Goal: Task Accomplishment & Management: Manage account settings

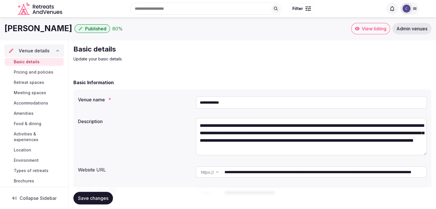
click at [422, 31] on span "Admin venues" at bounding box center [411, 29] width 31 height 6
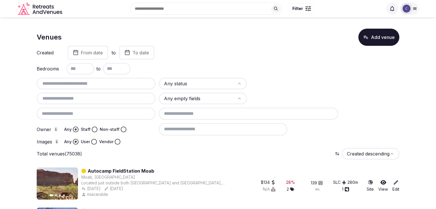
click at [123, 84] on input "text" at bounding box center [96, 83] width 114 height 7
paste input "**********"
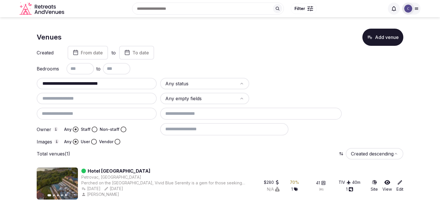
type input "**********"
click at [124, 112] on div at bounding box center [97, 114] width 120 height 12
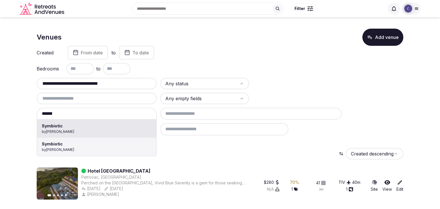
type input "*********"
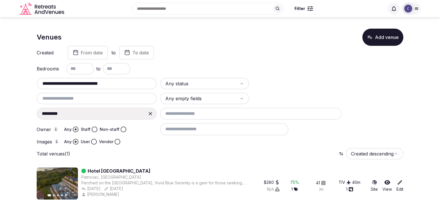
click at [117, 86] on input "**********" at bounding box center [96, 83] width 115 height 7
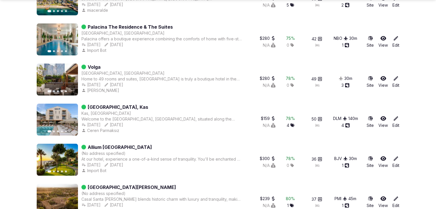
scroll to position [1591, 0]
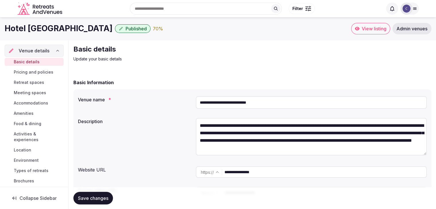
click at [29, 74] on span "Pricing and policies" at bounding box center [34, 72] width 40 height 6
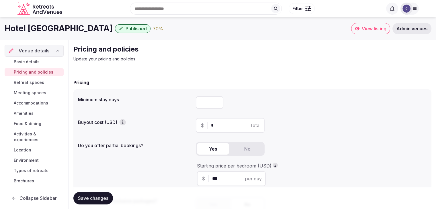
click at [207, 109] on div at bounding box center [311, 102] width 231 height 17
click at [206, 104] on input "number" at bounding box center [209, 102] width 27 height 13
type input "*"
click at [99, 196] on span "Save changes" at bounding box center [93, 198] width 30 height 6
click at [92, 201] on span "Save changes" at bounding box center [93, 198] width 30 height 6
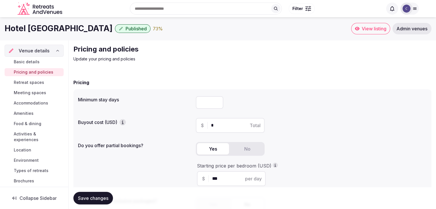
click at [38, 83] on span "Retreat spaces" at bounding box center [29, 83] width 30 height 6
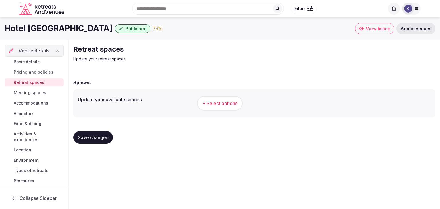
click at [61, 29] on h1 "Hotel Vivid Blue Serenity Resort" at bounding box center [59, 28] width 108 height 11
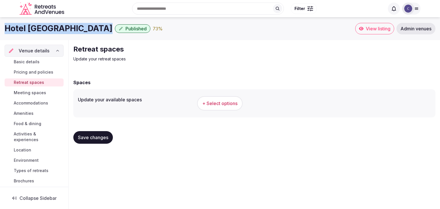
click at [61, 29] on h1 "Hotel Vivid Blue Serenity Resort" at bounding box center [59, 28] width 108 height 11
copy div "Hotel Vivid Blue Serenity Resort"
click at [217, 101] on span "+ Select options" at bounding box center [219, 103] width 35 height 6
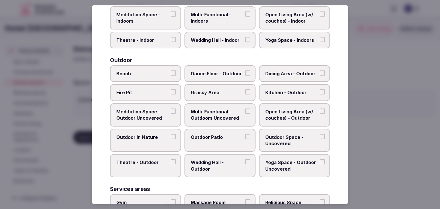
scroll to position [259, 0]
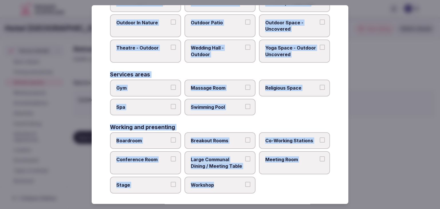
drag, startPoint x: 111, startPoint y: 40, endPoint x: 264, endPoint y: 194, distance: 217.1
click at [264, 194] on div "Select your retreat spaces Choose all applicable retreat spaces offered. Covere…" at bounding box center [220, 104] width 257 height 199
copy div "Choose all applicable retreat spaces offered. Covered outdoor spaces Meditation…"
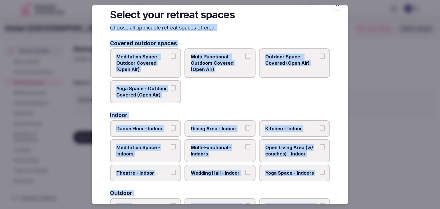
scroll to position [0, 0]
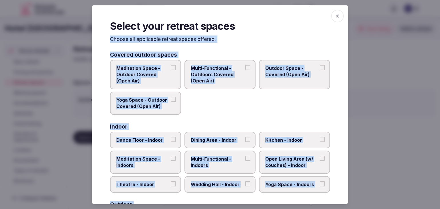
click at [213, 82] on span "Multi-Functional - Outdoors Covered (Open Air)" at bounding box center [217, 74] width 53 height 19
click at [245, 70] on button "Multi-Functional - Outdoors Covered (Open Air)" at bounding box center [247, 67] width 5 height 5
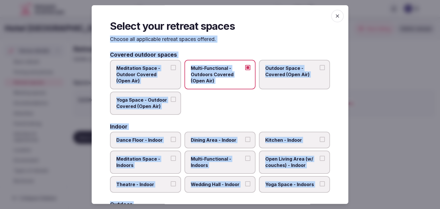
click at [286, 78] on label "Outdoor Space - Covered (Open Air)" at bounding box center [294, 75] width 71 height 30
click at [320, 70] on button "Outdoor Space - Covered (Open Air)" at bounding box center [322, 67] width 5 height 5
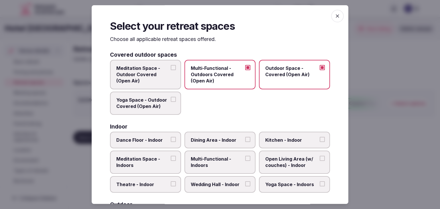
click at [156, 74] on span "Meditation Space - Outdoor Covered (Open Air)" at bounding box center [142, 74] width 53 height 19
click at [171, 70] on button "Meditation Space - Outdoor Covered (Open Air)" at bounding box center [173, 67] width 5 height 5
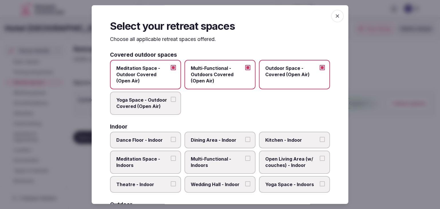
click at [154, 105] on span "Yoga Space - Outdoor Covered (Open Air)" at bounding box center [142, 103] width 53 height 13
click at [171, 102] on button "Yoga Space - Outdoor Covered (Open Air)" at bounding box center [173, 99] width 5 height 5
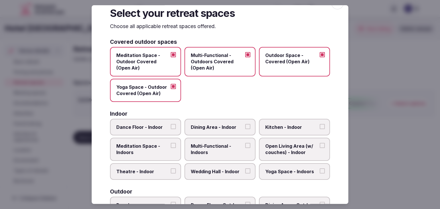
scroll to position [57, 0]
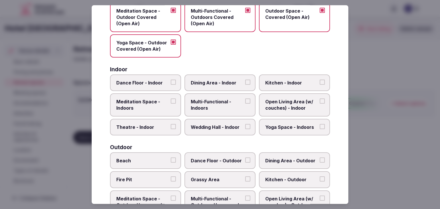
click at [207, 97] on label "Multi-Functional - Indoors" at bounding box center [219, 104] width 71 height 23
click at [245, 99] on button "Multi-Functional - Indoors" at bounding box center [247, 101] width 5 height 5
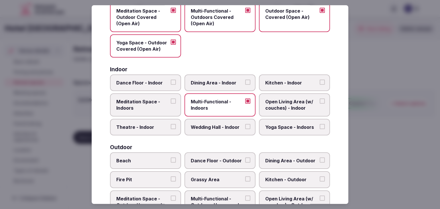
click at [210, 83] on span "Dining Area - Indoor" at bounding box center [217, 83] width 53 height 6
click at [245, 83] on button "Dining Area - Indoor" at bounding box center [247, 82] width 5 height 5
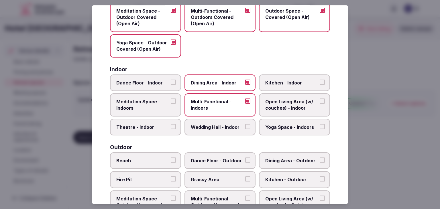
click at [266, 81] on span "Kitchen - Indoor" at bounding box center [291, 83] width 53 height 6
click at [320, 81] on button "Kitchen - Indoor" at bounding box center [322, 82] width 5 height 5
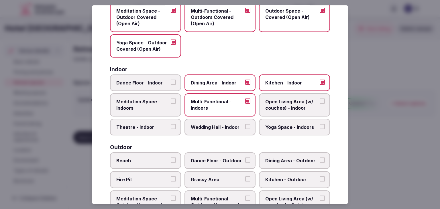
click at [154, 102] on span "Meditation Space - Indoors" at bounding box center [142, 105] width 53 height 13
click at [171, 102] on button "Meditation Space - Indoors" at bounding box center [173, 101] width 5 height 5
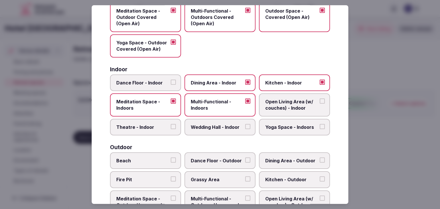
click at [277, 107] on span "Open Living Area (w/ couches) - Indoor" at bounding box center [291, 105] width 53 height 13
click at [320, 104] on button "Open Living Area (w/ couches) - Indoor" at bounding box center [322, 101] width 5 height 5
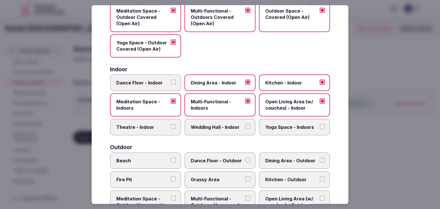
click at [282, 126] on span "Yoga Space - Indoors" at bounding box center [291, 127] width 53 height 6
click at [320, 126] on button "Yoga Space - Indoors" at bounding box center [322, 126] width 5 height 5
click at [214, 128] on span "Wedding Hall - Indoor" at bounding box center [217, 127] width 53 height 6
click at [245, 128] on button "Wedding Hall - Indoor" at bounding box center [247, 126] width 5 height 5
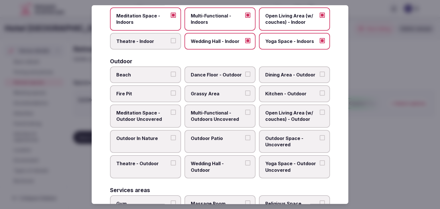
scroll to position [172, 0]
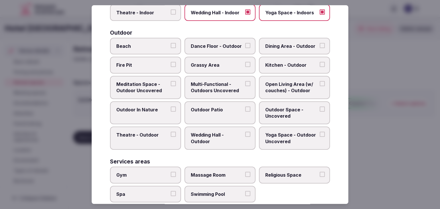
click at [145, 43] on span "Beach" at bounding box center [142, 46] width 53 height 6
click at [171, 43] on button "Beach" at bounding box center [173, 45] width 5 height 5
click at [292, 47] on span "Dining Area - Outdoor" at bounding box center [291, 46] width 53 height 6
click at [320, 47] on button "Dining Area - Outdoor" at bounding box center [322, 45] width 5 height 5
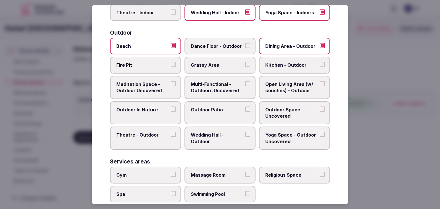
click at [155, 66] on span "Fire Pit" at bounding box center [142, 65] width 53 height 6
click at [171, 66] on button "Fire Pit" at bounding box center [173, 64] width 5 height 5
click at [219, 62] on span "Grassy Area" at bounding box center [217, 65] width 53 height 6
click at [245, 62] on button "Grassy Area" at bounding box center [247, 64] width 5 height 5
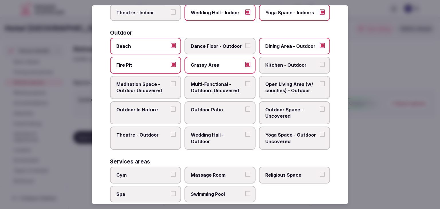
click at [216, 84] on span "Multi-Functional - Outdoors Uncovered" at bounding box center [217, 87] width 53 height 13
click at [245, 84] on button "Multi-Functional - Outdoors Uncovered" at bounding box center [247, 83] width 5 height 5
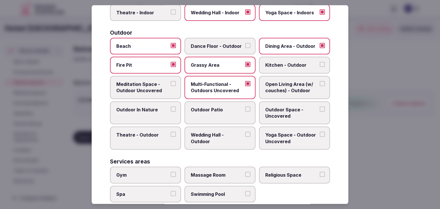
click at [157, 95] on label "Meditation Space - Outdoor Uncovered" at bounding box center [145, 87] width 71 height 23
click at [171, 86] on button "Meditation Space - Outdoor Uncovered" at bounding box center [173, 83] width 5 height 5
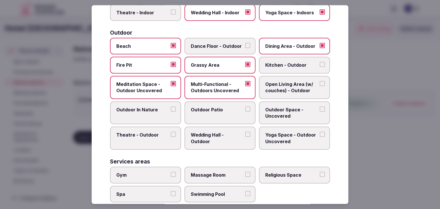
click at [284, 88] on span "Open Living Area (w/ couches) - Outdoor" at bounding box center [291, 87] width 53 height 13
click at [320, 86] on button "Open Living Area (w/ couches) - Outdoor" at bounding box center [322, 83] width 5 height 5
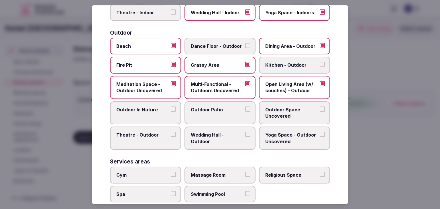
click at [208, 112] on label "Outdoor Patio" at bounding box center [219, 112] width 71 height 23
click at [245, 112] on button "Outdoor Patio" at bounding box center [247, 109] width 5 height 5
click at [278, 109] on span "Outdoor Space - Uncovered" at bounding box center [291, 113] width 53 height 13
click at [320, 109] on button "Outdoor Space - Uncovered" at bounding box center [322, 109] width 5 height 5
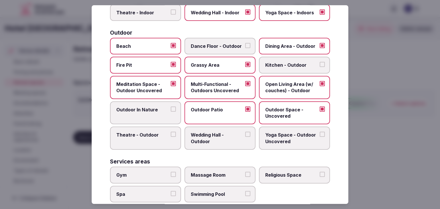
drag, startPoint x: 134, startPoint y: 110, endPoint x: 219, endPoint y: 115, distance: 85.2
click at [135, 110] on span "Outdoor In Nature" at bounding box center [142, 110] width 53 height 6
click at [274, 139] on span "Yoga Space - Outdoor Uncovered" at bounding box center [291, 138] width 53 height 13
click at [320, 137] on button "Yoga Space - Outdoor Uncovered" at bounding box center [322, 134] width 5 height 5
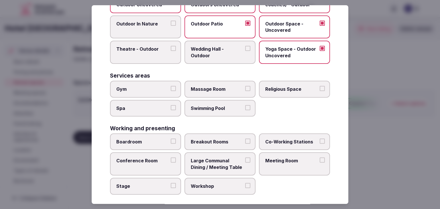
scroll to position [259, 0]
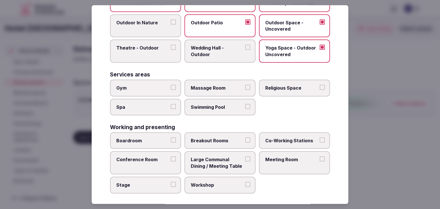
click at [155, 92] on label "Gym" at bounding box center [145, 88] width 71 height 17
click at [171, 90] on button "Gym" at bounding box center [173, 87] width 5 height 5
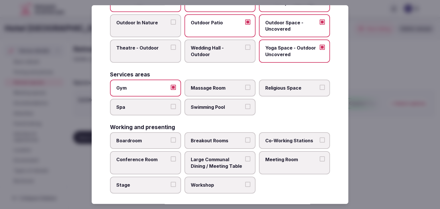
drag, startPoint x: 157, startPoint y: 108, endPoint x: 165, endPoint y: 109, distance: 8.0
click at [157, 109] on label "Spa" at bounding box center [145, 107] width 71 height 17
click at [171, 109] on button "Spa" at bounding box center [173, 106] width 5 height 5
click at [221, 108] on label "Swimming Pool" at bounding box center [219, 107] width 71 height 17
click at [245, 108] on button "Swimming Pool" at bounding box center [247, 106] width 5 height 5
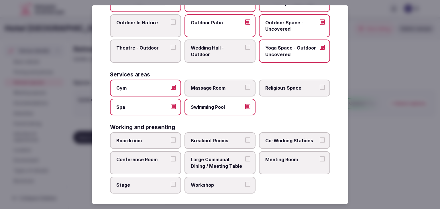
click at [223, 85] on span "Massage Room" at bounding box center [217, 88] width 53 height 6
click at [245, 85] on button "Massage Room" at bounding box center [247, 87] width 5 height 5
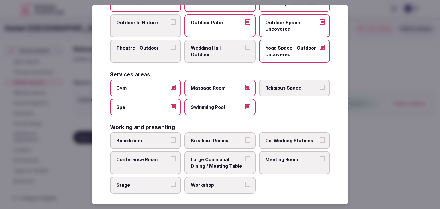
click at [148, 147] on div "Boardroom Breakout Rooms Co-Working Stations Conference Room Large Communal Din…" at bounding box center [220, 162] width 220 height 61
drag, startPoint x: 149, startPoint y: 166, endPoint x: 157, endPoint y: 165, distance: 8.1
click at [150, 166] on label "Conference Room" at bounding box center [145, 163] width 71 height 23
click at [171, 162] on button "Conference Room" at bounding box center [173, 159] width 5 height 5
click at [298, 158] on span "Meeting Room" at bounding box center [291, 160] width 53 height 6
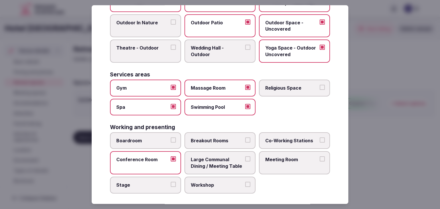
click at [320, 158] on button "Meeting Room" at bounding box center [322, 159] width 5 height 5
click at [146, 137] on span "Boardroom" at bounding box center [142, 140] width 53 height 6
click at [171, 137] on button "Boardroom" at bounding box center [173, 139] width 5 height 5
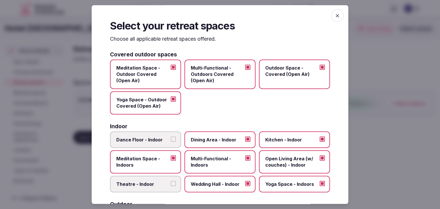
scroll to position [0, 0]
click at [335, 15] on icon "button" at bounding box center [338, 16] width 6 height 6
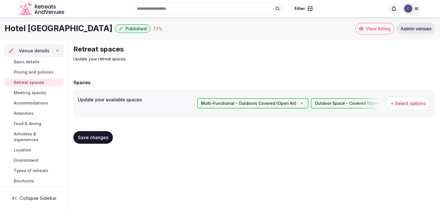
drag, startPoint x: 107, startPoint y: 133, endPoint x: 111, endPoint y: 140, distance: 8.1
click at [107, 133] on button "Save changes" at bounding box center [93, 137] width 40 height 13
click at [41, 91] on span "Meeting spaces" at bounding box center [30, 93] width 32 height 6
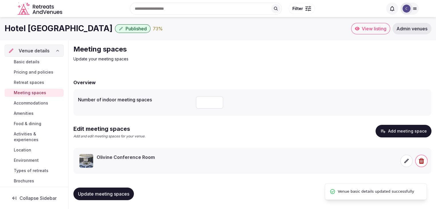
click at [40, 102] on span "Accommodations" at bounding box center [31, 103] width 34 height 6
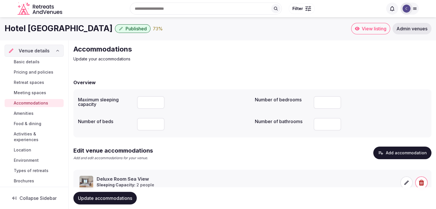
click at [36, 113] on link "Amenities" at bounding box center [34, 113] width 59 height 8
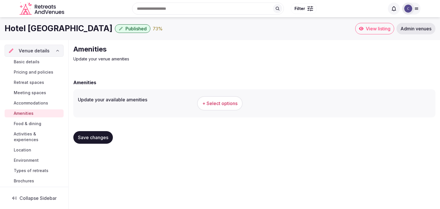
click at [234, 105] on span "+ Select options" at bounding box center [219, 103] width 35 height 6
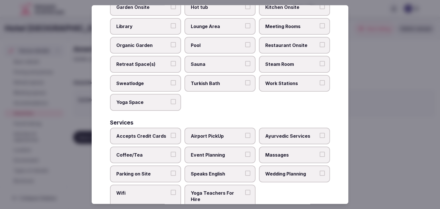
scroll to position [308, 0]
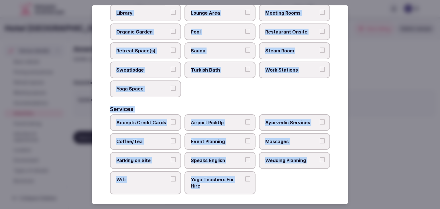
drag, startPoint x: 109, startPoint y: 40, endPoint x: 253, endPoint y: 188, distance: 206.8
click at [253, 188] on div "Select your venue amenities Choose all applicable amenities offered. Activities…" at bounding box center [220, 104] width 257 height 199
copy div "Choose all applicable amenities offered. Activities Bicycles Camping Allowed On…"
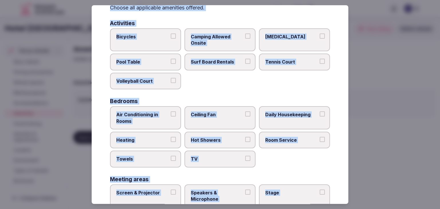
scroll to position [22, 0]
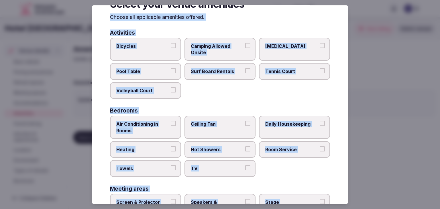
drag, startPoint x: 152, startPoint y: 122, endPoint x: 152, endPoint y: 125, distance: 3.8
click at [152, 122] on span "Air Conditioning in Rooms" at bounding box center [142, 127] width 53 height 13
click at [171, 122] on button "Air Conditioning in Rooms" at bounding box center [173, 123] width 5 height 5
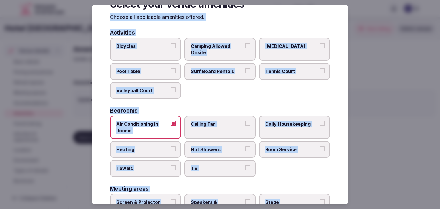
click at [151, 166] on span "Towels" at bounding box center [142, 169] width 53 height 6
click at [171, 166] on button "Towels" at bounding box center [173, 168] width 5 height 5
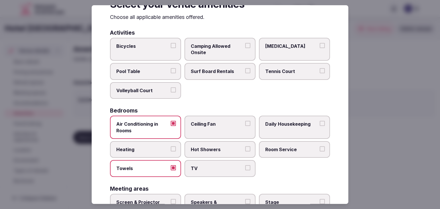
drag, startPoint x: 201, startPoint y: 163, endPoint x: 203, endPoint y: 152, distance: 10.7
click at [202, 163] on label "TV" at bounding box center [219, 168] width 71 height 17
click at [245, 166] on button "TV" at bounding box center [247, 168] width 5 height 5
click at [205, 148] on span "Hot Showers" at bounding box center [217, 149] width 53 height 6
click at [245, 148] on button "Hot Showers" at bounding box center [247, 148] width 5 height 5
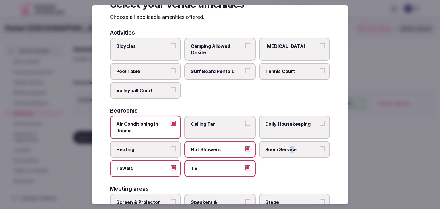
drag, startPoint x: 289, startPoint y: 147, endPoint x: 291, endPoint y: 134, distance: 13.1
click at [289, 147] on span "Room Service" at bounding box center [291, 149] width 53 height 6
click at [290, 127] on label "Daily Housekeeping" at bounding box center [294, 127] width 71 height 23
click at [320, 126] on button "Daily Housekeeping" at bounding box center [322, 123] width 5 height 5
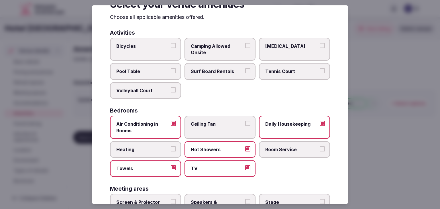
click at [283, 150] on span "Room Service" at bounding box center [291, 149] width 53 height 6
click at [320, 150] on button "Room Service" at bounding box center [322, 148] width 5 height 5
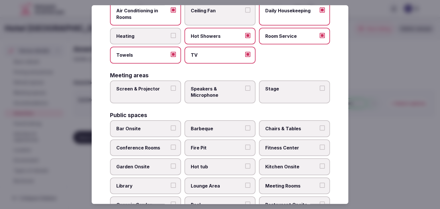
scroll to position [137, 0]
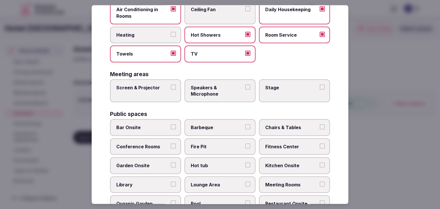
click at [158, 121] on label "Bar Onsite" at bounding box center [145, 127] width 71 height 17
click at [171, 125] on button "Bar Onsite" at bounding box center [173, 127] width 5 height 5
click at [205, 125] on span "Barbeque" at bounding box center [217, 128] width 53 height 6
click at [245, 125] on button "Barbeque" at bounding box center [247, 127] width 5 height 5
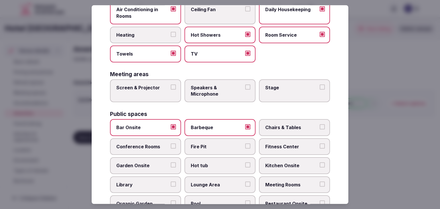
click at [284, 126] on span "Chairs & Tables" at bounding box center [291, 128] width 53 height 6
click at [320, 126] on button "Chairs & Tables" at bounding box center [322, 127] width 5 height 5
click at [147, 146] on span "Conference Rooms" at bounding box center [142, 146] width 53 height 6
click at [171, 146] on button "Conference Rooms" at bounding box center [173, 145] width 5 height 5
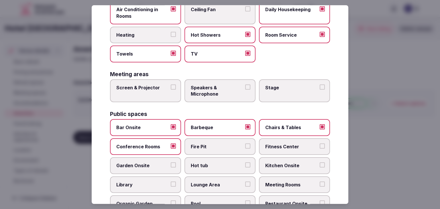
click at [230, 147] on span "Fire Pit" at bounding box center [217, 146] width 53 height 6
click at [245, 147] on button "Fire Pit" at bounding box center [247, 145] width 5 height 5
click at [286, 169] on label "Kitchen Onsite" at bounding box center [294, 166] width 71 height 17
click at [320, 168] on button "Kitchen Onsite" at bounding box center [322, 165] width 5 height 5
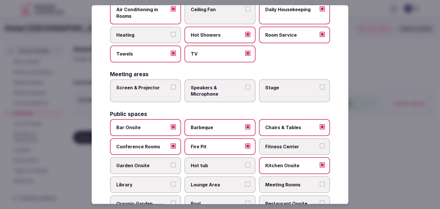
click at [292, 150] on label "Fitness Center" at bounding box center [294, 146] width 71 height 17
click at [320, 149] on button "Fitness Center" at bounding box center [322, 145] width 5 height 5
drag, startPoint x: 209, startPoint y: 177, endPoint x: 202, endPoint y: 182, distance: 8.9
click at [208, 178] on label "Lounge Area" at bounding box center [219, 184] width 71 height 17
click at [245, 182] on button "Lounge Area" at bounding box center [247, 184] width 5 height 5
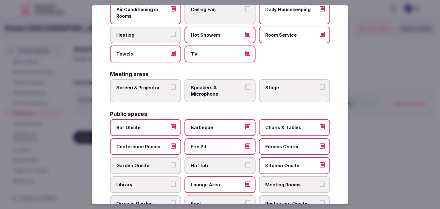
click at [150, 186] on label "Library" at bounding box center [145, 184] width 71 height 17
click at [171, 186] on button "Library" at bounding box center [173, 184] width 5 height 5
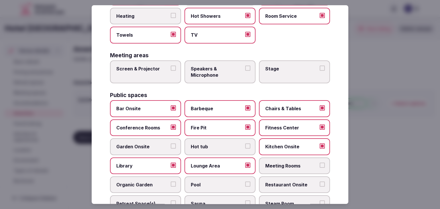
scroll to position [165, 0]
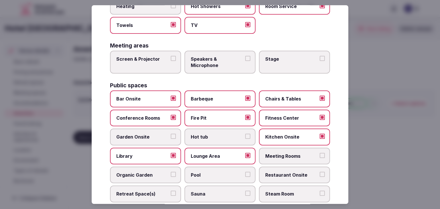
click at [288, 153] on span "Meeting Rooms" at bounding box center [291, 156] width 53 height 6
click at [320, 153] on button "Meeting Rooms" at bounding box center [322, 155] width 5 height 5
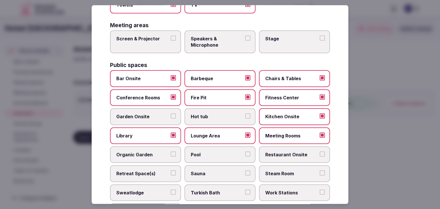
scroll to position [194, 0]
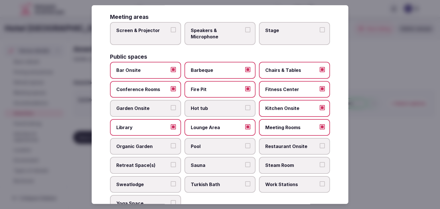
drag, startPoint x: 208, startPoint y: 147, endPoint x: 224, endPoint y: 149, distance: 16.2
click at [209, 147] on label "Pool" at bounding box center [219, 146] width 71 height 17
click at [245, 147] on button "Pool" at bounding box center [247, 145] width 5 height 5
click at [273, 145] on span "Restaurant Onsite" at bounding box center [291, 146] width 53 height 6
click at [320, 145] on button "Restaurant Onsite" at bounding box center [322, 145] width 5 height 5
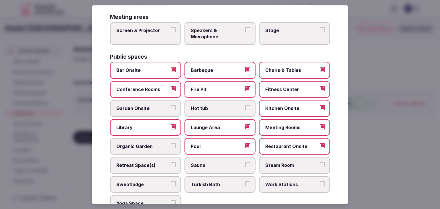
click at [148, 166] on span "Retreat Space(s)" at bounding box center [142, 165] width 53 height 6
click at [171, 166] on button "Retreat Space(s)" at bounding box center [173, 164] width 5 height 5
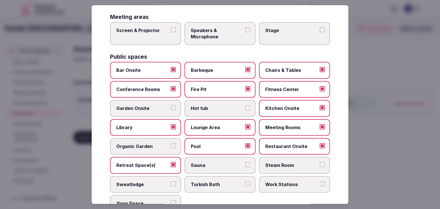
click at [221, 163] on span "Sauna" at bounding box center [217, 165] width 53 height 6
click at [245, 163] on button "Sauna" at bounding box center [247, 164] width 5 height 5
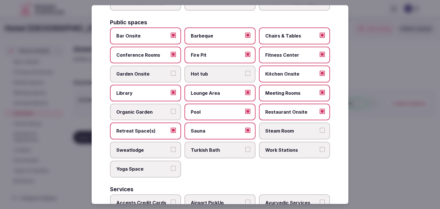
scroll to position [251, 0]
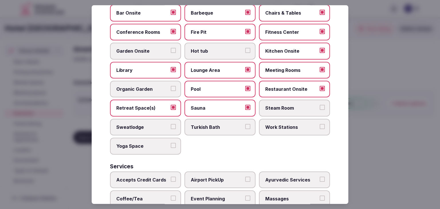
click at [135, 143] on span "Yoga Space" at bounding box center [142, 146] width 53 height 6
click at [171, 143] on button "Yoga Space" at bounding box center [173, 145] width 5 height 5
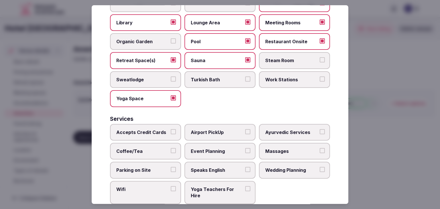
scroll to position [308, 0]
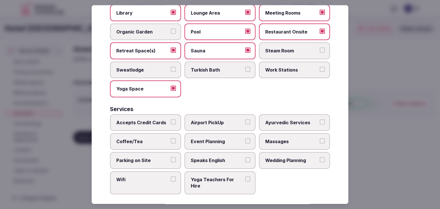
click at [151, 119] on span "Accepts Credit Cards" at bounding box center [142, 122] width 53 height 6
click at [171, 119] on button "Accepts Credit Cards" at bounding box center [173, 121] width 5 height 5
drag, startPoint x: 203, startPoint y: 116, endPoint x: 210, endPoint y: 116, distance: 6.3
click at [204, 119] on span "Airport PickUp" at bounding box center [217, 122] width 53 height 6
click at [245, 119] on button "Airport PickUp" at bounding box center [247, 121] width 5 height 5
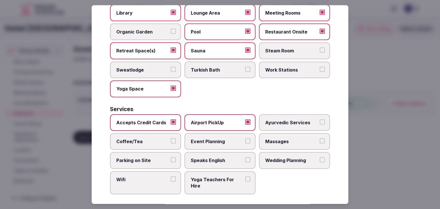
click at [152, 139] on span "Coffee/Tea" at bounding box center [142, 141] width 53 height 6
click at [171, 139] on button "Coffee/Tea" at bounding box center [173, 140] width 5 height 5
click at [207, 139] on span "Event Planning" at bounding box center [217, 141] width 53 height 6
click at [245, 139] on button "Event Planning" at bounding box center [247, 140] width 5 height 5
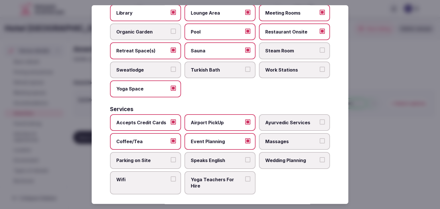
click at [276, 139] on span "Massages" at bounding box center [291, 141] width 53 height 6
click at [320, 139] on button "Massages" at bounding box center [322, 140] width 5 height 5
click at [157, 160] on span "Parking on Site" at bounding box center [142, 161] width 53 height 6
click at [171, 160] on button "Parking on Site" at bounding box center [173, 160] width 5 height 5
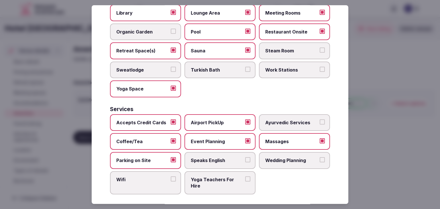
click at [227, 158] on span "Speaks English" at bounding box center [217, 161] width 53 height 6
click at [245, 158] on button "Speaks English" at bounding box center [247, 160] width 5 height 5
drag, startPoint x: 284, startPoint y: 156, endPoint x: 175, endPoint y: 181, distance: 111.3
click at [283, 158] on span "Wedding Planning" at bounding box center [291, 161] width 53 height 6
click at [320, 158] on button "Wedding Planning" at bounding box center [322, 160] width 5 height 5
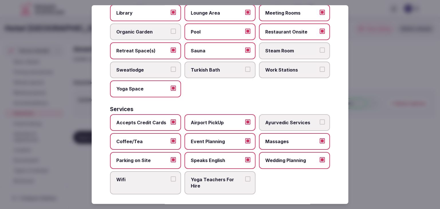
click at [142, 182] on label "Wifi" at bounding box center [145, 182] width 71 height 23
click at [171, 182] on button "Wifi" at bounding box center [173, 178] width 5 height 5
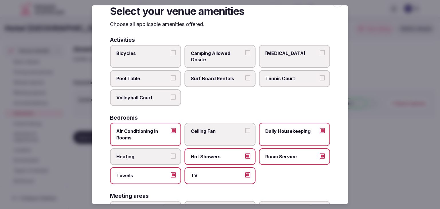
scroll to position [0, 0]
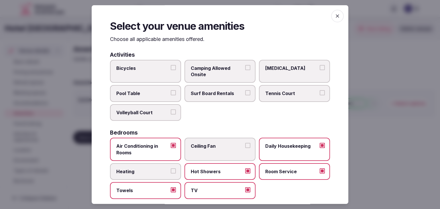
click at [336, 15] on icon "button" at bounding box center [337, 15] width 3 height 3
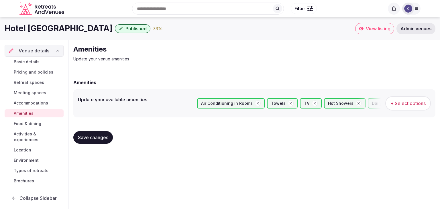
click at [95, 133] on button "Save changes" at bounding box center [93, 137] width 40 height 13
click at [27, 122] on span "Food & dining" at bounding box center [27, 124] width 27 height 6
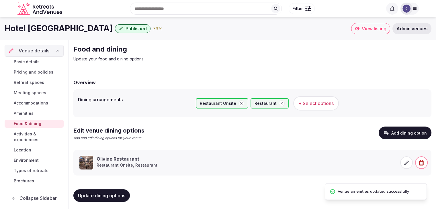
click at [32, 133] on span "Activities & experiences" at bounding box center [38, 136] width 48 height 11
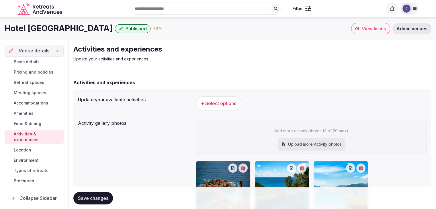
click at [228, 102] on span "+ Select options" at bounding box center [218, 103] width 35 height 6
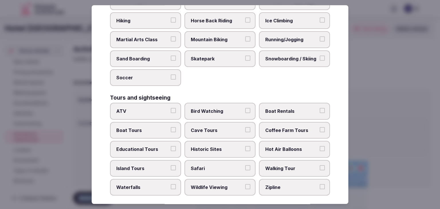
scroll to position [442, 0]
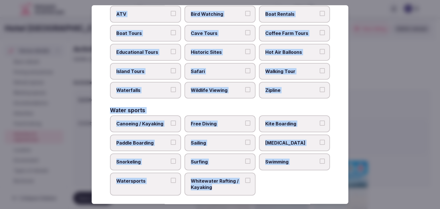
drag, startPoint x: 108, startPoint y: 38, endPoint x: 254, endPoint y: 185, distance: 207.2
click at [254, 185] on div "Select your activities Choose all applicable activities offered. Culture Dancin…" at bounding box center [220, 104] width 257 height 199
copy div "Choose all applicable activities offered. Culture Dancing Food and Culinary Cla…"
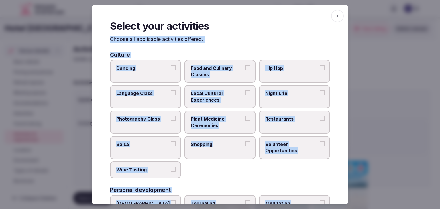
scroll to position [0, 0]
copy div "Choose all applicable activities offered. Culture Dancing Food and Culinary Cla…"
click at [215, 89] on label "Local Cultural Experiences" at bounding box center [219, 96] width 71 height 23
click at [245, 91] on button "Local Cultural Experiences" at bounding box center [247, 93] width 5 height 5
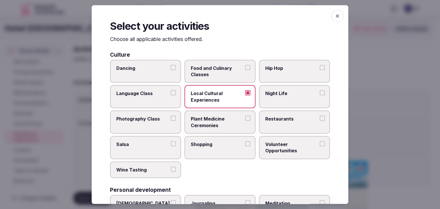
click at [276, 116] on span "Restaurants" at bounding box center [291, 119] width 53 height 6
click at [320, 116] on button "Restaurants" at bounding box center [322, 118] width 5 height 5
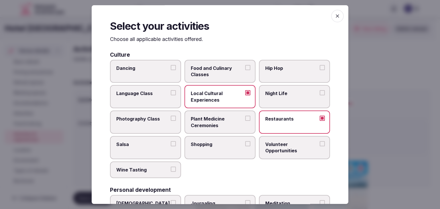
click at [219, 145] on span "Shopping" at bounding box center [217, 144] width 53 height 6
click at [245, 145] on button "Shopping" at bounding box center [247, 143] width 5 height 5
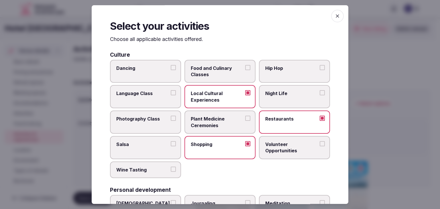
click at [274, 91] on span "Night Life" at bounding box center [291, 94] width 53 height 6
click at [320, 91] on button "Night Life" at bounding box center [322, 93] width 5 height 5
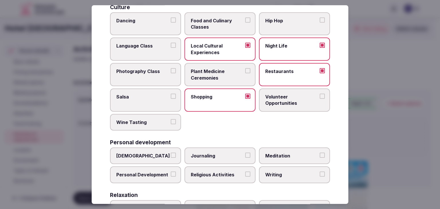
scroll to position [57, 0]
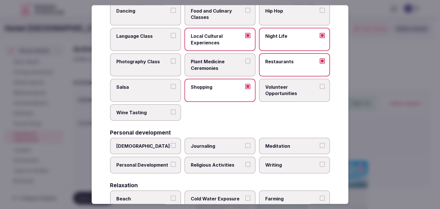
click at [145, 166] on span "Personal Development" at bounding box center [142, 165] width 53 height 6
click at [171, 166] on button "Personal Development" at bounding box center [173, 164] width 5 height 5
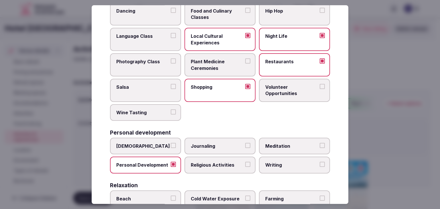
click at [266, 167] on label "Writing" at bounding box center [294, 165] width 71 height 17
click at [320, 167] on button "Writing" at bounding box center [322, 164] width 5 height 5
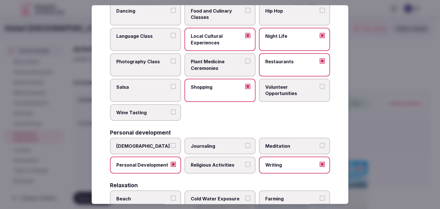
click at [279, 148] on label "Meditation" at bounding box center [294, 146] width 71 height 17
click at [320, 148] on button "Meditation" at bounding box center [322, 145] width 5 height 5
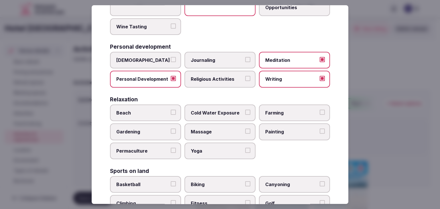
scroll to position [172, 0]
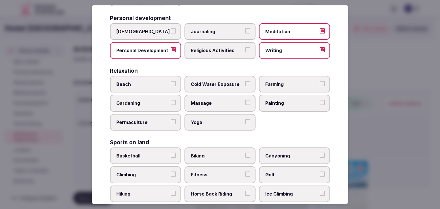
click at [156, 81] on span "Beach" at bounding box center [142, 84] width 53 height 6
click at [171, 81] on button "Beach" at bounding box center [173, 83] width 5 height 5
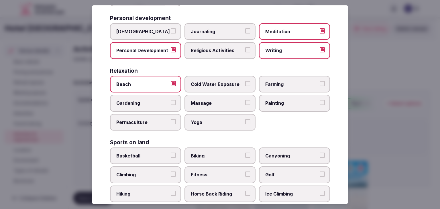
click at [214, 102] on span "Massage" at bounding box center [217, 103] width 53 height 6
click at [245, 102] on button "Massage" at bounding box center [247, 102] width 5 height 5
drag, startPoint x: 216, startPoint y: 119, endPoint x: 229, endPoint y: 109, distance: 16.9
click at [218, 120] on span "Yoga" at bounding box center [217, 122] width 53 height 6
click at [245, 120] on button "Yoga" at bounding box center [247, 121] width 5 height 5
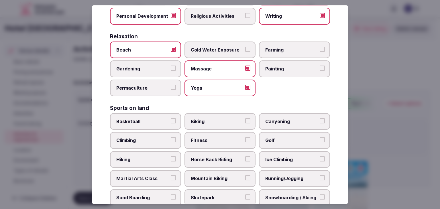
scroll to position [229, 0]
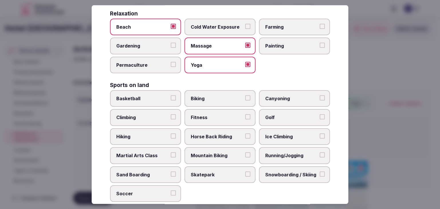
click at [207, 96] on span "Biking" at bounding box center [217, 98] width 53 height 6
click at [245, 96] on button "Biking" at bounding box center [247, 97] width 5 height 5
click at [210, 119] on label "Fitness" at bounding box center [219, 117] width 71 height 17
click at [245, 119] on button "Fitness" at bounding box center [247, 117] width 5 height 5
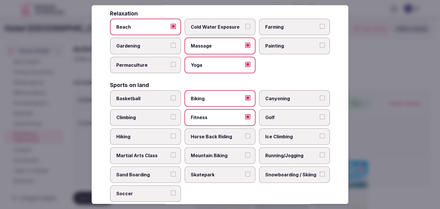
click at [161, 134] on span "Hiking" at bounding box center [142, 136] width 53 height 6
click at [171, 134] on button "Hiking" at bounding box center [173, 135] width 5 height 5
click at [285, 154] on span "Running/Jogging" at bounding box center [291, 155] width 53 height 6
click at [320, 154] on button "Running/Jogging" at bounding box center [322, 154] width 5 height 5
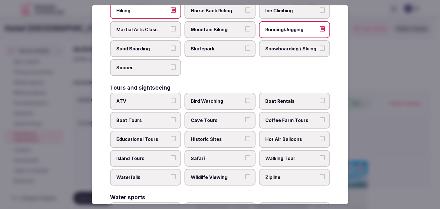
scroll to position [372, 0]
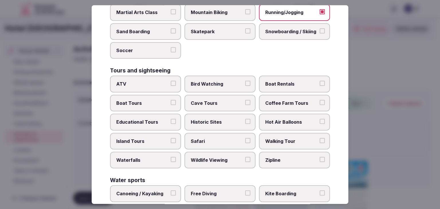
click at [151, 100] on span "Boat Tours" at bounding box center [142, 103] width 53 height 6
click at [171, 100] on button "Boat Tours" at bounding box center [173, 102] width 5 height 5
click at [287, 81] on span "Boat Rentals" at bounding box center [291, 84] width 53 height 6
click at [320, 81] on button "Boat Rentals" at bounding box center [322, 83] width 5 height 5
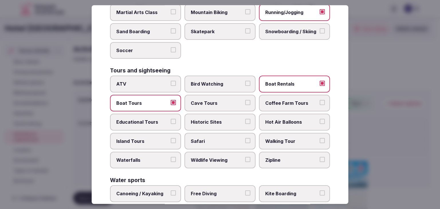
click at [215, 119] on span "Historic Sites" at bounding box center [217, 122] width 53 height 6
click at [245, 119] on button "Historic Sites" at bounding box center [247, 121] width 5 height 5
click at [156, 133] on label "Island Tours" at bounding box center [145, 141] width 71 height 17
click at [171, 138] on button "Island Tours" at bounding box center [173, 140] width 5 height 5
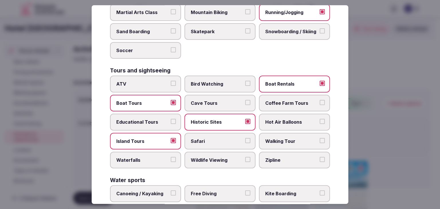
click at [287, 138] on span "Walking Tour" at bounding box center [291, 141] width 53 height 6
click at [320, 138] on button "Walking Tour" at bounding box center [322, 140] width 5 height 5
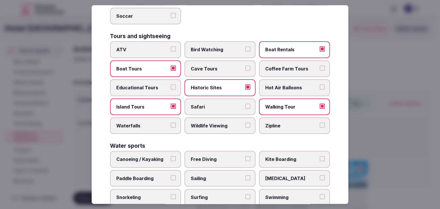
scroll to position [442, 0]
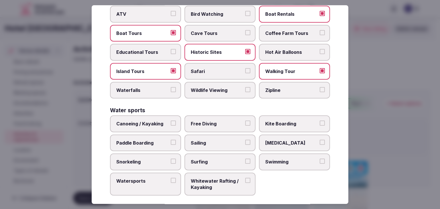
click at [163, 121] on span "Canoeing / Kayaking" at bounding box center [142, 124] width 53 height 6
click at [171, 121] on button "Canoeing / Kayaking" at bounding box center [173, 123] width 5 height 5
click at [154, 140] on span "Paddle Boarding" at bounding box center [142, 143] width 53 height 6
click at [171, 140] on button "Paddle Boarding" at bounding box center [173, 142] width 5 height 5
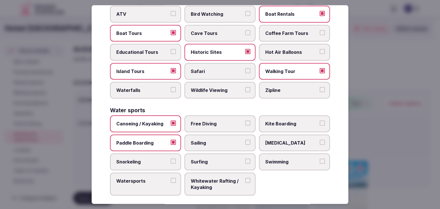
click at [224, 141] on label "Sailing" at bounding box center [219, 143] width 71 height 17
click at [245, 141] on button "Sailing" at bounding box center [247, 142] width 5 height 5
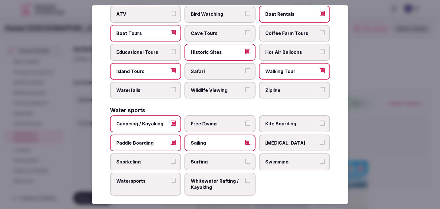
click at [297, 141] on label "Scuba Diving" at bounding box center [294, 143] width 71 height 17
click at [320, 141] on button "Scuba Diving" at bounding box center [322, 142] width 5 height 5
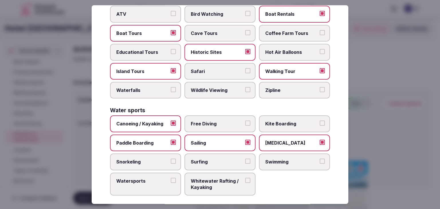
click at [150, 159] on span "Snorkeling" at bounding box center [142, 162] width 53 height 6
click at [171, 159] on button "Snorkeling" at bounding box center [173, 161] width 5 height 5
click at [206, 159] on span "Surfing" at bounding box center [217, 162] width 53 height 6
click at [245, 159] on button "Surfing" at bounding box center [247, 161] width 5 height 5
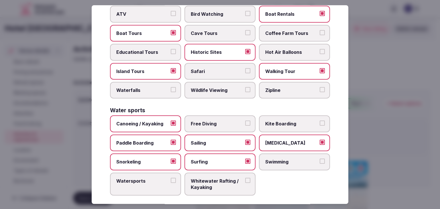
click at [290, 159] on span "Swimming" at bounding box center [291, 162] width 53 height 6
click at [320, 159] on button "Swimming" at bounding box center [322, 161] width 5 height 5
click at [155, 183] on label "Watersports" at bounding box center [145, 184] width 71 height 23
click at [171, 183] on button "Watersports" at bounding box center [173, 180] width 5 height 5
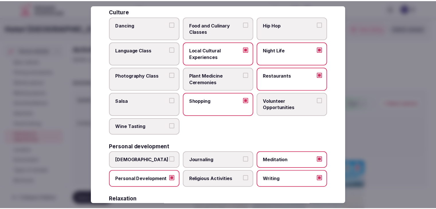
scroll to position [0, 0]
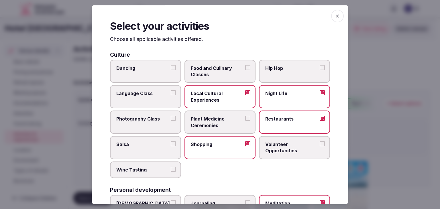
click at [336, 15] on icon "button" at bounding box center [338, 16] width 6 height 6
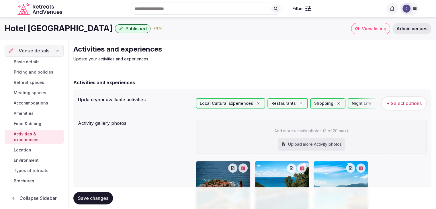
click at [102, 199] on span "Save changes" at bounding box center [93, 198] width 30 height 6
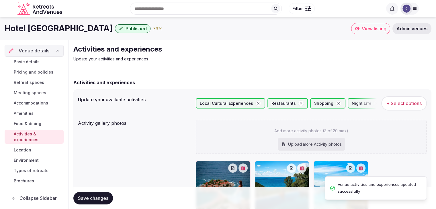
click at [25, 149] on span "Location" at bounding box center [22, 150] width 17 height 6
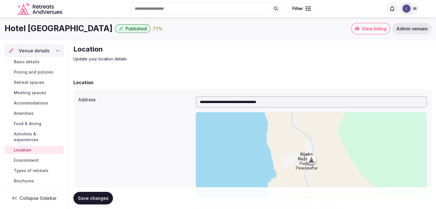
scroll to position [86, 0]
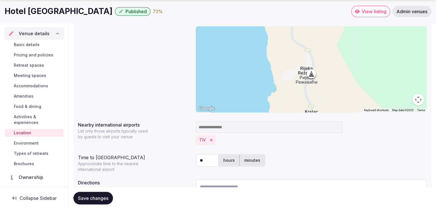
click at [32, 143] on span "Environment" at bounding box center [26, 143] width 25 height 6
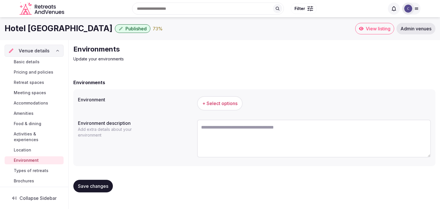
click at [232, 100] on span "+ Select options" at bounding box center [219, 103] width 35 height 6
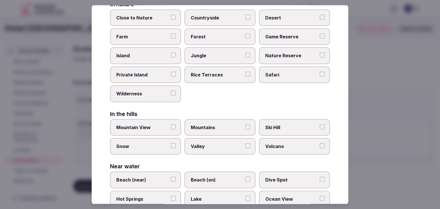
scroll to position [137, 0]
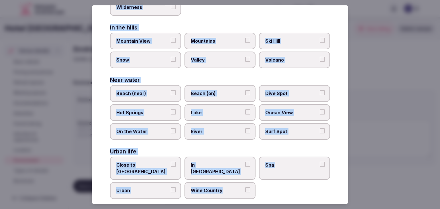
drag, startPoint x: 109, startPoint y: 40, endPoint x: 251, endPoint y: 190, distance: 206.9
click at [251, 190] on div "Select your environment Choose all applicable environments offered. In nature C…" at bounding box center [220, 104] width 257 height 199
copy div "Choose all applicable environments offered. In nature Close to Nature Countrysi…"
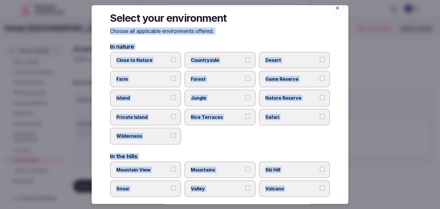
scroll to position [0, 0]
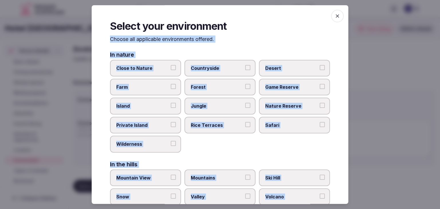
click at [167, 109] on label "Island" at bounding box center [145, 106] width 71 height 17
click at [171, 108] on button "Island" at bounding box center [173, 105] width 5 height 5
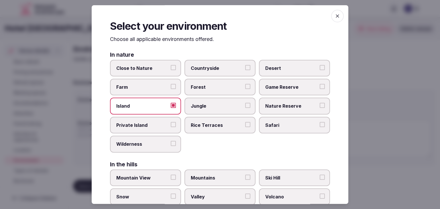
click at [284, 103] on span "Nature Reserve" at bounding box center [291, 106] width 53 height 6
click at [320, 103] on button "Nature Reserve" at bounding box center [322, 105] width 5 height 5
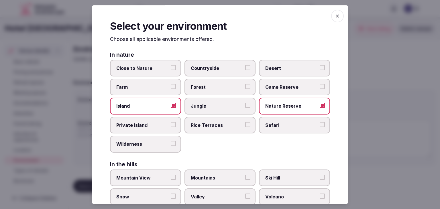
click at [154, 147] on label "Wilderness" at bounding box center [145, 144] width 71 height 17
click at [171, 146] on button "Wilderness" at bounding box center [173, 143] width 5 height 5
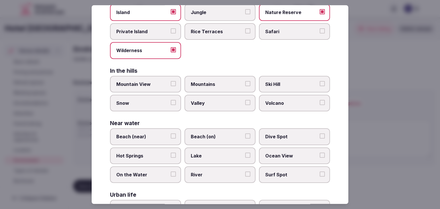
scroll to position [115, 0]
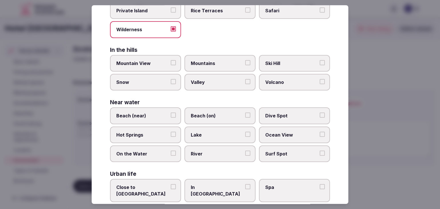
click at [225, 110] on label "Beach (on)" at bounding box center [219, 116] width 71 height 17
click at [245, 113] on button "Beach (on)" at bounding box center [247, 115] width 5 height 5
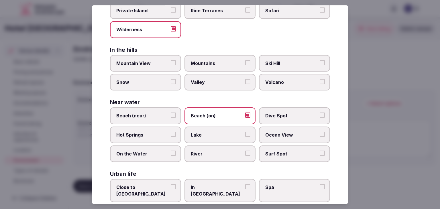
click at [153, 113] on span "Beach (near)" at bounding box center [142, 116] width 53 height 6
click at [171, 113] on button "Beach (near)" at bounding box center [173, 115] width 5 height 5
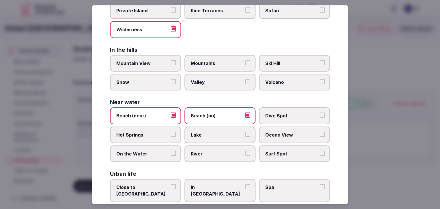
drag, startPoint x: 282, startPoint y: 131, endPoint x: 189, endPoint y: 158, distance: 96.5
click at [282, 132] on span "Ocean View" at bounding box center [291, 135] width 53 height 6
click at [320, 132] on button "Ocean View" at bounding box center [322, 134] width 5 height 5
click at [147, 154] on span "On the Water" at bounding box center [142, 154] width 53 height 6
click at [171, 154] on button "On the Water" at bounding box center [173, 153] width 5 height 5
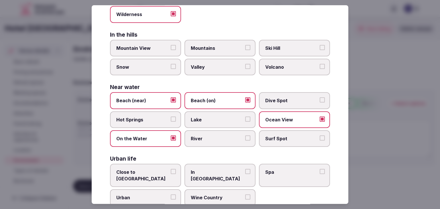
scroll to position [137, 0]
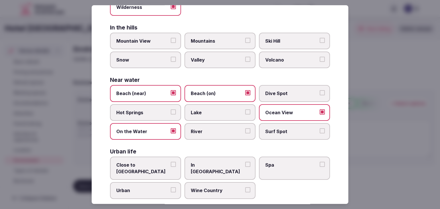
click at [160, 167] on label "Close to [GEOGRAPHIC_DATA]" at bounding box center [145, 168] width 71 height 23
click at [171, 167] on button "Close to [GEOGRAPHIC_DATA]" at bounding box center [173, 164] width 5 height 5
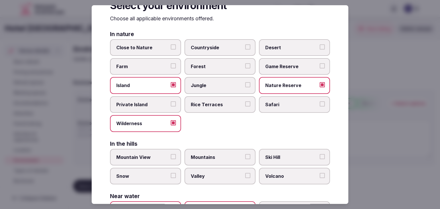
scroll to position [0, 0]
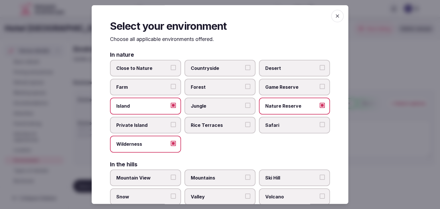
click at [335, 17] on icon "button" at bounding box center [338, 16] width 6 height 6
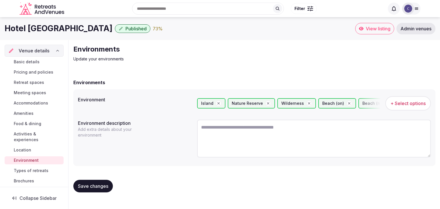
click at [95, 185] on span "Save changes" at bounding box center [93, 186] width 30 height 6
click at [40, 172] on span "Types of retreats" at bounding box center [31, 171] width 35 height 6
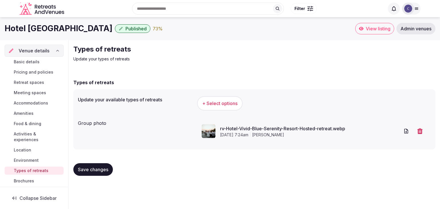
click at [228, 103] on span "+ Select options" at bounding box center [219, 103] width 35 height 6
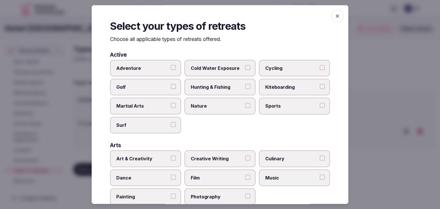
click at [112, 39] on p "Choose all applicable types of retreats offered." at bounding box center [220, 39] width 220 height 7
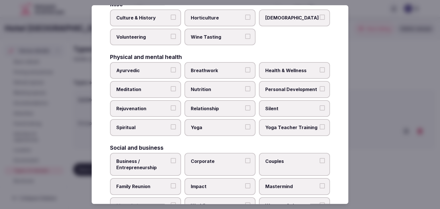
scroll to position [233, 0]
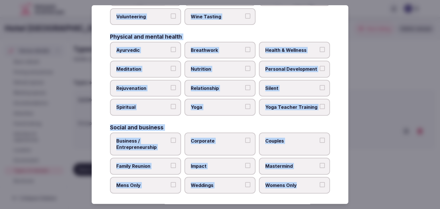
drag, startPoint x: 111, startPoint y: 39, endPoint x: 310, endPoint y: 183, distance: 245.4
click at [310, 183] on div "Select your types of retreats Choose all applicable types of retreats offered. …" at bounding box center [220, 104] width 257 height 199
copy div "Choose all applicable types of retreats offered. Active Adventure Cold Water Ex…"
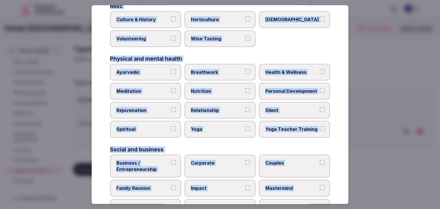
scroll to position [176, 0]
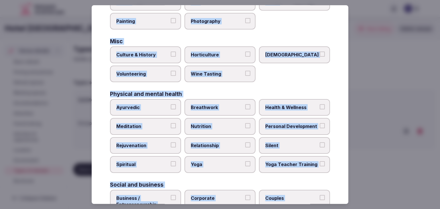
click at [285, 104] on span "Health & Wellness" at bounding box center [291, 107] width 53 height 6
click at [320, 104] on button "Health & Wellness" at bounding box center [322, 106] width 5 height 5
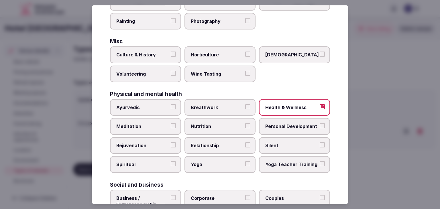
drag, startPoint x: 143, startPoint y: 125, endPoint x: 146, endPoint y: 141, distance: 16.3
click at [143, 125] on span "Meditation" at bounding box center [142, 126] width 53 height 6
click at [171, 125] on button "Meditation" at bounding box center [173, 125] width 5 height 5
drag, startPoint x: 146, startPoint y: 141, endPoint x: 184, endPoint y: 151, distance: 39.3
click at [146, 142] on span "Rejuvenation" at bounding box center [142, 145] width 53 height 6
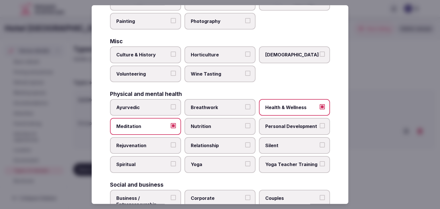
click at [171, 142] on button "Rejuvenation" at bounding box center [173, 144] width 5 height 5
drag, startPoint x: 204, startPoint y: 162, endPoint x: 263, endPoint y: 25, distance: 149.2
click at [204, 162] on span "Yoga" at bounding box center [217, 165] width 53 height 6
click at [245, 162] on button "Yoga" at bounding box center [247, 164] width 5 height 5
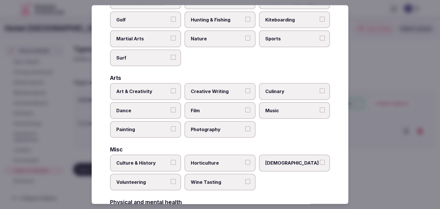
scroll to position [61, 0]
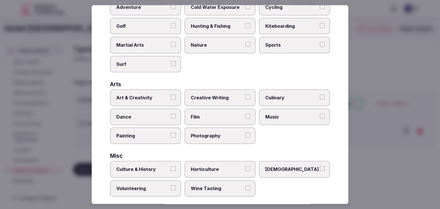
click at [164, 99] on span "Art & Creativity" at bounding box center [142, 98] width 53 height 6
click at [171, 99] on button "Art & Creativity" at bounding box center [173, 97] width 5 height 5
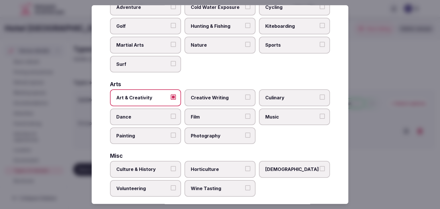
drag, startPoint x: 146, startPoint y: 137, endPoint x: 191, endPoint y: 68, distance: 81.8
click at [146, 137] on span "Painting" at bounding box center [142, 136] width 53 height 6
click at [171, 137] on button "Painting" at bounding box center [173, 135] width 5 height 5
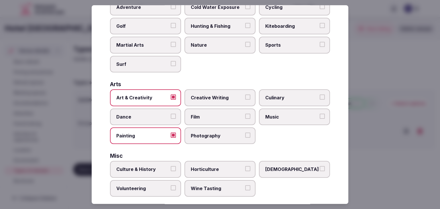
click at [225, 137] on label "Photography" at bounding box center [219, 135] width 71 height 17
click at [245, 137] on button "Photography" at bounding box center [247, 135] width 5 height 5
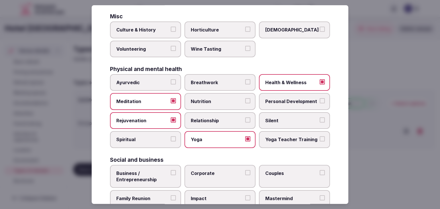
scroll to position [86, 0]
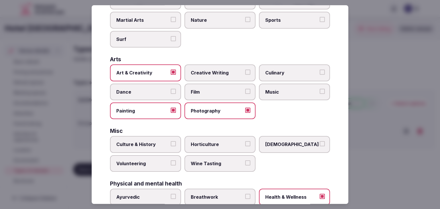
click at [209, 161] on span "Wine Tasting" at bounding box center [217, 163] width 53 height 6
click at [245, 161] on button "Wine Tasting" at bounding box center [247, 162] width 5 height 5
click at [160, 141] on span "Culture & History" at bounding box center [142, 144] width 53 height 6
click at [171, 141] on button "Culture & History" at bounding box center [173, 143] width 5 height 5
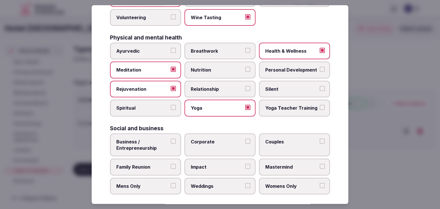
scroll to position [233, 0]
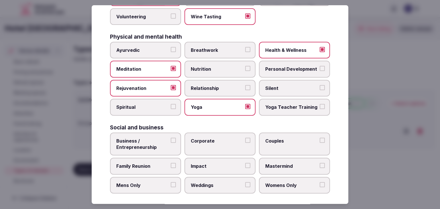
click at [278, 138] on span "Couples" at bounding box center [291, 141] width 53 height 6
click at [320, 138] on button "Couples" at bounding box center [322, 140] width 5 height 5
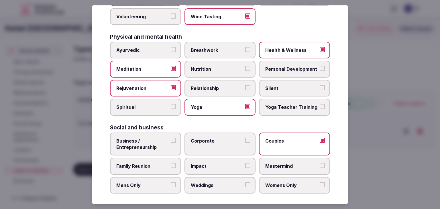
click at [215, 184] on span "Weddings" at bounding box center [217, 185] width 53 height 6
click at [245, 184] on button "Weddings" at bounding box center [247, 184] width 5 height 5
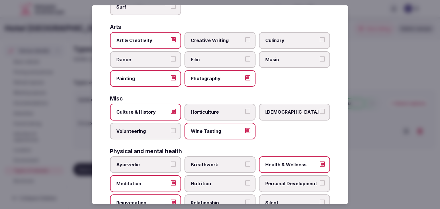
scroll to position [0, 0]
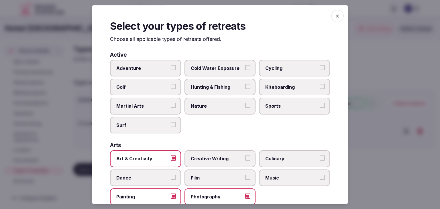
click at [335, 17] on icon "button" at bounding box center [338, 16] width 6 height 6
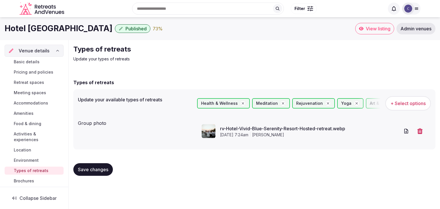
click at [100, 170] on span "Save changes" at bounding box center [93, 170] width 30 height 6
click at [147, 26] on span "Published" at bounding box center [135, 29] width 21 height 6
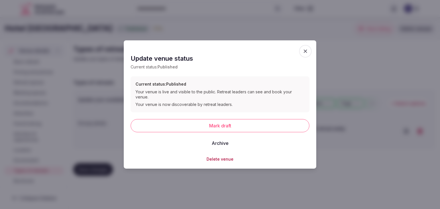
click at [308, 54] on icon "button" at bounding box center [305, 51] width 6 height 6
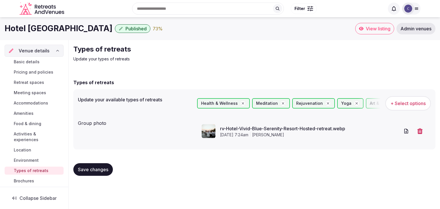
click at [32, 162] on span "Environment" at bounding box center [26, 161] width 25 height 6
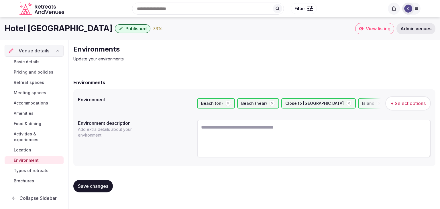
click at [243, 139] on textarea at bounding box center [314, 139] width 234 height 38
paste textarea "**********"
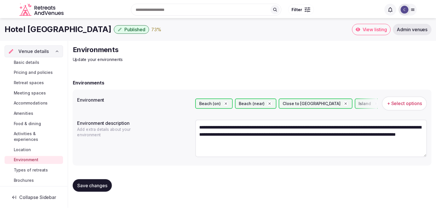
scroll to position [3, 0]
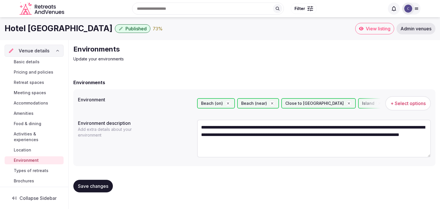
type textarea "**********"
click at [101, 190] on button "Save changes" at bounding box center [93, 186] width 40 height 13
click at [90, 32] on h1 "Hotel [GEOGRAPHIC_DATA]" at bounding box center [59, 28] width 108 height 11
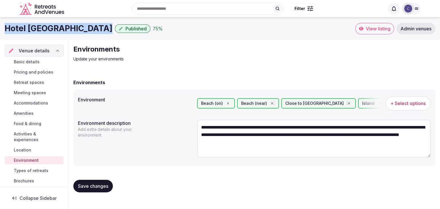
click at [90, 32] on h1 "Hotel [GEOGRAPHIC_DATA]" at bounding box center [59, 28] width 108 height 11
copy div "Hotel [GEOGRAPHIC_DATA]"
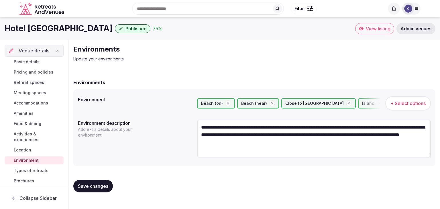
click at [418, 9] on icon at bounding box center [416, 8] width 5 height 5
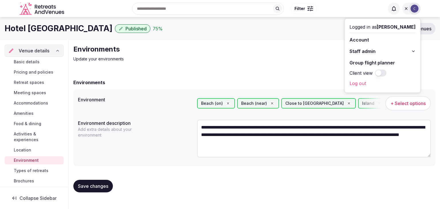
drag, startPoint x: 414, startPoint y: 50, endPoint x: 410, endPoint y: 54, distance: 5.9
click at [414, 50] on icon at bounding box center [413, 51] width 5 height 5
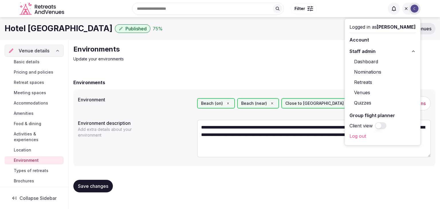
click at [364, 83] on link "Retreats" at bounding box center [382, 82] width 66 height 9
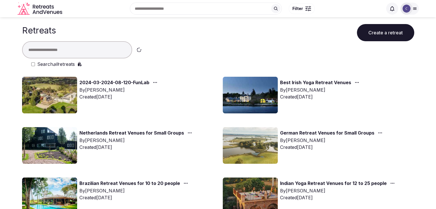
click at [63, 64] on label "Search all retreats" at bounding box center [56, 64] width 38 height 7
click at [73, 49] on input "text" at bounding box center [77, 49] width 110 height 17
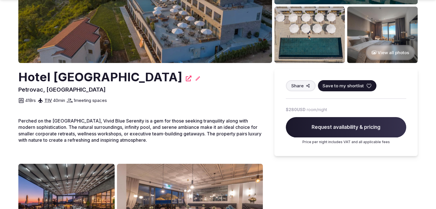
scroll to position [115, 0]
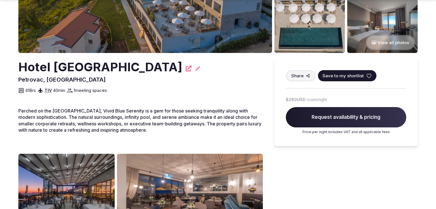
click at [116, 65] on h2 "Hotel [GEOGRAPHIC_DATA]" at bounding box center [100, 67] width 164 height 17
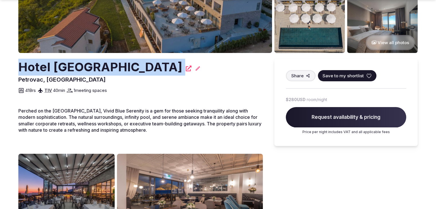
click at [116, 65] on h2 "Hotel [GEOGRAPHIC_DATA]" at bounding box center [100, 67] width 164 height 17
copy div "Hotel [GEOGRAPHIC_DATA]"
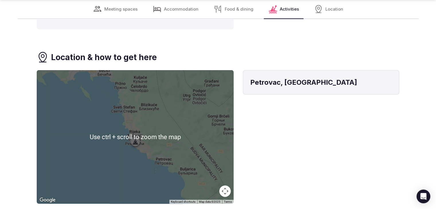
scroll to position [1375, 0]
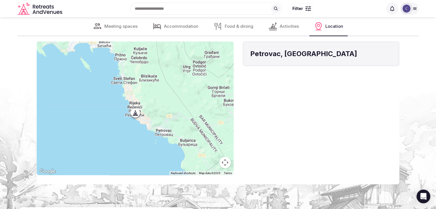
scroll to position [1318, 0]
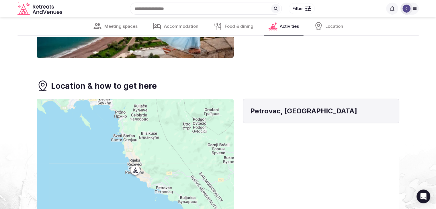
click at [417, 7] on div at bounding box center [414, 8] width 8 height 5
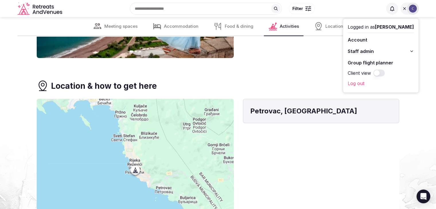
click at [414, 50] on icon at bounding box center [411, 51] width 5 height 5
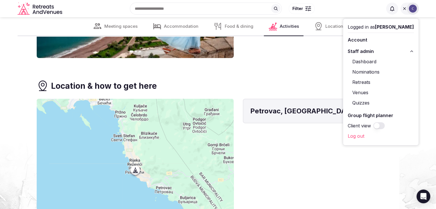
click at [362, 94] on link "Venues" at bounding box center [380, 92] width 66 height 9
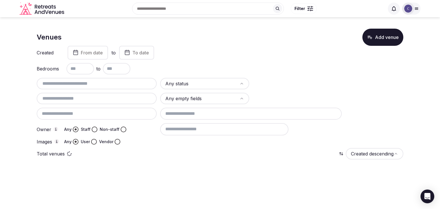
click at [90, 80] on input "text" at bounding box center [96, 83] width 115 height 7
paste input "*******"
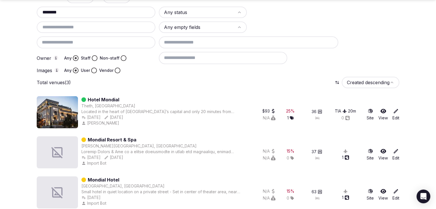
scroll to position [79, 0]
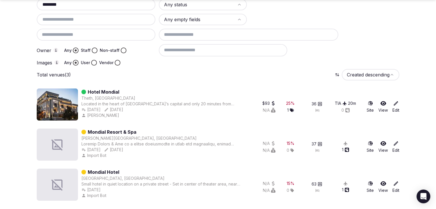
type input "*******"
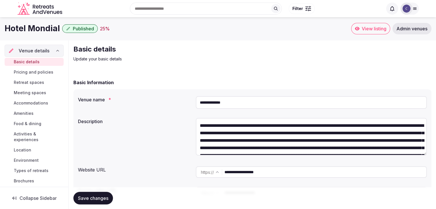
drag, startPoint x: 211, startPoint y: 102, endPoint x: 245, endPoint y: 105, distance: 34.5
click at [245, 105] on input "**********" at bounding box center [311, 102] width 231 height 13
click at [237, 103] on input "**********" at bounding box center [311, 102] width 231 height 13
click at [237, 102] on input "**********" at bounding box center [311, 102] width 231 height 13
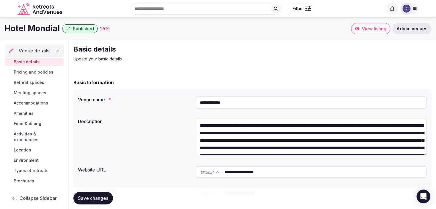
click at [241, 101] on input "**********" at bounding box center [311, 102] width 231 height 13
click at [275, 174] on input "**********" at bounding box center [325, 171] width 202 height 11
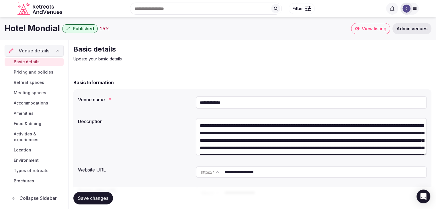
click at [275, 174] on input "**********" at bounding box center [325, 171] width 202 height 11
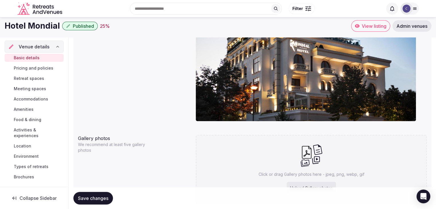
scroll to position [464, 0]
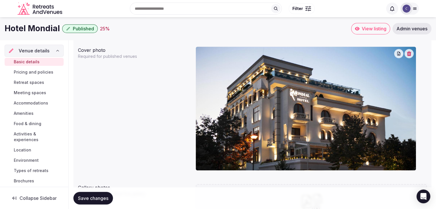
click at [38, 101] on span "Accommodations" at bounding box center [31, 103] width 34 height 6
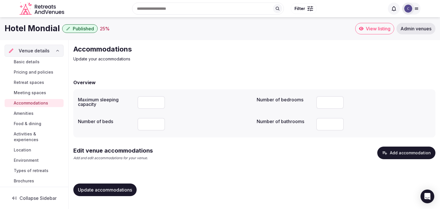
click at [422, 152] on button "Add accommodation" at bounding box center [406, 153] width 58 height 13
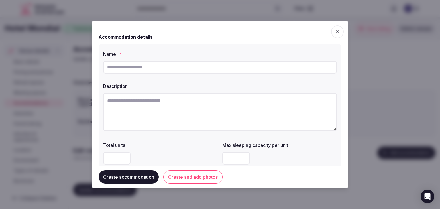
click at [179, 70] on input "text" at bounding box center [220, 67] width 234 height 13
type input "**********"
click at [182, 112] on textarea at bounding box center [220, 112] width 234 height 38
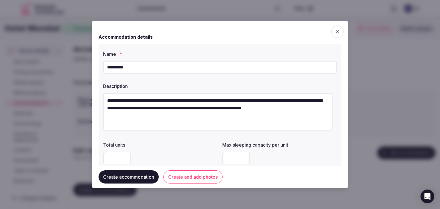
type textarea "**********"
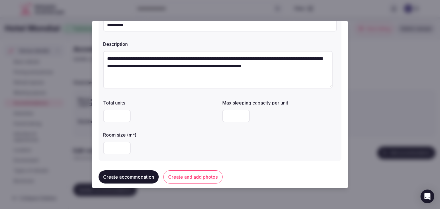
scroll to position [86, 0]
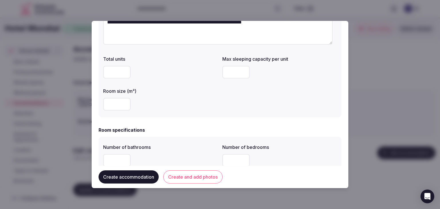
click at [117, 104] on input "number" at bounding box center [116, 104] width 27 height 13
type input "**"
click at [230, 78] on input "number" at bounding box center [235, 72] width 27 height 13
type input "*"
click at [211, 116] on div "**********" at bounding box center [220, 38] width 243 height 160
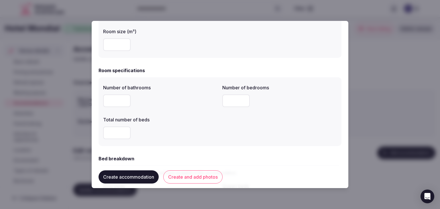
scroll to position [172, 0]
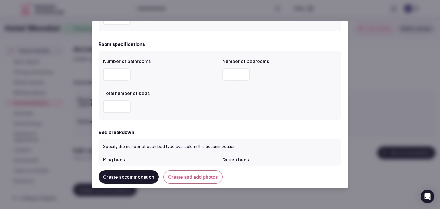
click at [109, 76] on input "number" at bounding box center [116, 74] width 27 height 13
type input "*"
click at [243, 72] on input "*" at bounding box center [235, 74] width 27 height 13
type input "**"
click at [121, 107] on input "number" at bounding box center [116, 106] width 27 height 13
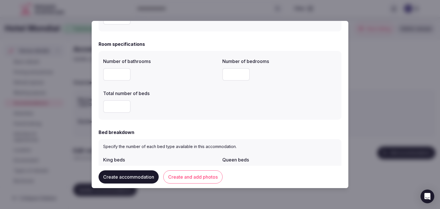
type input "*"
drag, startPoint x: 238, startPoint y: 74, endPoint x: 213, endPoint y: 74, distance: 24.9
click at [217, 74] on div "Number of bathrooms * Number of bedrooms ** Total number of beds *" at bounding box center [220, 86] width 234 height 60
type input "*"
click at [212, 109] on div "*" at bounding box center [160, 106] width 115 height 13
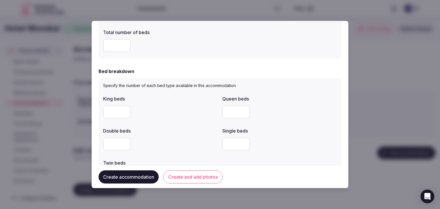
scroll to position [258, 0]
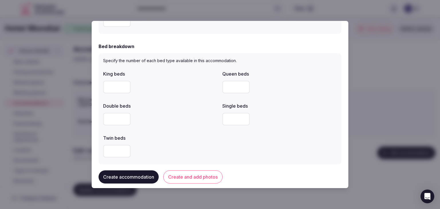
click at [111, 82] on input "number" at bounding box center [116, 87] width 27 height 13
type input "*"
click at [178, 112] on div at bounding box center [160, 119] width 115 height 17
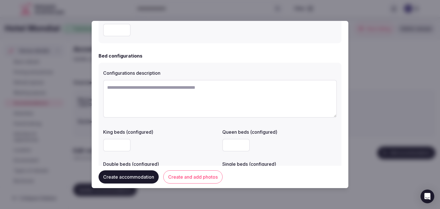
scroll to position [401, 0]
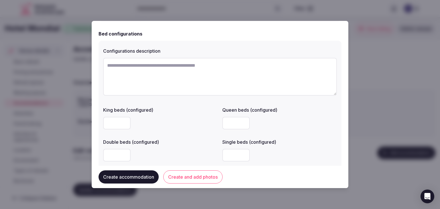
click at [235, 155] on input "number" at bounding box center [235, 155] width 27 height 13
type input "*"
click at [193, 147] on div at bounding box center [160, 155] width 115 height 17
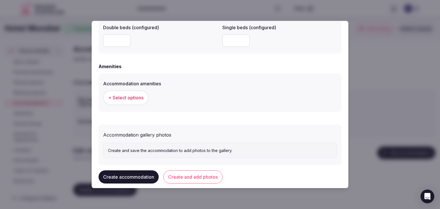
scroll to position [526, 0]
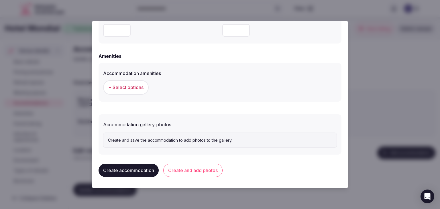
click at [130, 81] on button "+ Select options" at bounding box center [126, 87] width 46 height 14
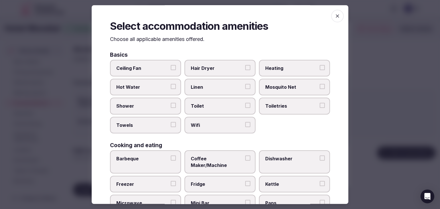
scroll to position [57, 0]
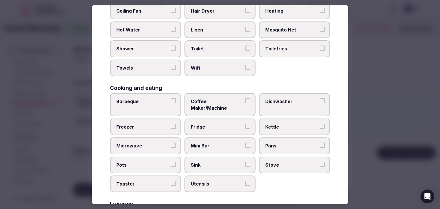
click at [210, 66] on span "Wifi" at bounding box center [217, 68] width 53 height 6
click at [245, 66] on button "Wifi" at bounding box center [247, 67] width 5 height 5
click at [280, 47] on span "Toiletries" at bounding box center [291, 49] width 53 height 6
click at [320, 47] on button "Toiletries" at bounding box center [322, 48] width 5 height 5
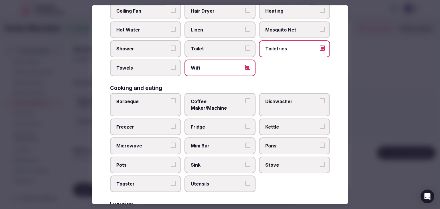
scroll to position [0, 0]
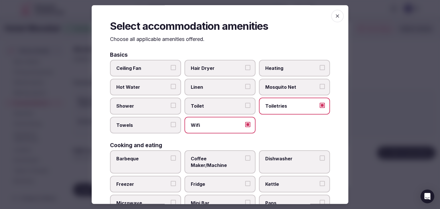
drag, startPoint x: 213, startPoint y: 65, endPoint x: 174, endPoint y: 109, distance: 59.0
click at [213, 65] on span "Hair Dryer" at bounding box center [217, 68] width 53 height 6
click at [245, 65] on button "Hair Dryer" at bounding box center [247, 67] width 5 height 5
click at [149, 107] on span "Shower" at bounding box center [142, 106] width 53 height 6
click at [171, 107] on button "Shower" at bounding box center [173, 105] width 5 height 5
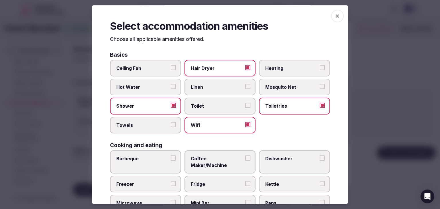
click at [150, 119] on label "Towels" at bounding box center [145, 125] width 71 height 17
click at [171, 122] on button "Towels" at bounding box center [173, 124] width 5 height 5
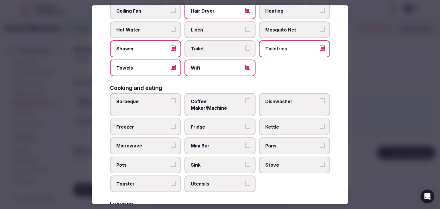
scroll to position [143, 0]
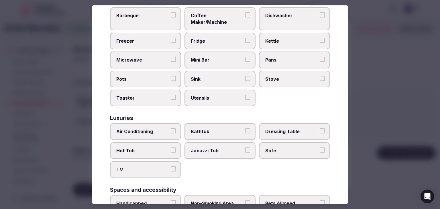
click at [205, 52] on label "Mini Bar" at bounding box center [219, 60] width 71 height 17
click at [245, 57] on button "Mini Bar" at bounding box center [247, 59] width 5 height 5
click at [154, 129] on span "Air Conditioning" at bounding box center [142, 132] width 53 height 6
click at [171, 129] on button "Air Conditioning" at bounding box center [173, 131] width 5 height 5
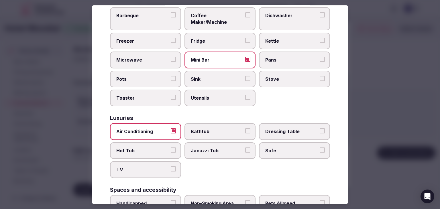
drag, startPoint x: 147, startPoint y: 163, endPoint x: 293, endPoint y: 133, distance: 149.0
click at [147, 167] on span "TV" at bounding box center [142, 170] width 53 height 6
click at [171, 167] on button "TV" at bounding box center [173, 169] width 5 height 5
click at [293, 142] on label "Safe" at bounding box center [294, 150] width 71 height 17
click at [320, 148] on button "Safe" at bounding box center [322, 150] width 5 height 5
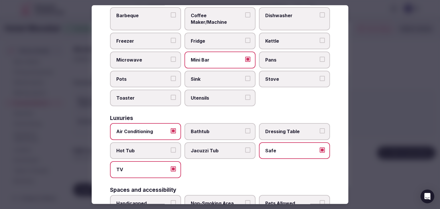
scroll to position [200, 0]
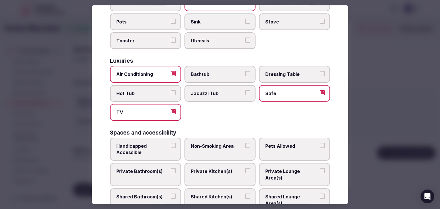
drag, startPoint x: 165, startPoint y: 161, endPoint x: 185, endPoint y: 166, distance: 20.9
click at [165, 168] on span "Private Bathroom(s)" at bounding box center [142, 171] width 53 height 6
click at [171, 168] on button "Private Bathroom(s)" at bounding box center [173, 170] width 5 height 5
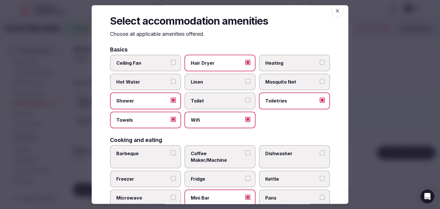
scroll to position [0, 0]
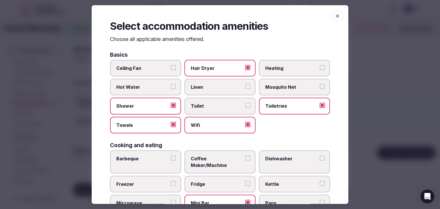
click at [335, 14] on icon "button" at bounding box center [338, 16] width 6 height 6
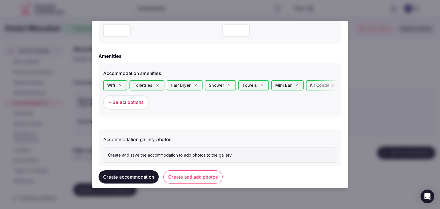
drag, startPoint x: 190, startPoint y: 174, endPoint x: 214, endPoint y: 192, distance: 30.8
click at [191, 174] on button "Create and add photos" at bounding box center [192, 176] width 59 height 13
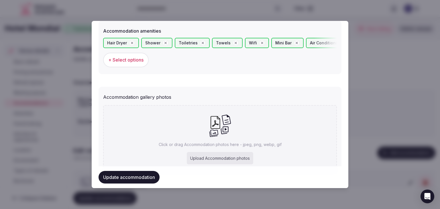
scroll to position [593, 0]
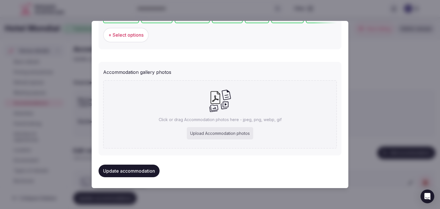
click at [227, 136] on div "Upload Accommodation photos" at bounding box center [220, 133] width 66 height 13
type input "**********"
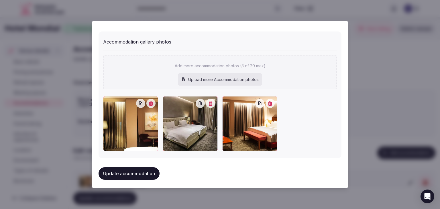
scroll to position [625, 0]
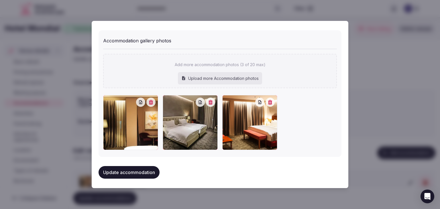
click at [228, 101] on div at bounding box center [249, 122] width 55 height 55
drag, startPoint x: 136, startPoint y: 170, endPoint x: 142, endPoint y: 179, distance: 10.7
click at [136, 170] on button "Update accommodation" at bounding box center [129, 172] width 61 height 13
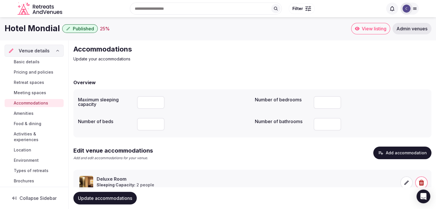
click at [33, 123] on span "Food & dining" at bounding box center [27, 124] width 27 height 6
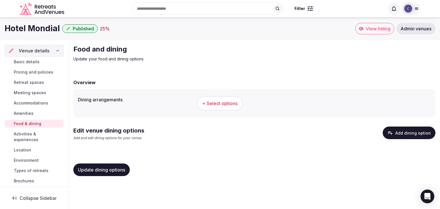
click at [226, 100] on span "+ Select options" at bounding box center [219, 103] width 35 height 6
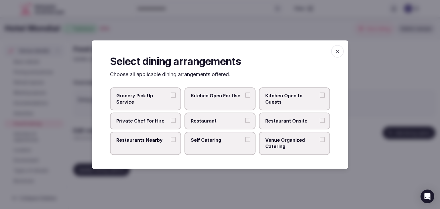
click at [336, 50] on icon "button" at bounding box center [338, 51] width 6 height 6
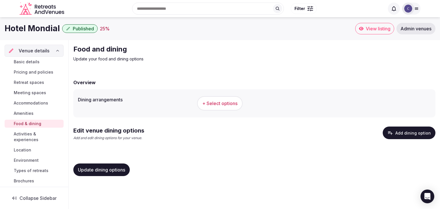
click at [30, 25] on h1 "Hotel Mondial" at bounding box center [32, 28] width 55 height 11
copy div "Hotel Mondial"
click at [215, 109] on button "+ Select options" at bounding box center [220, 103] width 46 height 14
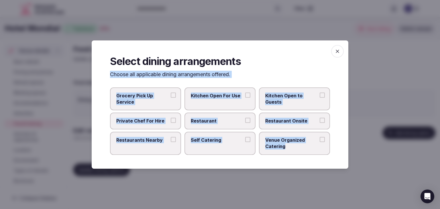
drag, startPoint x: 110, startPoint y: 75, endPoint x: 304, endPoint y: 148, distance: 207.7
click at [304, 148] on div "Select dining arrangements Choose all applicable dining arrangements offered. G…" at bounding box center [220, 104] width 257 height 128
copy div "Choose all applicable dining arrangements offered. Grocery Pick Up Service Kitc…"
click at [225, 126] on label "Restaurant" at bounding box center [219, 121] width 71 height 17
click at [245, 123] on button "Restaurant" at bounding box center [247, 120] width 5 height 5
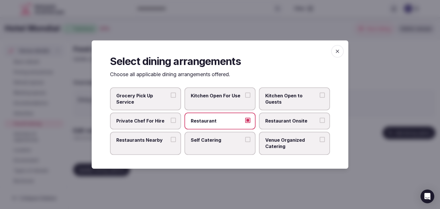
drag, startPoint x: 290, startPoint y: 120, endPoint x: 286, endPoint y: 144, distance: 24.7
click at [290, 120] on span "Restaurant Onsite" at bounding box center [291, 121] width 53 height 6
click at [320, 120] on button "Restaurant Onsite" at bounding box center [322, 120] width 5 height 5
click at [286, 145] on span "Venue Organized Catering" at bounding box center [291, 143] width 53 height 13
click at [320, 142] on button "Venue Organized Catering" at bounding box center [322, 139] width 5 height 5
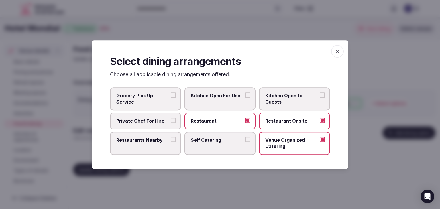
drag, startPoint x: 144, startPoint y: 147, endPoint x: 249, endPoint y: 114, distance: 110.0
click at [145, 147] on label "Restaurants Nearby" at bounding box center [145, 143] width 71 height 23
click at [171, 142] on button "Restaurants Nearby" at bounding box center [173, 139] width 5 height 5
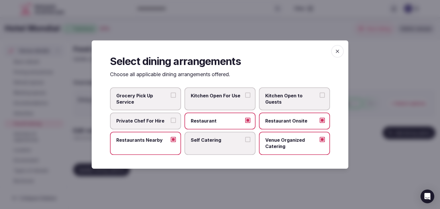
click at [336, 51] on icon "button" at bounding box center [338, 51] width 6 height 6
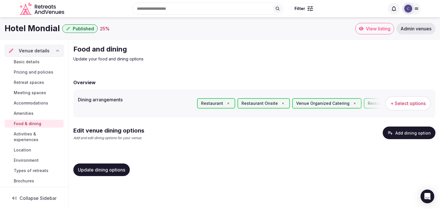
click at [119, 170] on span "Update dining options" at bounding box center [101, 170] width 47 height 6
click at [407, 128] on button "Add dining option" at bounding box center [409, 133] width 53 height 13
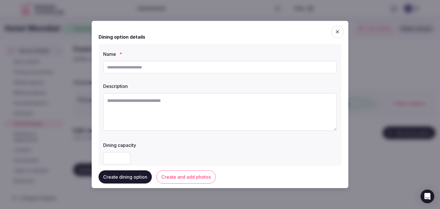
click at [212, 109] on textarea at bounding box center [220, 112] width 234 height 38
paste textarea "**********"
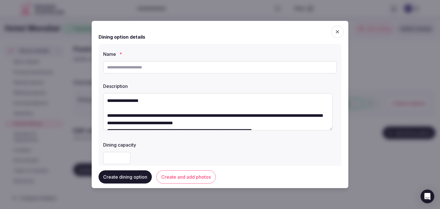
click at [144, 102] on textarea "**********" at bounding box center [217, 112] width 229 height 38
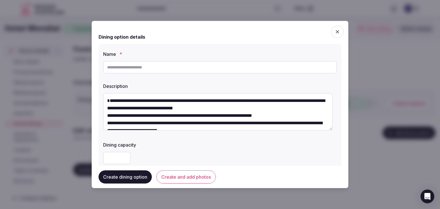
type textarea "**********"
click at [141, 62] on input "text" at bounding box center [220, 67] width 234 height 13
paste input "**********"
type input "**********"
click at [122, 98] on textarea "**********" at bounding box center [217, 112] width 229 height 38
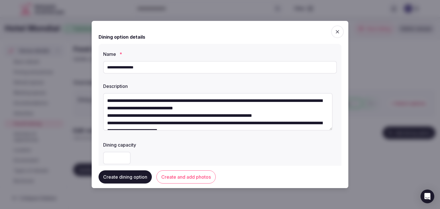
click at [107, 114] on textarea "**********" at bounding box center [217, 112] width 229 height 38
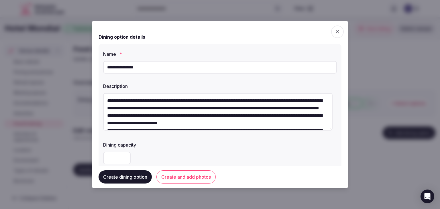
click at [104, 116] on textarea "**********" at bounding box center [217, 112] width 229 height 38
click at [105, 121] on textarea "**********" at bounding box center [217, 112] width 229 height 38
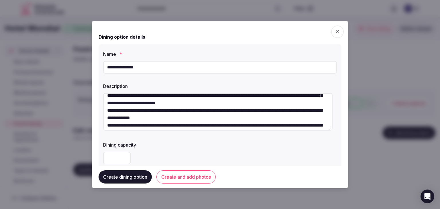
scroll to position [29, 0]
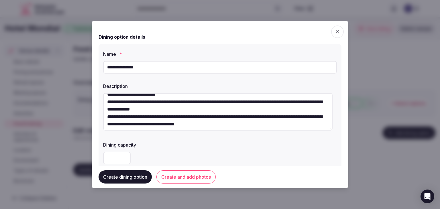
click at [105, 102] on textarea "**********" at bounding box center [217, 112] width 229 height 38
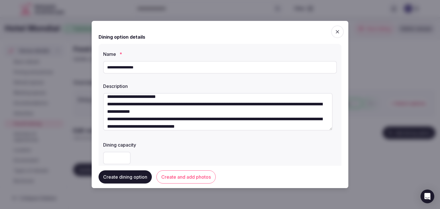
click at [105, 110] on textarea "**********" at bounding box center [217, 112] width 229 height 38
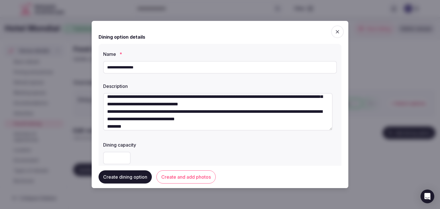
scroll to position [19, 0]
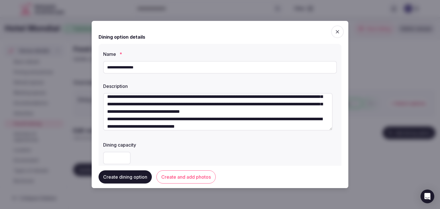
click at [105, 119] on textarea "**********" at bounding box center [217, 112] width 229 height 38
click at [105, 126] on textarea "**********" at bounding box center [217, 112] width 229 height 38
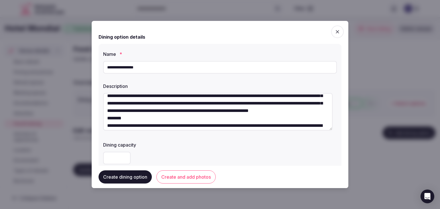
scroll to position [40, 0]
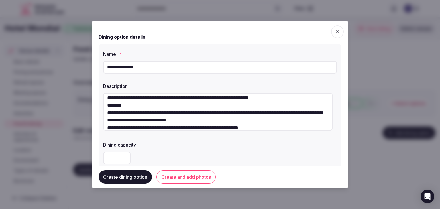
click at [107, 114] on textarea "**********" at bounding box center [217, 112] width 229 height 38
click at [107, 120] on textarea "**********" at bounding box center [217, 112] width 229 height 38
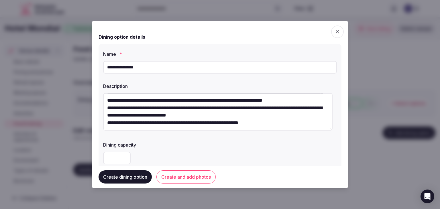
scroll to position [33, 0]
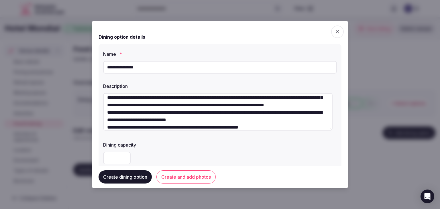
click at [106, 124] on textarea "**********" at bounding box center [217, 112] width 229 height 38
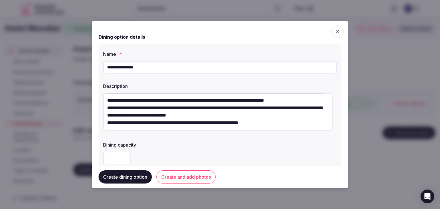
scroll to position [52, 0]
click at [162, 101] on textarea "**********" at bounding box center [217, 112] width 229 height 38
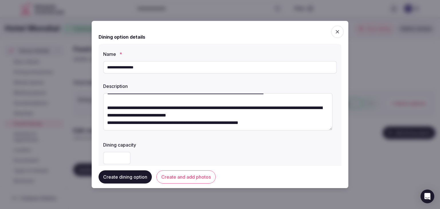
scroll to position [60, 0]
click at [105, 116] on textarea "**********" at bounding box center [217, 112] width 229 height 38
drag, startPoint x: 105, startPoint y: 124, endPoint x: 117, endPoint y: 147, distance: 25.4
click at [105, 124] on textarea "**********" at bounding box center [217, 112] width 229 height 38
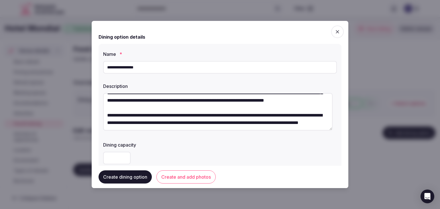
click at [106, 123] on textarea "**********" at bounding box center [217, 112] width 229 height 38
type textarea "**********"
click at [190, 141] on div "Dining capacity" at bounding box center [220, 143] width 234 height 8
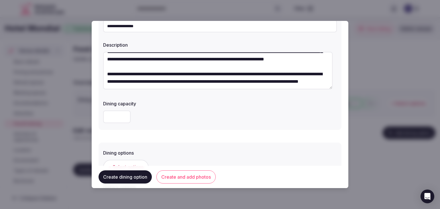
scroll to position [115, 0]
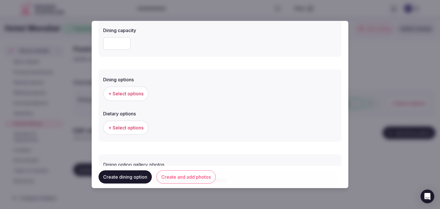
click at [130, 96] on button "+ Select options" at bounding box center [126, 93] width 46 height 14
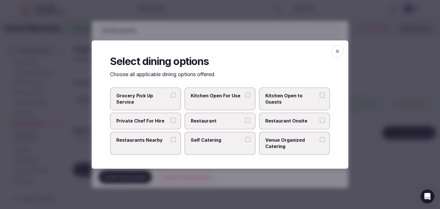
drag, startPoint x: 203, startPoint y: 124, endPoint x: 263, endPoint y: 124, distance: 59.9
click at [205, 124] on label "Restaurant" at bounding box center [219, 121] width 71 height 17
click at [245, 123] on button "Restaurant" at bounding box center [247, 120] width 5 height 5
click at [282, 123] on span "Restaurant Onsite" at bounding box center [291, 121] width 53 height 6
click at [293, 124] on label "Restaurant Onsite" at bounding box center [294, 121] width 71 height 17
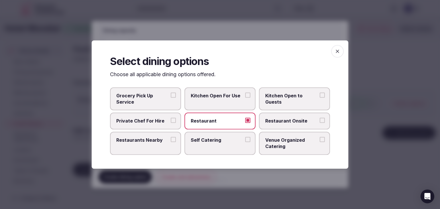
click at [320, 123] on button "Restaurant Onsite" at bounding box center [322, 120] width 5 height 5
drag, startPoint x: 340, startPoint y: 51, endPoint x: 321, endPoint y: 92, distance: 45.6
click at [340, 51] on span "button" at bounding box center [337, 51] width 13 height 13
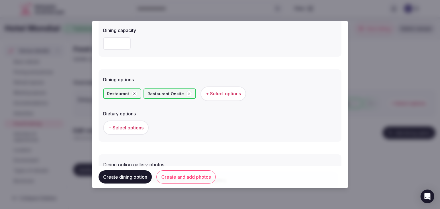
click at [199, 172] on button "Create and add photos" at bounding box center [185, 176] width 59 height 13
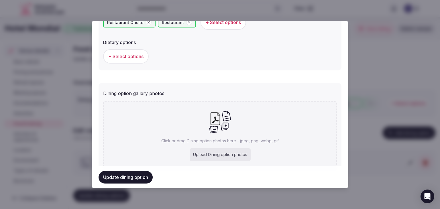
scroll to position [207, 0]
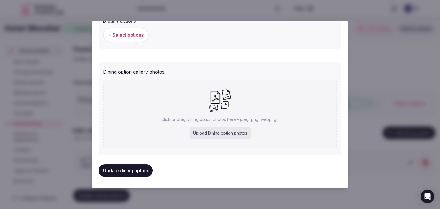
click at [214, 135] on div "Upload Dining option photos" at bounding box center [220, 133] width 61 height 13
type input "**********"
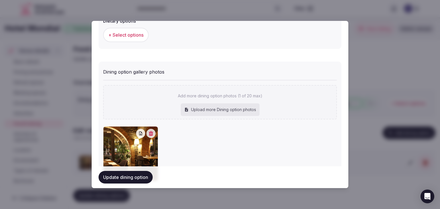
scroll to position [239, 0]
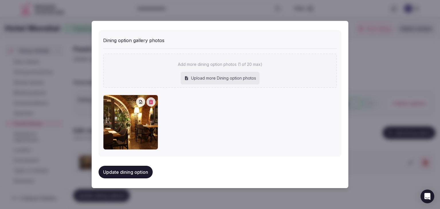
click at [139, 170] on button "Update dining option" at bounding box center [126, 172] width 54 height 13
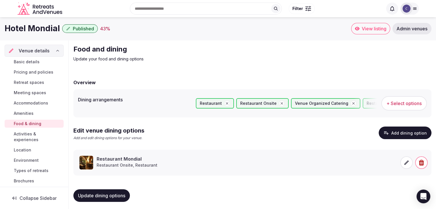
drag, startPoint x: 22, startPoint y: 91, endPoint x: 36, endPoint y: 111, distance: 23.8
click at [22, 91] on span "Meeting spaces" at bounding box center [30, 93] width 32 height 6
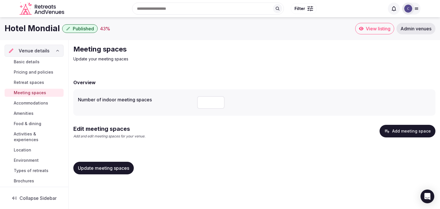
click at [209, 102] on input "number" at bounding box center [210, 102] width 27 height 13
type input "*"
click at [101, 171] on button "Update meeting spaces" at bounding box center [103, 168] width 60 height 13
click at [414, 130] on button "Add meeting space" at bounding box center [408, 131] width 56 height 13
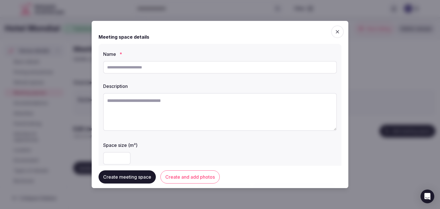
click at [205, 116] on textarea at bounding box center [220, 112] width 234 height 38
paste textarea "**********"
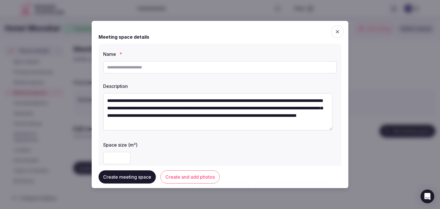
type textarea "**********"
click at [157, 70] on input "text" at bounding box center [220, 67] width 234 height 13
type input "**********"
click at [211, 81] on div "Description" at bounding box center [220, 84] width 234 height 8
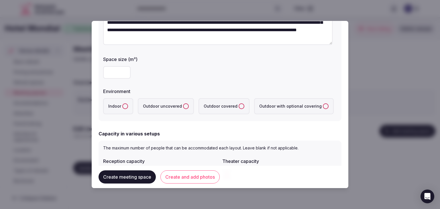
scroll to position [86, 0]
click at [123, 105] on button "Indoor" at bounding box center [125, 106] width 6 height 6
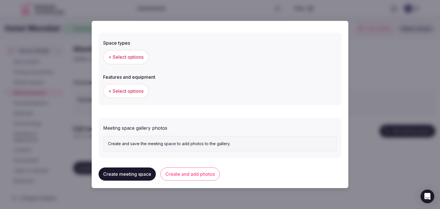
scroll to position [321, 0]
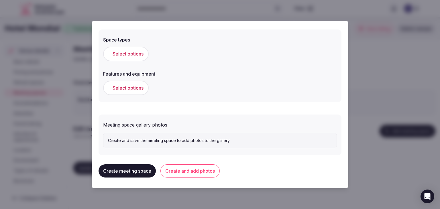
click at [142, 53] on span "+ Select options" at bounding box center [125, 54] width 35 height 6
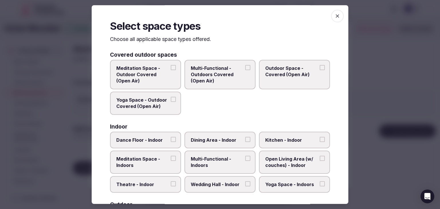
click at [223, 162] on span "Multi-Functional - Indoors" at bounding box center [217, 162] width 53 height 13
click at [245, 161] on button "Multi-Functional - Indoors" at bounding box center [247, 158] width 5 height 5
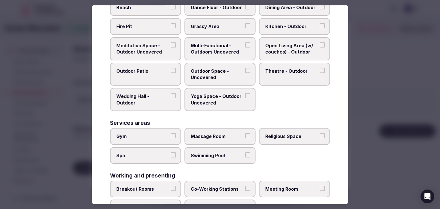
scroll to position [234, 0]
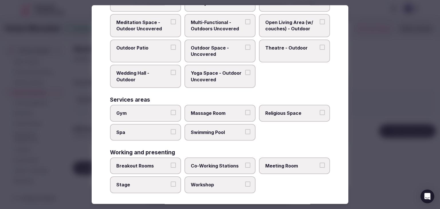
click at [300, 163] on span "Meeting Room" at bounding box center [291, 166] width 53 height 6
click at [320, 163] on button "Meeting Room" at bounding box center [322, 165] width 5 height 5
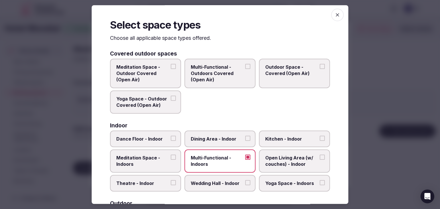
scroll to position [0, 0]
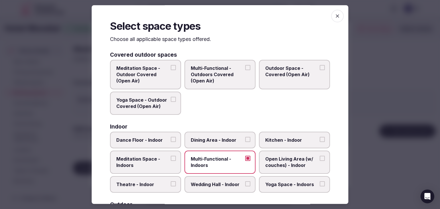
click at [335, 16] on icon "button" at bounding box center [338, 16] width 6 height 6
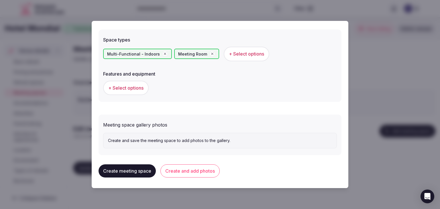
click at [142, 91] on button "+ Select options" at bounding box center [126, 88] width 46 height 14
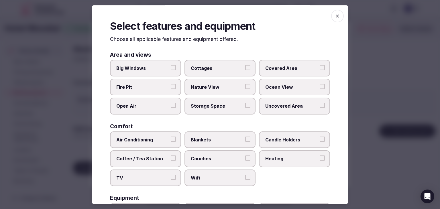
scroll to position [57, 0]
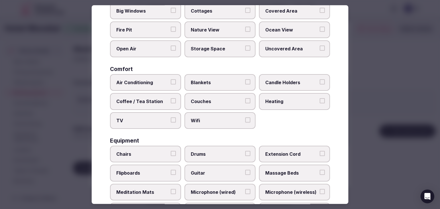
click at [195, 119] on span "Wifi" at bounding box center [217, 120] width 53 height 6
click at [245, 119] on button "Wifi" at bounding box center [247, 119] width 5 height 5
click at [129, 114] on label "TV" at bounding box center [145, 120] width 71 height 17
click at [171, 117] on button "TV" at bounding box center [173, 119] width 5 height 5
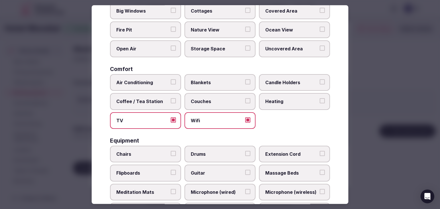
click at [134, 116] on label "TV" at bounding box center [145, 120] width 71 height 17
click at [171, 117] on button "TV" at bounding box center [173, 119] width 5 height 5
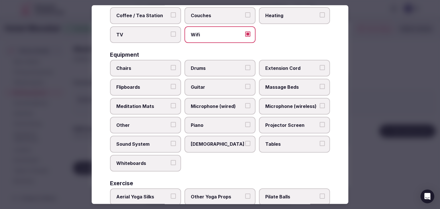
click at [281, 137] on label "Tables" at bounding box center [294, 144] width 71 height 17
click at [320, 141] on button "Tables" at bounding box center [322, 143] width 5 height 5
drag, startPoint x: 281, startPoint y: 123, endPoint x: 215, endPoint y: 72, distance: 83.4
click at [280, 122] on span "Projector Screen" at bounding box center [291, 125] width 53 height 6
click at [320, 122] on button "Projector Screen" at bounding box center [322, 124] width 5 height 5
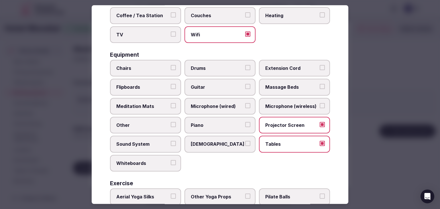
click at [214, 70] on label "Drums" at bounding box center [219, 68] width 71 height 17
click at [245, 70] on button "Drums" at bounding box center [247, 67] width 5 height 5
click at [209, 69] on span "Drums" at bounding box center [217, 68] width 53 height 6
click at [245, 69] on button "Drums" at bounding box center [247, 67] width 5 height 5
click at [119, 69] on span "Chairs" at bounding box center [142, 68] width 53 height 6
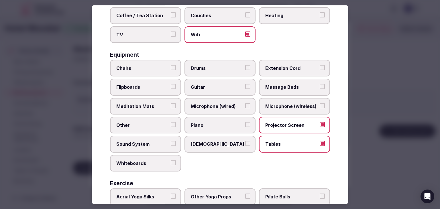
click at [171, 69] on button "Chairs" at bounding box center [173, 67] width 5 height 5
drag, startPoint x: 128, startPoint y: 82, endPoint x: 134, endPoint y: 126, distance: 44.2
click at [128, 84] on span "Flipboards" at bounding box center [142, 87] width 53 height 6
click at [171, 84] on button "Flipboards" at bounding box center [173, 86] width 5 height 5
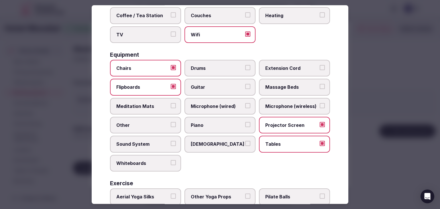
click at [136, 142] on span "Sound System" at bounding box center [142, 144] width 53 height 6
click at [171, 142] on button "Sound System" at bounding box center [173, 143] width 5 height 5
drag, startPoint x: 301, startPoint y: 103, endPoint x: 299, endPoint y: 108, distance: 5.8
click at [300, 103] on span "Microphone (wireless)" at bounding box center [291, 106] width 53 height 6
click at [320, 103] on button "Microphone (wireless)" at bounding box center [322, 105] width 5 height 5
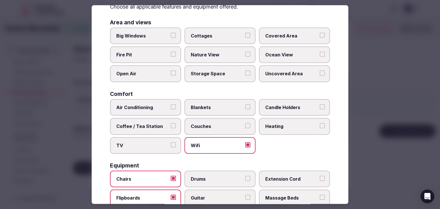
scroll to position [0, 0]
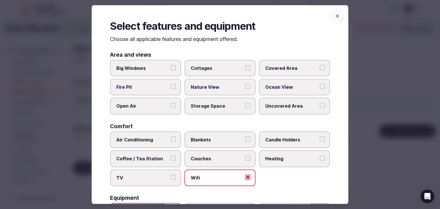
click at [335, 11] on span "button" at bounding box center [337, 16] width 13 height 13
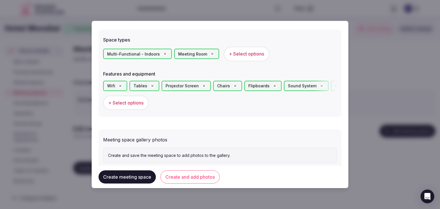
scroll to position [335, 0]
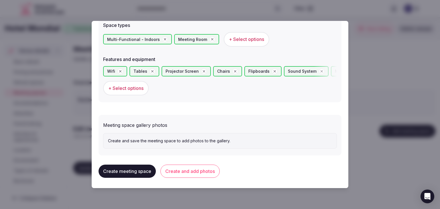
click at [196, 174] on button "Create and add photos" at bounding box center [189, 171] width 59 height 13
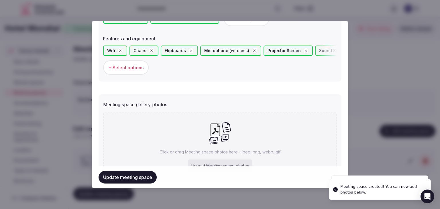
scroll to position [388, 0]
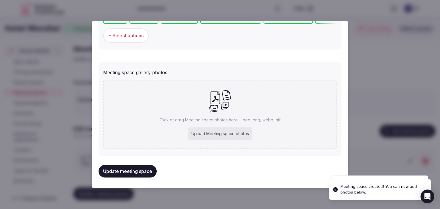
click at [199, 135] on div "Upload Meeting space photos" at bounding box center [220, 133] width 64 height 13
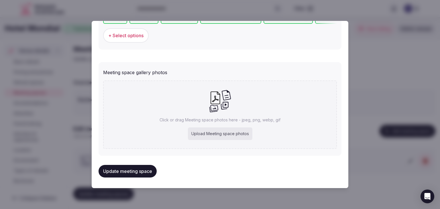
type input "**********"
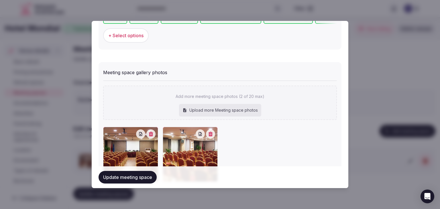
click at [144, 172] on button "Update meeting space" at bounding box center [128, 177] width 58 height 13
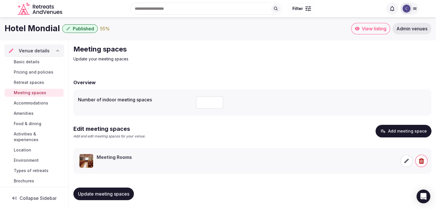
click at [39, 60] on link "Basic details" at bounding box center [34, 62] width 59 height 8
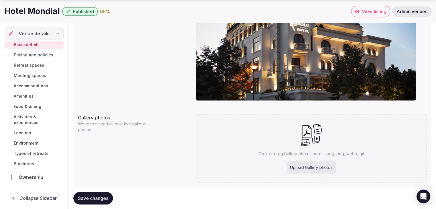
scroll to position [550, 0]
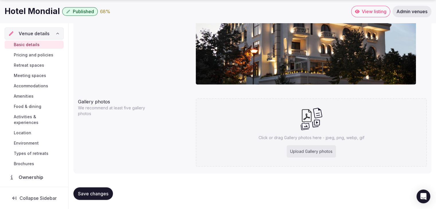
click at [319, 150] on div "Upload Gallery photos" at bounding box center [310, 151] width 49 height 13
type input "**********"
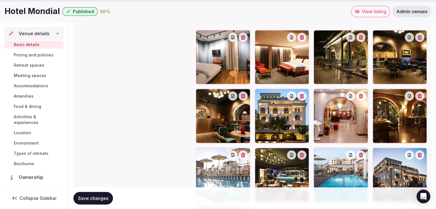
scroll to position [721, 0]
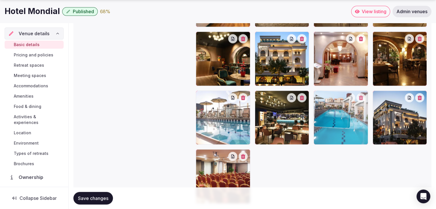
drag, startPoint x: 315, startPoint y: 95, endPoint x: 231, endPoint y: 48, distance: 96.0
click at [253, 75] on div at bounding box center [311, 88] width 231 height 231
click at [244, 64] on div at bounding box center [311, 88] width 231 height 231
click at [238, 55] on div at bounding box center [223, 59] width 54 height 54
click at [234, 50] on div at bounding box center [223, 59] width 54 height 54
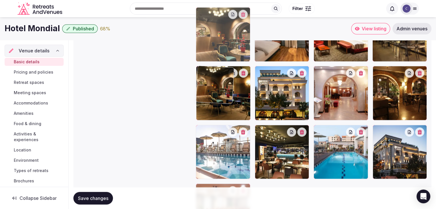
drag, startPoint x: 231, startPoint y: 48, endPoint x: 235, endPoint y: 49, distance: 3.8
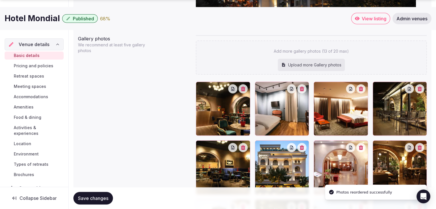
scroll to position [657, 0]
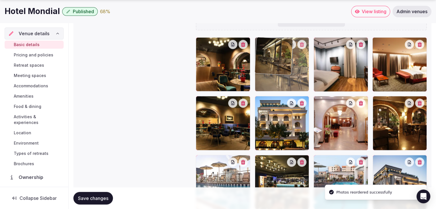
drag, startPoint x: 377, startPoint y: 39, endPoint x: 331, endPoint y: 47, distance: 46.8
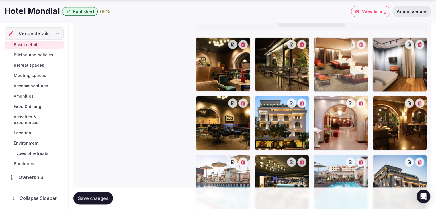
drag, startPoint x: 380, startPoint y: 42, endPoint x: 364, endPoint y: 79, distance: 40.8
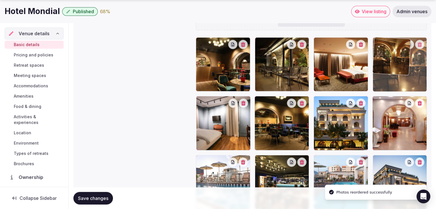
drag, startPoint x: 374, startPoint y: 98, endPoint x: 386, endPoint y: 67, distance: 32.9
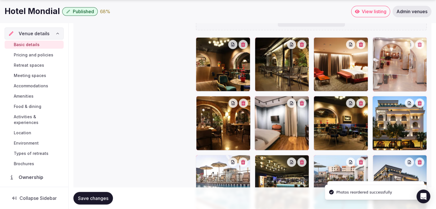
drag, startPoint x: 375, startPoint y: 101, endPoint x: 382, endPoint y: 71, distance: 30.9
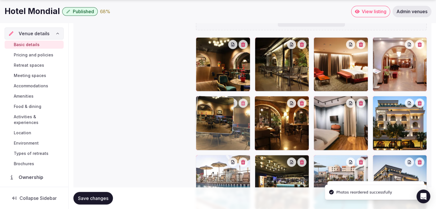
drag, startPoint x: 321, startPoint y: 102, endPoint x: 220, endPoint y: 116, distance: 101.5
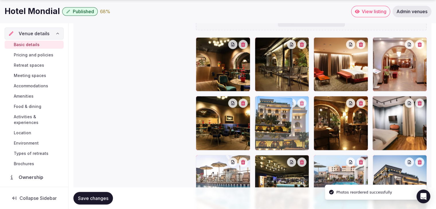
drag, startPoint x: 379, startPoint y: 101, endPoint x: 286, endPoint y: 103, distance: 93.4
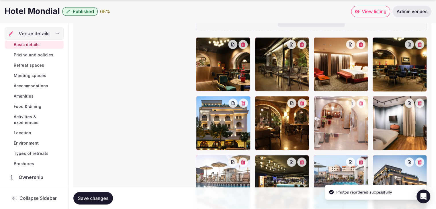
drag, startPoint x: 375, startPoint y: 43, endPoint x: 353, endPoint y: 106, distance: 66.6
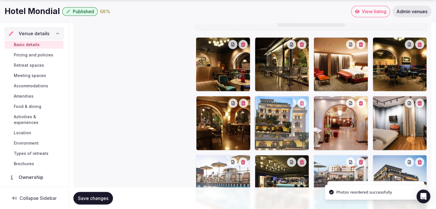
drag, startPoint x: 201, startPoint y: 103, endPoint x: 204, endPoint y: 106, distance: 4.3
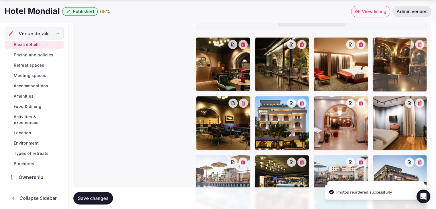
drag, startPoint x: 293, startPoint y: 97, endPoint x: 376, endPoint y: 81, distance: 84.8
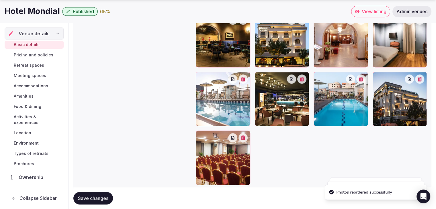
scroll to position [743, 0]
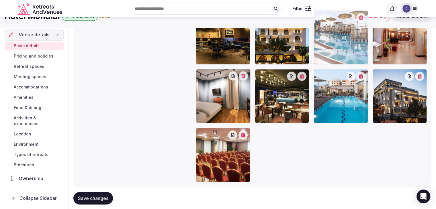
drag, startPoint x: 201, startPoint y: 71, endPoint x: 329, endPoint y: 38, distance: 131.4
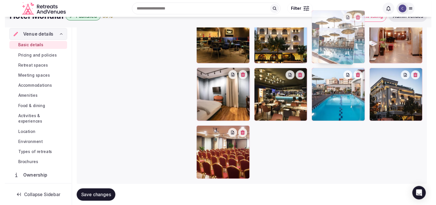
scroll to position [741, 0]
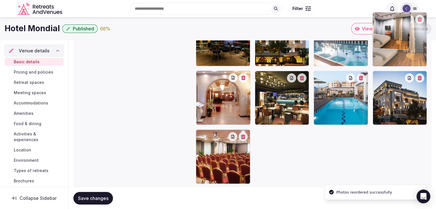
drag, startPoint x: 205, startPoint y: 75, endPoint x: 365, endPoint y: 47, distance: 163.1
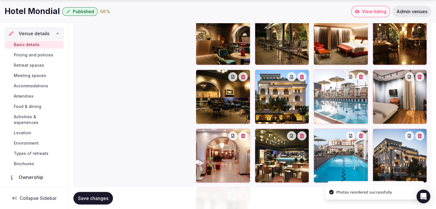
scroll to position [684, 0]
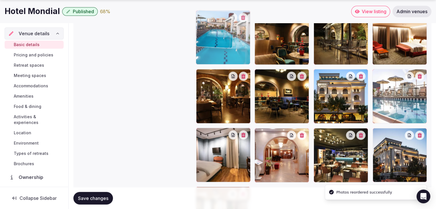
drag, startPoint x: 317, startPoint y: 132, endPoint x: 198, endPoint y: 45, distance: 147.5
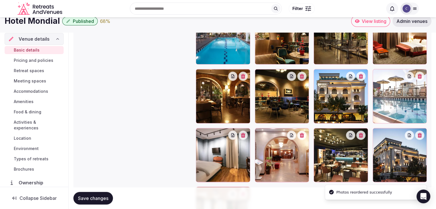
scroll to position [655, 0]
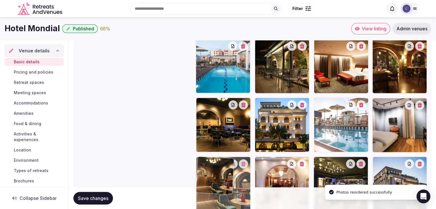
drag, startPoint x: 258, startPoint y: 44, endPoint x: 205, endPoint y: 164, distance: 130.8
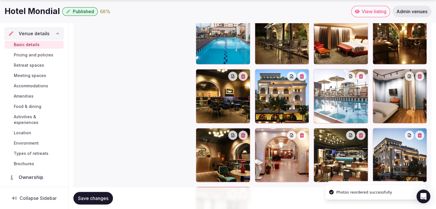
scroll to position [741, 0]
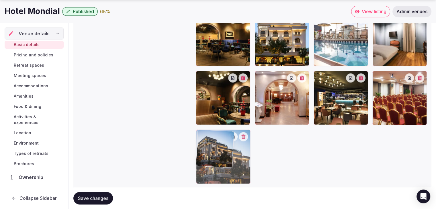
drag, startPoint x: 375, startPoint y: 74, endPoint x: 220, endPoint y: 126, distance: 163.8
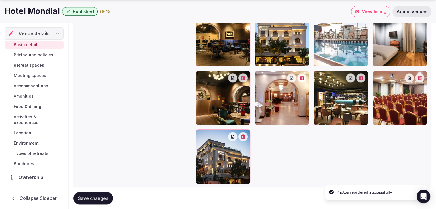
click at [377, 74] on icon at bounding box center [376, 75] width 7 height 7
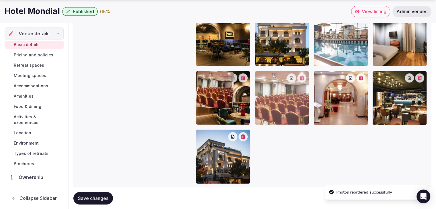
drag, startPoint x: 378, startPoint y: 76, endPoint x: 93, endPoint y: 186, distance: 304.9
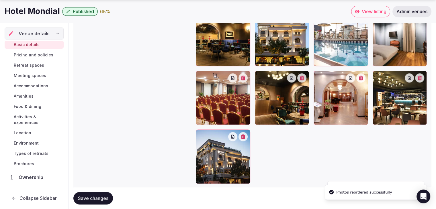
click at [97, 196] on span "Save changes" at bounding box center [93, 198] width 30 height 6
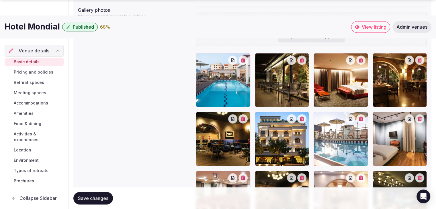
scroll to position [655, 0]
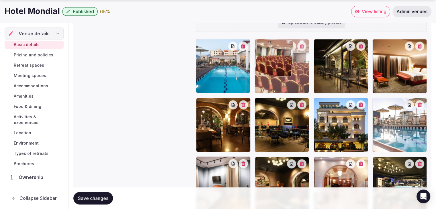
drag, startPoint x: 196, startPoint y: 163, endPoint x: 260, endPoint y: 62, distance: 119.1
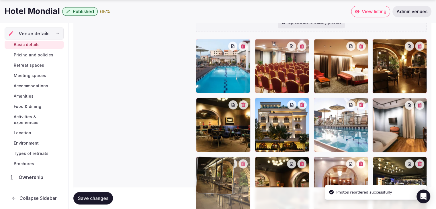
drag, startPoint x: 320, startPoint y: 42, endPoint x: 219, endPoint y: 147, distance: 146.1
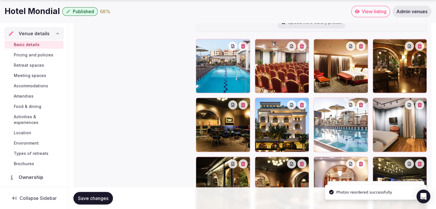
click at [89, 198] on span "Save changes" at bounding box center [93, 198] width 30 height 6
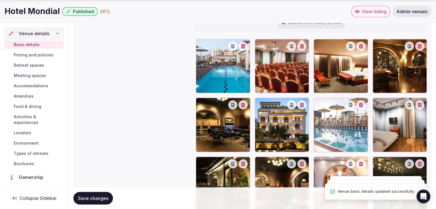
click at [102, 199] on span "Save changes" at bounding box center [93, 198] width 30 height 6
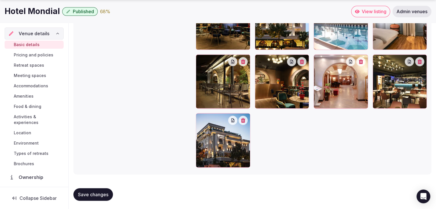
scroll to position [758, 0]
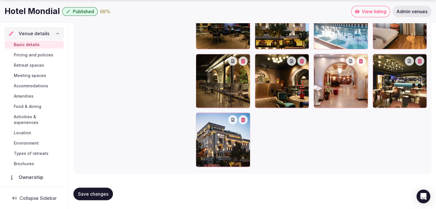
click at [95, 196] on span "Save changes" at bounding box center [93, 194] width 30 height 6
click at [35, 56] on span "Pricing and policies" at bounding box center [34, 55] width 40 height 6
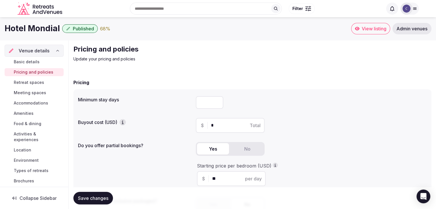
click at [207, 101] on input "number" at bounding box center [209, 102] width 27 height 13
click at [56, 29] on h1 "Hotel Mondial" at bounding box center [32, 28] width 55 height 11
copy div "Hotel Mondial"
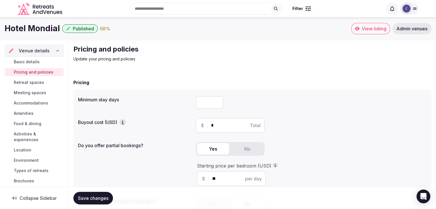
click at [205, 103] on input "number" at bounding box center [209, 102] width 27 height 13
type input "*"
click at [104, 194] on button "Save changes" at bounding box center [93, 198] width 40 height 13
click at [48, 82] on link "Retreat spaces" at bounding box center [34, 82] width 59 height 8
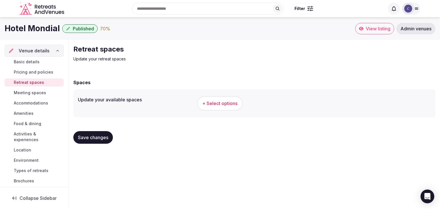
click at [19, 29] on h1 "Hotel Mondial" at bounding box center [32, 28] width 55 height 11
copy div "Hotel Mondial"
click at [221, 103] on span "+ Select options" at bounding box center [219, 103] width 35 height 6
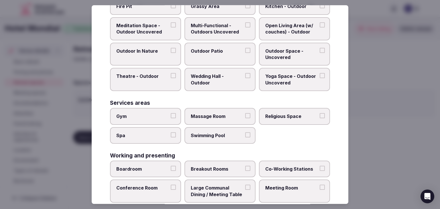
scroll to position [259, 0]
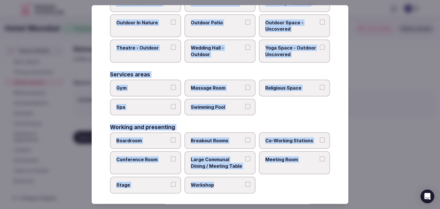
drag, startPoint x: 109, startPoint y: 39, endPoint x: 264, endPoint y: 186, distance: 213.8
click at [264, 186] on div "Select your retreat spaces Choose all applicable retreat spaces offered. Covere…" at bounding box center [220, 104] width 257 height 199
copy div "Choose all applicable retreat spaces offered. Covered outdoor spaces Meditation…"
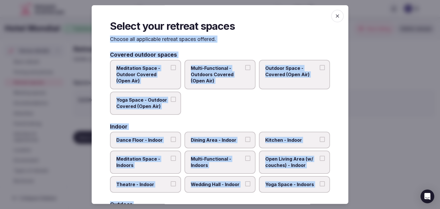
scroll to position [57, 0]
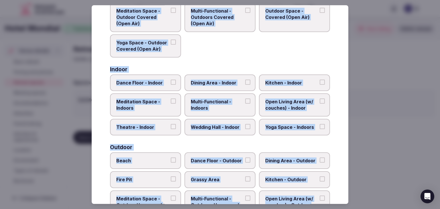
drag, startPoint x: 209, startPoint y: 110, endPoint x: 210, endPoint y: 114, distance: 4.2
click at [209, 109] on span "Multi-Functional - Indoors" at bounding box center [217, 105] width 53 height 13
click at [245, 104] on button "Multi-Functional - Indoors" at bounding box center [247, 101] width 5 height 5
click at [212, 126] on span "Wedding Hall - Indoor" at bounding box center [217, 127] width 53 height 6
click at [245, 126] on button "Wedding Hall - Indoor" at bounding box center [247, 126] width 5 height 5
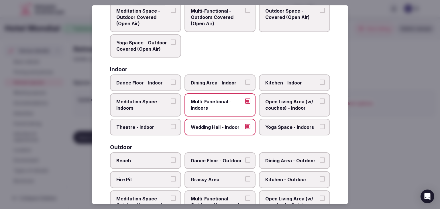
click at [221, 83] on span "Dining Area - Indoor" at bounding box center [217, 83] width 53 height 6
click at [245, 83] on button "Dining Area - Indoor" at bounding box center [247, 82] width 5 height 5
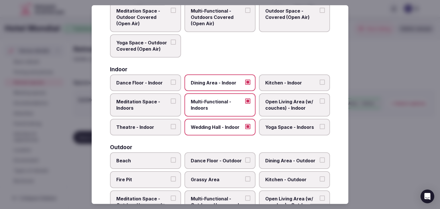
click at [307, 82] on span "Kitchen - Indoor" at bounding box center [291, 83] width 53 height 6
click at [320, 82] on button "Kitchen - Indoor" at bounding box center [322, 82] width 5 height 5
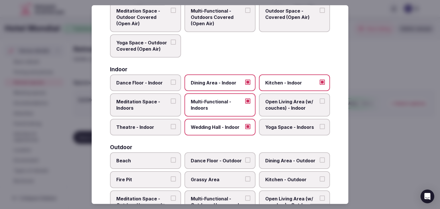
click at [288, 108] on span "Open Living Area (w/ couches) - Indoor" at bounding box center [291, 105] width 53 height 13
click at [320, 104] on button "Open Living Area (w/ couches) - Indoor" at bounding box center [322, 101] width 5 height 5
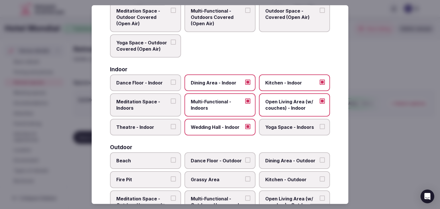
click at [231, 126] on span "Wedding Hall - Indoor" at bounding box center [217, 127] width 53 height 6
click at [245, 126] on button "Wedding Hall - Indoor" at bounding box center [247, 126] width 5 height 5
click at [158, 122] on label "Theatre - Indoor" at bounding box center [145, 127] width 71 height 17
click at [171, 124] on button "Theatre - Indoor" at bounding box center [173, 126] width 5 height 5
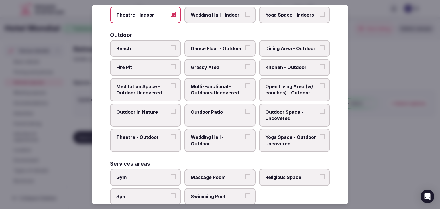
scroll to position [172, 0]
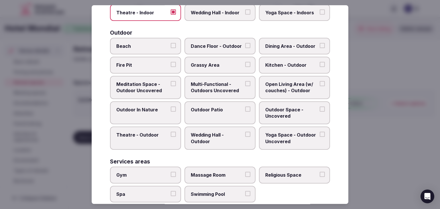
click at [216, 83] on span "Multi-Functional - Outdoors Uncovered" at bounding box center [217, 87] width 53 height 13
click at [245, 83] on button "Multi-Functional - Outdoors Uncovered" at bounding box center [247, 83] width 5 height 5
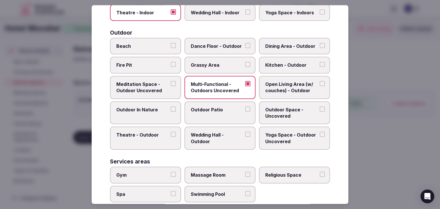
click at [218, 109] on span "Outdoor Patio" at bounding box center [217, 110] width 53 height 6
click at [245, 109] on button "Outdoor Patio" at bounding box center [247, 109] width 5 height 5
drag, startPoint x: 291, startPoint y: 108, endPoint x: 309, endPoint y: 79, distance: 34.0
click at [291, 108] on span "Outdoor Space - Uncovered" at bounding box center [291, 113] width 53 height 13
click at [320, 108] on button "Outdoor Space - Uncovered" at bounding box center [322, 109] width 5 height 5
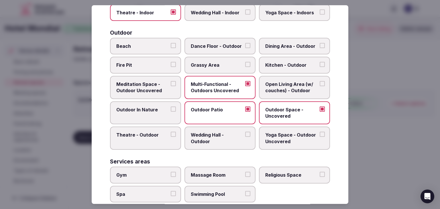
scroll to position [258, 0]
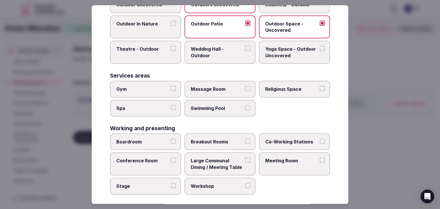
click at [159, 110] on label "Spa" at bounding box center [145, 108] width 71 height 17
click at [171, 110] on button "Spa" at bounding box center [173, 107] width 5 height 5
click at [203, 108] on span "Swimming Pool" at bounding box center [217, 108] width 53 height 6
click at [245, 108] on button "Swimming Pool" at bounding box center [247, 107] width 5 height 5
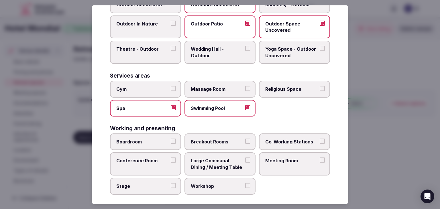
click at [206, 86] on span "Massage Room" at bounding box center [217, 89] width 53 height 6
click at [245, 86] on button "Massage Room" at bounding box center [247, 88] width 5 height 5
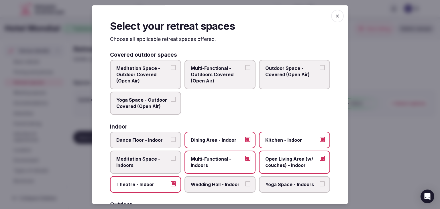
scroll to position [0, 0]
click at [335, 17] on icon "button" at bounding box center [338, 16] width 6 height 6
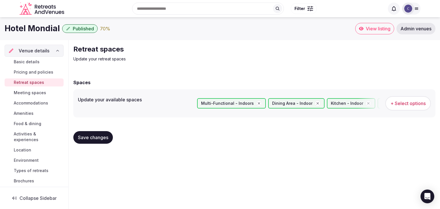
click at [105, 143] on button "Save changes" at bounding box center [93, 137] width 40 height 13
click at [40, 93] on span "Meeting spaces" at bounding box center [30, 93] width 32 height 6
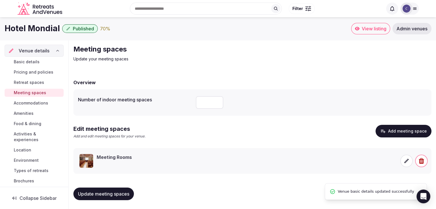
click at [41, 105] on span "Accommodations" at bounding box center [31, 103] width 34 height 6
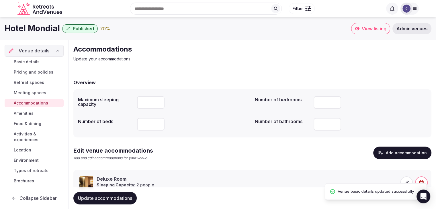
click at [31, 115] on span "Amenities" at bounding box center [24, 114] width 20 height 6
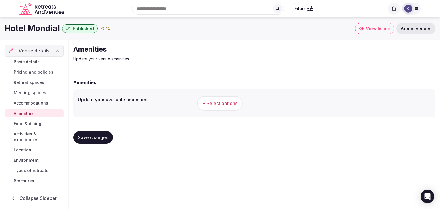
click at [212, 103] on span "+ Select options" at bounding box center [219, 103] width 35 height 6
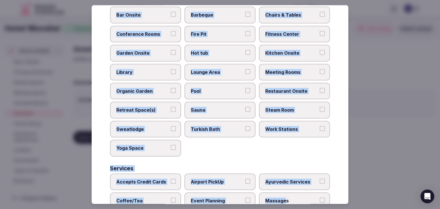
scroll to position [308, 0]
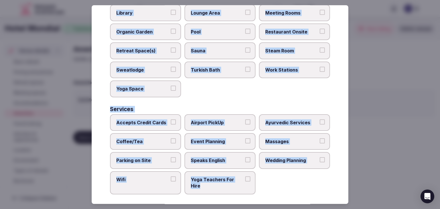
drag, startPoint x: 110, startPoint y: 39, endPoint x: 266, endPoint y: 191, distance: 218.1
click at [266, 191] on div "Select your venue amenities Choose all applicable amenities offered. Activities…" at bounding box center [220, 104] width 257 height 199
copy div "Choose all applicable amenities offered. Activities Bicycles Camping Allowed On…"
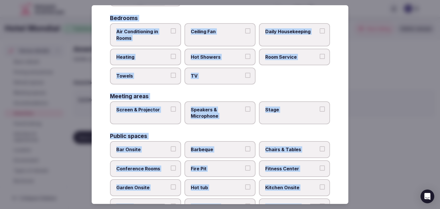
scroll to position [108, 0]
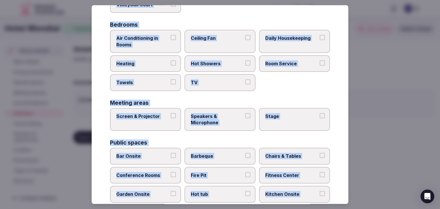
click at [150, 35] on span "Air Conditioning in Rooms" at bounding box center [142, 41] width 53 height 13
click at [171, 35] on button "Air Conditioning in Rooms" at bounding box center [173, 37] width 5 height 5
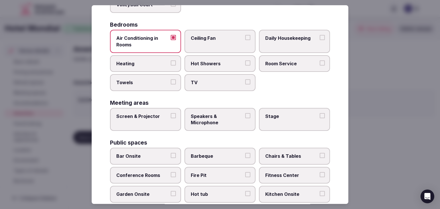
click at [155, 63] on span "Heating" at bounding box center [142, 63] width 53 height 6
click at [171, 63] on button "Heating" at bounding box center [173, 62] width 5 height 5
click at [155, 80] on span "Towels" at bounding box center [142, 83] width 53 height 6
click at [171, 80] on button "Towels" at bounding box center [173, 82] width 5 height 5
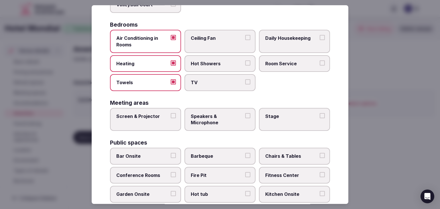
click at [196, 80] on span "TV" at bounding box center [217, 83] width 53 height 6
click at [245, 80] on button "TV" at bounding box center [247, 82] width 5 height 5
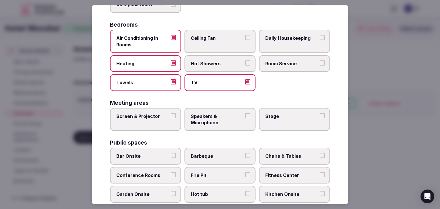
drag, startPoint x: 203, startPoint y: 58, endPoint x: 273, endPoint y: 61, distance: 70.0
click at [203, 57] on label "Hot Showers" at bounding box center [219, 63] width 71 height 17
click at [245, 60] on button "Hot Showers" at bounding box center [247, 62] width 5 height 5
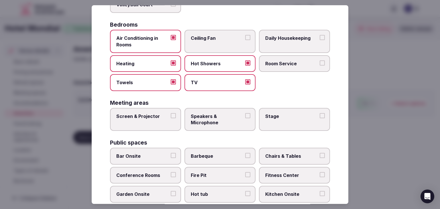
drag, startPoint x: 273, startPoint y: 61, endPoint x: 280, endPoint y: 41, distance: 21.0
click at [274, 61] on span "Room Service" at bounding box center [291, 63] width 53 height 6
click at [320, 61] on button "Room Service" at bounding box center [322, 62] width 5 height 5
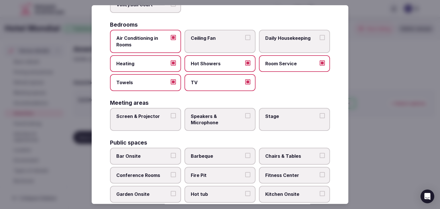
click at [280, 41] on label "Daily Housekeeping" at bounding box center [294, 41] width 71 height 23
click at [320, 40] on button "Daily Housekeeping" at bounding box center [322, 37] width 5 height 5
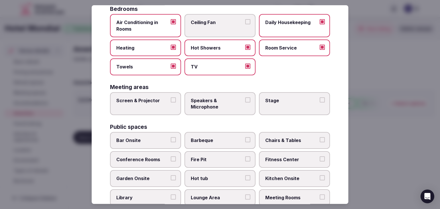
scroll to position [165, 0]
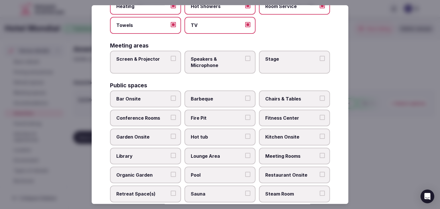
click at [165, 53] on label "Screen & Projector" at bounding box center [145, 62] width 71 height 23
click at [171, 56] on button "Screen & Projector" at bounding box center [173, 58] width 5 height 5
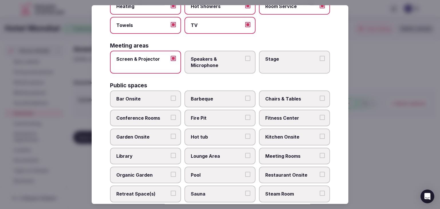
click at [219, 60] on span "Speakers & Microphone" at bounding box center [217, 62] width 53 height 13
click at [245, 60] on button "Speakers & Microphone" at bounding box center [247, 58] width 5 height 5
click at [259, 56] on label "Stage" at bounding box center [294, 62] width 71 height 23
click at [320, 56] on button "Stage" at bounding box center [322, 58] width 5 height 5
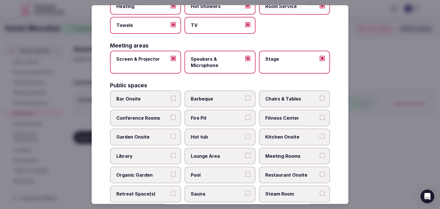
scroll to position [223, 0]
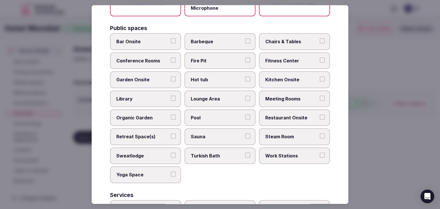
click at [142, 44] on label "Bar Onsite" at bounding box center [145, 42] width 71 height 17
click at [171, 44] on button "Bar Onsite" at bounding box center [173, 41] width 5 height 5
drag, startPoint x: 272, startPoint y: 36, endPoint x: 282, endPoint y: 43, distance: 12.5
click at [273, 36] on label "Chairs & Tables" at bounding box center [294, 42] width 71 height 17
click at [291, 42] on span "Chairs & Tables" at bounding box center [291, 42] width 53 height 6
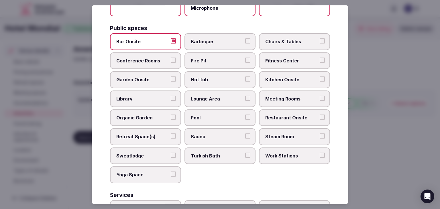
click at [320, 42] on button "Chairs & Tables" at bounding box center [322, 41] width 5 height 5
click at [290, 99] on span "Meeting Rooms" at bounding box center [291, 99] width 53 height 6
click at [320, 99] on button "Meeting Rooms" at bounding box center [322, 98] width 5 height 5
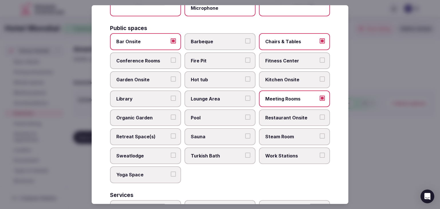
drag, startPoint x: 290, startPoint y: 110, endPoint x: 290, endPoint y: 115, distance: 5.2
click at [290, 110] on label "Restaurant Onsite" at bounding box center [294, 117] width 71 height 17
click at [320, 115] on button "Restaurant Onsite" at bounding box center [322, 117] width 5 height 5
click at [217, 96] on span "Lounge Area" at bounding box center [217, 99] width 53 height 6
click at [245, 96] on button "Lounge Area" at bounding box center [247, 98] width 5 height 5
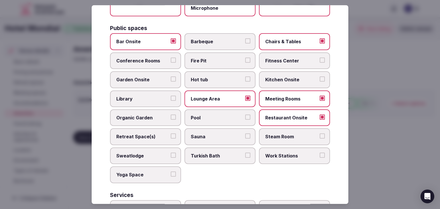
click at [223, 115] on span "Pool" at bounding box center [217, 118] width 53 height 6
click at [245, 115] on button "Pool" at bounding box center [247, 117] width 5 height 5
click at [221, 134] on span "Sauna" at bounding box center [217, 137] width 53 height 6
click at [245, 134] on button "Sauna" at bounding box center [247, 136] width 5 height 5
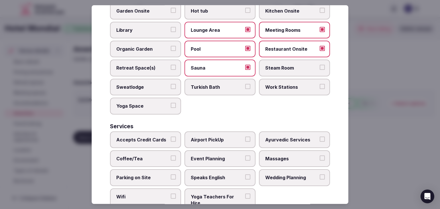
scroll to position [308, 0]
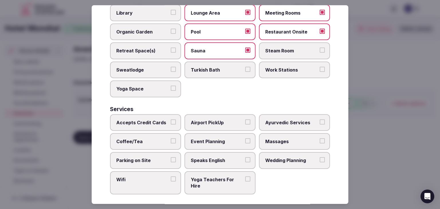
click at [142, 114] on label "Accepts Credit Cards" at bounding box center [145, 122] width 71 height 17
click at [171, 119] on button "Accepts Credit Cards" at bounding box center [173, 121] width 5 height 5
click at [143, 142] on label "Coffee/Tea" at bounding box center [145, 141] width 71 height 17
click at [171, 142] on button "Coffee/Tea" at bounding box center [173, 140] width 5 height 5
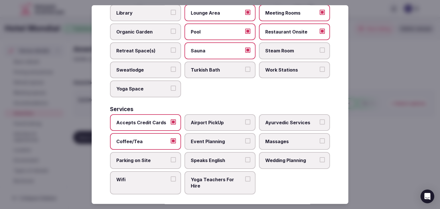
drag, startPoint x: 145, startPoint y: 156, endPoint x: 145, endPoint y: 162, distance: 5.4
click at [145, 158] on span "Parking on Site" at bounding box center [142, 161] width 53 height 6
click at [171, 158] on button "Parking on Site" at bounding box center [173, 160] width 5 height 5
click at [144, 176] on span "Wifi" at bounding box center [142, 179] width 53 height 6
click at [171, 176] on button "Wifi" at bounding box center [173, 178] width 5 height 5
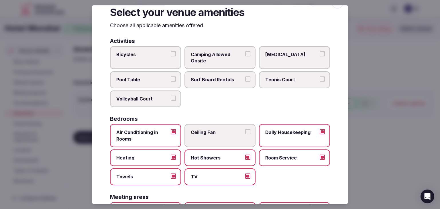
scroll to position [0, 0]
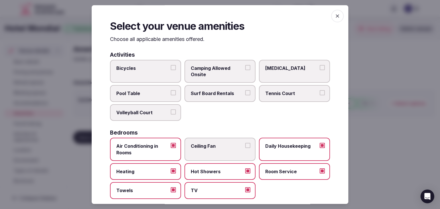
click at [331, 20] on span "button" at bounding box center [337, 16] width 13 height 13
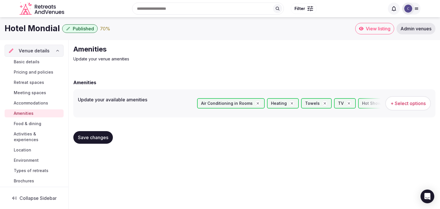
click at [90, 138] on span "Save changes" at bounding box center [93, 138] width 30 height 6
drag, startPoint x: 36, startPoint y: 124, endPoint x: 38, endPoint y: 130, distance: 6.1
click at [36, 124] on span "Food & dining" at bounding box center [27, 124] width 27 height 6
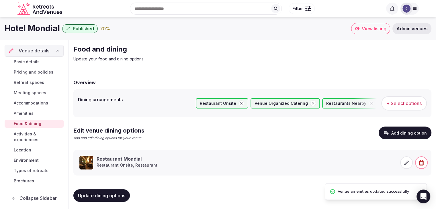
click at [37, 134] on span "Activities & experiences" at bounding box center [38, 136] width 48 height 11
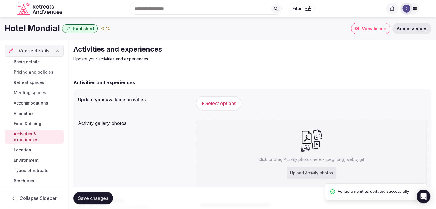
click at [239, 102] on button "+ Select options" at bounding box center [219, 103] width 46 height 14
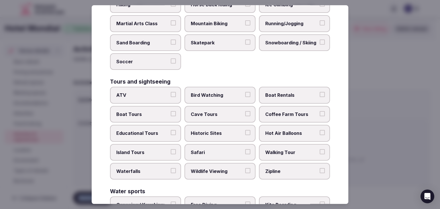
scroll to position [442, 0]
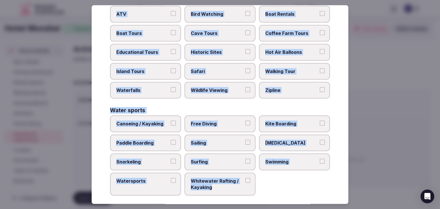
drag, startPoint x: 111, startPoint y: 44, endPoint x: 244, endPoint y: 194, distance: 200.5
click at [244, 194] on div "Select your activities Choose all applicable activities offered. Culture Dancin…" at bounding box center [220, 104] width 257 height 199
copy div "Choose all applicable activities offered. Culture Dancing Food and Culinary Cla…"
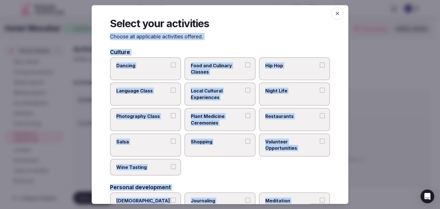
scroll to position [0, 0]
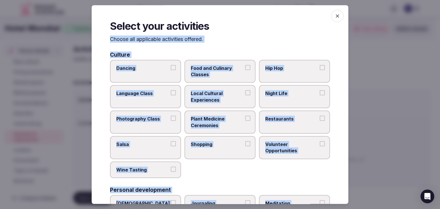
click at [337, 16] on span "button" at bounding box center [337, 16] width 13 height 13
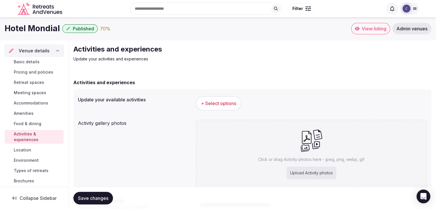
click at [227, 104] on span "+ Select options" at bounding box center [218, 103] width 35 height 6
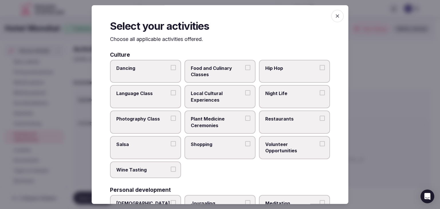
click at [227, 102] on span "Local Cultural Experiences" at bounding box center [217, 97] width 53 height 13
click at [245, 96] on button "Local Cultural Experiences" at bounding box center [247, 93] width 5 height 5
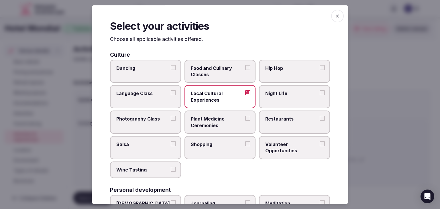
click at [268, 122] on label "Restaurants" at bounding box center [294, 122] width 71 height 23
click at [320, 121] on button "Restaurants" at bounding box center [322, 118] width 5 height 5
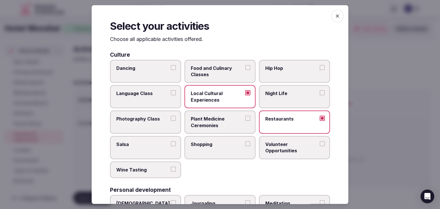
drag, startPoint x: 283, startPoint y: 90, endPoint x: 276, endPoint y: 113, distance: 24.3
click at [283, 89] on label "Night Life" at bounding box center [294, 96] width 71 height 23
click at [320, 91] on button "Night Life" at bounding box center [322, 93] width 5 height 5
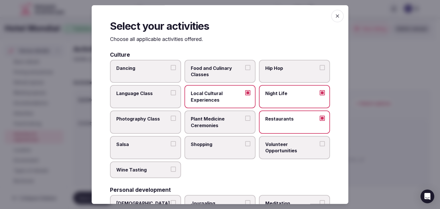
click at [216, 157] on label "Shopping" at bounding box center [219, 147] width 71 height 23
click at [245, 146] on button "Shopping" at bounding box center [247, 143] width 5 height 5
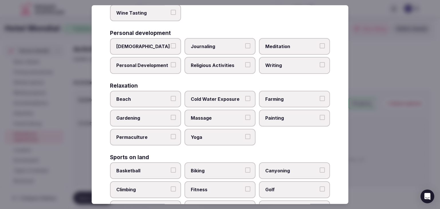
scroll to position [200, 0]
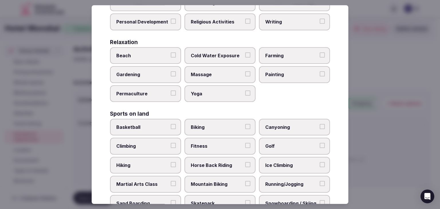
click at [208, 79] on label "Massage" at bounding box center [219, 74] width 71 height 17
click at [245, 77] on button "Massage" at bounding box center [247, 74] width 5 height 5
click at [225, 139] on label "Fitness" at bounding box center [219, 146] width 71 height 17
click at [245, 143] on button "Fitness" at bounding box center [247, 145] width 5 height 5
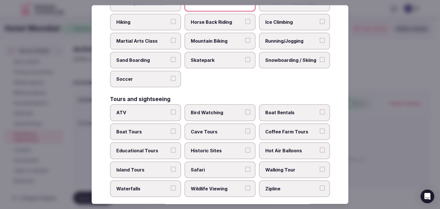
scroll to position [430, 0]
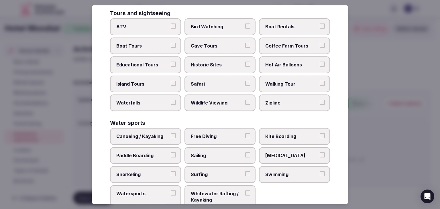
click at [223, 62] on span "Historic Sites" at bounding box center [217, 65] width 53 height 6
click at [245, 62] on button "Historic Sites" at bounding box center [247, 64] width 5 height 5
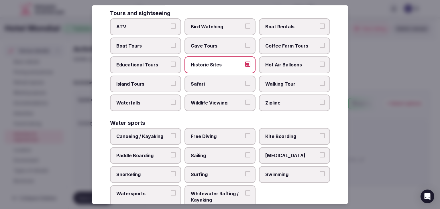
drag, startPoint x: 278, startPoint y: 72, endPoint x: 275, endPoint y: 116, distance: 44.5
click at [278, 76] on label "Walking Tour" at bounding box center [294, 84] width 71 height 17
click at [320, 81] on button "Walking Tour" at bounding box center [322, 83] width 5 height 5
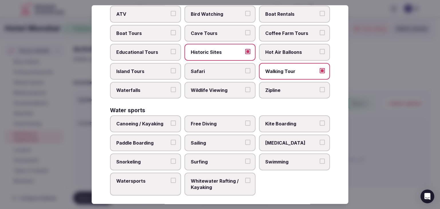
click at [274, 159] on span "Swimming" at bounding box center [291, 162] width 53 height 6
click at [320, 159] on button "Swimming" at bounding box center [322, 161] width 5 height 5
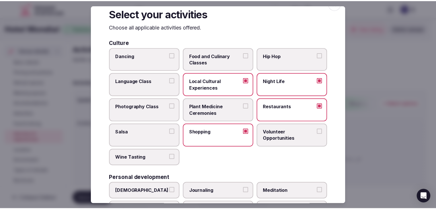
scroll to position [0, 0]
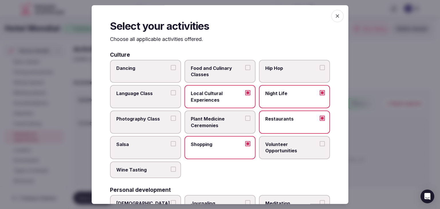
drag, startPoint x: 331, startPoint y: 17, endPoint x: 316, endPoint y: 39, distance: 26.2
click at [335, 17] on icon "button" at bounding box center [338, 16] width 6 height 6
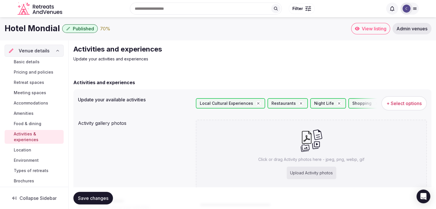
drag, startPoint x: 107, startPoint y: 197, endPoint x: 164, endPoint y: 197, distance: 57.6
click at [106, 197] on span "Save changes" at bounding box center [93, 198] width 30 height 6
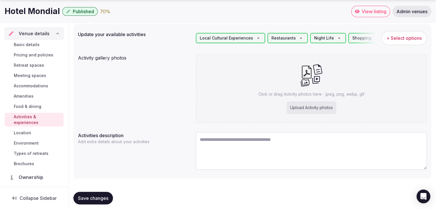
scroll to position [70, 0]
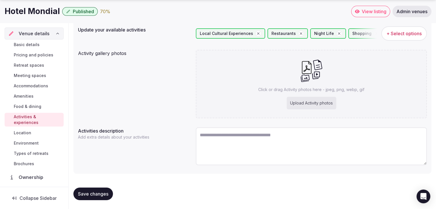
click at [37, 12] on h1 "Hotel Mondial" at bounding box center [32, 11] width 55 height 11
click at [37, 13] on h1 "Hotel Mondial" at bounding box center [32, 11] width 55 height 11
copy div "Hotel Mondial"
click at [308, 105] on div "Upload Activity photos" at bounding box center [311, 103] width 50 height 13
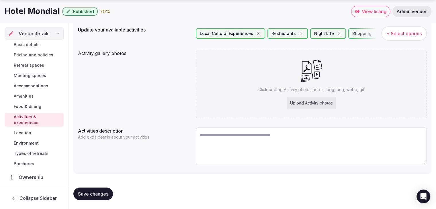
type input "**********"
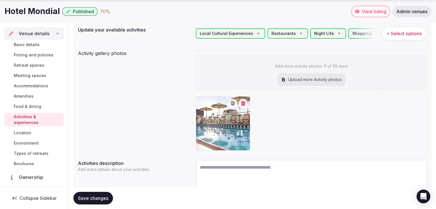
click at [89, 196] on span "Save changes" at bounding box center [93, 198] width 30 height 6
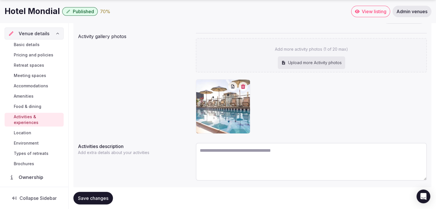
scroll to position [102, 0]
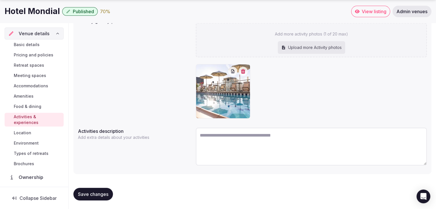
click at [113, 189] on div "Save changes" at bounding box center [252, 194] width 358 height 13
drag, startPoint x: 111, startPoint y: 195, endPoint x: 115, endPoint y: 193, distance: 4.1
click at [111, 196] on button "Save changes" at bounding box center [93, 194] width 40 height 13
click at [37, 82] on div "Basic details Pricing and policies Retreat spaces Meeting spaces Accommodations…" at bounding box center [34, 104] width 59 height 129
click at [44, 85] on span "Accommodations" at bounding box center [31, 86] width 34 height 6
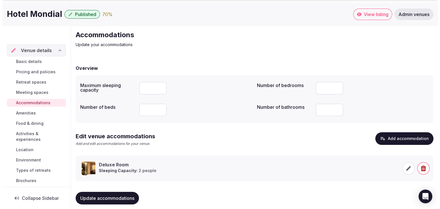
scroll to position [22, 0]
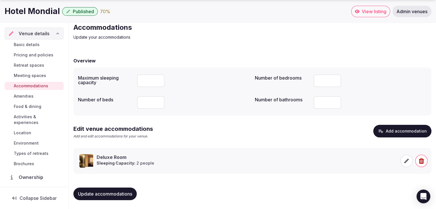
click at [407, 162] on icon at bounding box center [406, 161] width 6 height 6
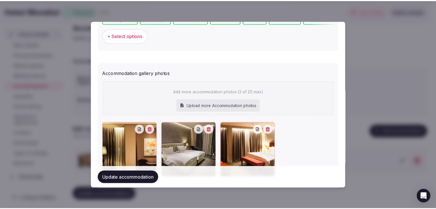
scroll to position [620, 0]
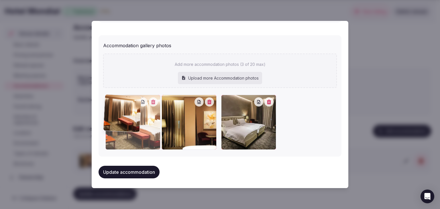
drag, startPoint x: 226, startPoint y: 101, endPoint x: 127, endPoint y: 101, distance: 98.5
click at [127, 101] on div at bounding box center [132, 122] width 55 height 55
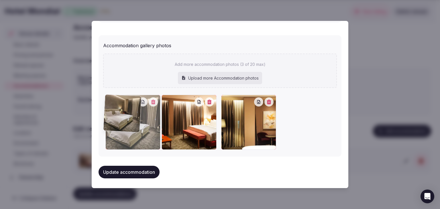
drag, startPoint x: 224, startPoint y: 100, endPoint x: 121, endPoint y: 107, distance: 102.8
click at [121, 107] on div at bounding box center [132, 122] width 55 height 55
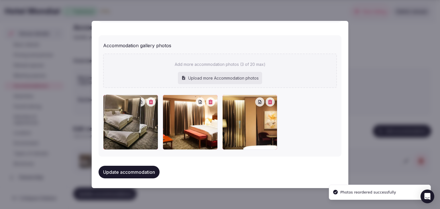
drag, startPoint x: 132, startPoint y: 170, endPoint x: 134, endPoint y: 173, distance: 4.0
click at [133, 170] on button "Update accommodation" at bounding box center [129, 172] width 61 height 13
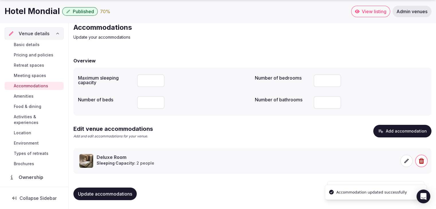
click at [111, 197] on button "Update accommodations" at bounding box center [104, 194] width 63 height 13
click at [36, 104] on span "Food & dining" at bounding box center [27, 107] width 27 height 6
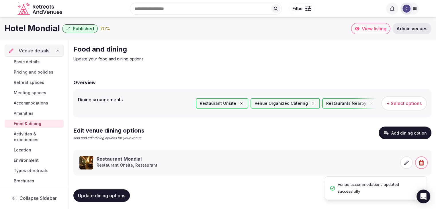
click at [25, 116] on link "Amenities" at bounding box center [34, 113] width 59 height 8
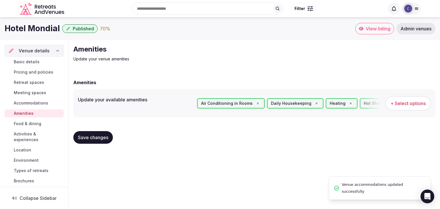
click at [38, 123] on span "Food & dining" at bounding box center [27, 124] width 27 height 6
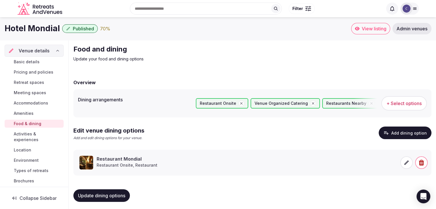
click at [35, 131] on span "Activities & experiences" at bounding box center [38, 136] width 48 height 11
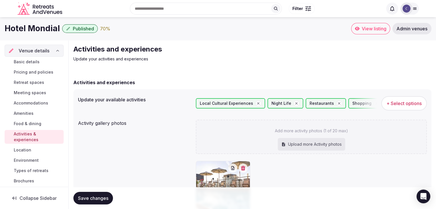
click at [33, 152] on link "Location" at bounding box center [34, 150] width 59 height 8
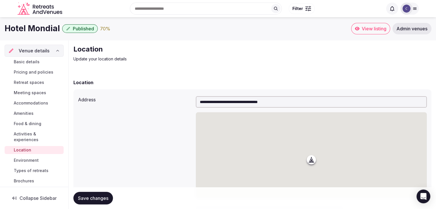
click at [33, 159] on span "Environment" at bounding box center [26, 161] width 25 height 6
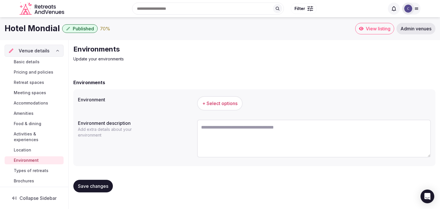
click at [11, 26] on h1 "Hotel Mondial" at bounding box center [32, 28] width 55 height 11
copy div "Hotel Mondial"
click at [227, 105] on span "+ Select options" at bounding box center [219, 103] width 35 height 6
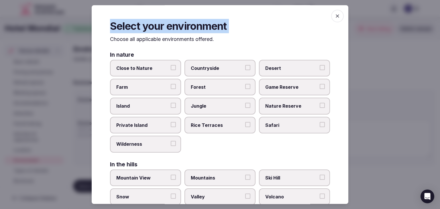
scroll to position [137, 0]
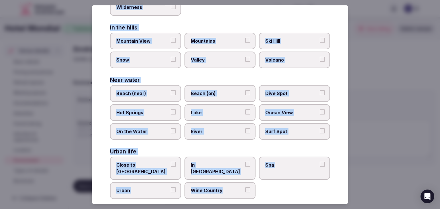
drag, startPoint x: 111, startPoint y: 39, endPoint x: 255, endPoint y: 189, distance: 207.8
click at [255, 189] on div "Select your environment Choose all applicable environments offered. In nature C…" at bounding box center [220, 104] width 257 height 199
copy div "Choose all applicable environments offered. In nature Close to Nature Countrysi…"
click at [156, 162] on span "Close to [GEOGRAPHIC_DATA]" at bounding box center [142, 168] width 53 height 13
click at [171, 162] on button "Close to [GEOGRAPHIC_DATA]" at bounding box center [173, 164] width 5 height 5
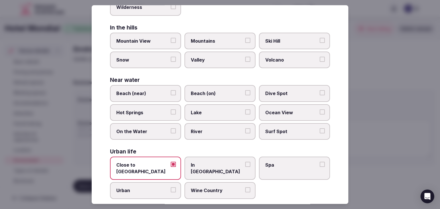
click at [155, 188] on span "Urban" at bounding box center [142, 191] width 53 height 6
click at [171, 188] on button "Urban" at bounding box center [173, 190] width 5 height 5
click at [196, 167] on label "In [GEOGRAPHIC_DATA]" at bounding box center [219, 168] width 71 height 23
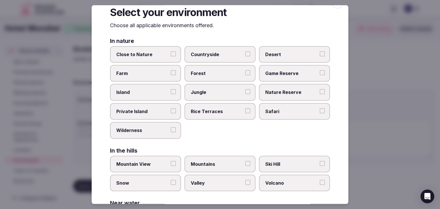
scroll to position [0, 0]
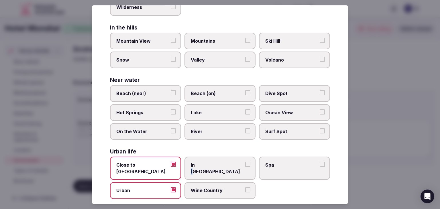
click at [198, 164] on span "In [GEOGRAPHIC_DATA]" at bounding box center [217, 168] width 53 height 13
click at [245, 164] on button "In [GEOGRAPHIC_DATA]" at bounding box center [247, 164] width 5 height 5
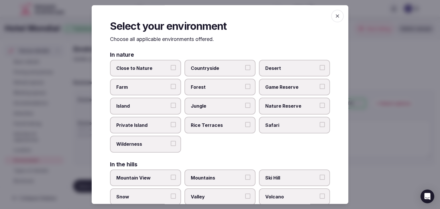
drag, startPoint x: 331, startPoint y: 13, endPoint x: 254, endPoint y: 78, distance: 100.6
click at [331, 13] on span "button" at bounding box center [337, 16] width 13 height 13
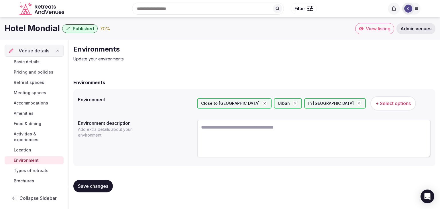
click at [86, 188] on span "Save changes" at bounding box center [93, 186] width 30 height 6
click at [242, 142] on textarea at bounding box center [314, 139] width 234 height 38
paste textarea "**********"
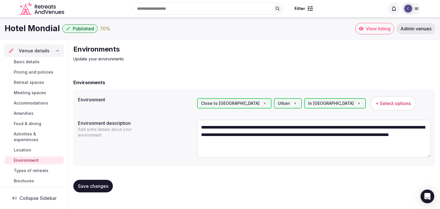
type textarea "**********"
click at [107, 179] on div "Save changes" at bounding box center [254, 186] width 362 height 22
click at [105, 183] on span "Save changes" at bounding box center [93, 186] width 30 height 6
click at [30, 169] on span "Types of retreats" at bounding box center [31, 171] width 35 height 6
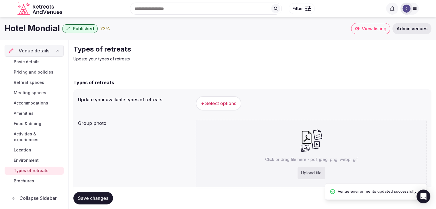
click at [218, 107] on button "+ Select options" at bounding box center [219, 103] width 46 height 14
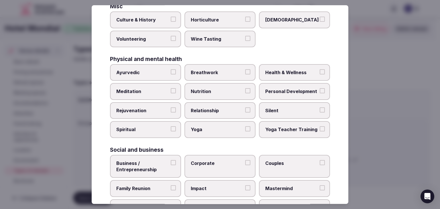
scroll to position [233, 0]
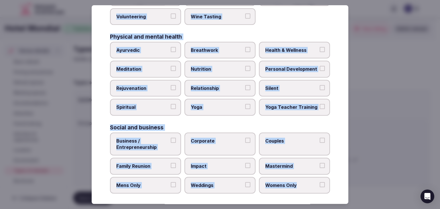
drag, startPoint x: 110, startPoint y: 37, endPoint x: 319, endPoint y: 190, distance: 259.3
click at [319, 190] on div "Select your types of retreats Choose all applicable types of retreats offered. …" at bounding box center [220, 104] width 257 height 199
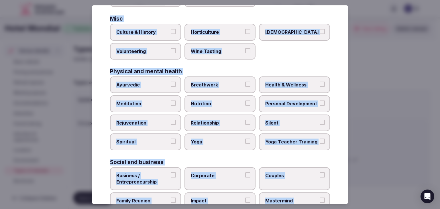
scroll to position [147, 0]
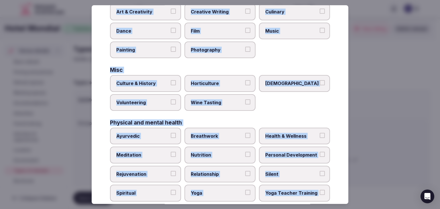
click at [290, 135] on span "Health & Wellness" at bounding box center [291, 136] width 53 height 6
click at [320, 135] on button "Health & Wellness" at bounding box center [322, 135] width 5 height 5
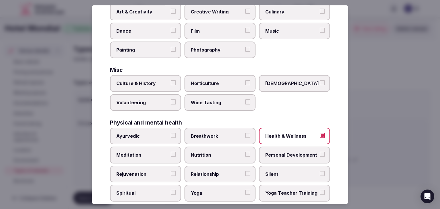
click at [136, 171] on span "Rejuvenation" at bounding box center [142, 174] width 53 height 6
click at [171, 171] on button "Rejuvenation" at bounding box center [173, 173] width 5 height 5
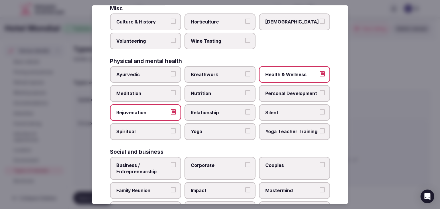
scroll to position [233, 0]
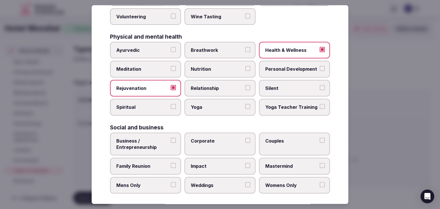
click at [202, 143] on label "Corporate" at bounding box center [219, 144] width 71 height 23
click at [245, 143] on button "Corporate" at bounding box center [247, 140] width 5 height 5
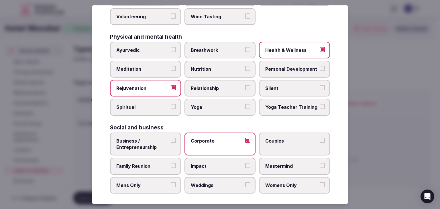
drag, startPoint x: 155, startPoint y: 162, endPoint x: 214, endPoint y: 185, distance: 62.9
click at [161, 164] on span "Family Reunion" at bounding box center [142, 166] width 53 height 6
click at [171, 164] on button "Family Reunion" at bounding box center [173, 165] width 5 height 5
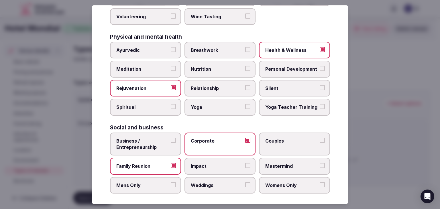
drag, startPoint x: 215, startPoint y: 186, endPoint x: 230, endPoint y: 180, distance: 15.8
click at [217, 185] on label "Weddings" at bounding box center [219, 185] width 71 height 17
click at [245, 185] on button "Weddings" at bounding box center [247, 184] width 5 height 5
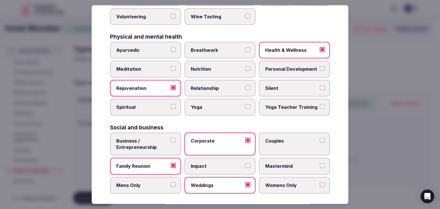
click at [281, 139] on span "Couples" at bounding box center [291, 141] width 53 height 6
click at [320, 139] on button "Couples" at bounding box center [322, 140] width 5 height 5
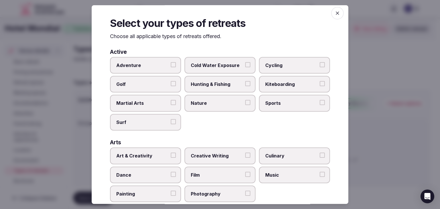
scroll to position [0, 0]
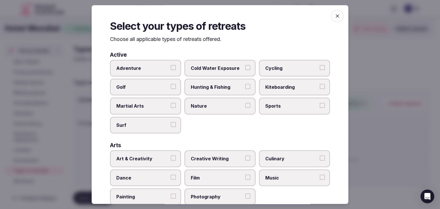
click at [336, 17] on icon "button" at bounding box center [337, 15] width 3 height 3
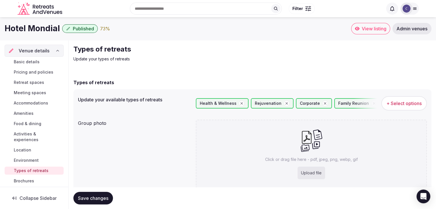
click at [315, 173] on div "Upload file" at bounding box center [310, 173] width 27 height 13
type input "**********"
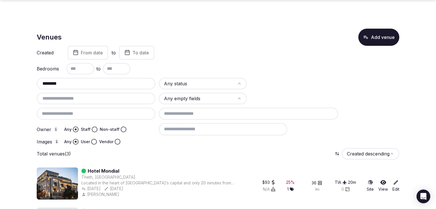
scroll to position [79, 0]
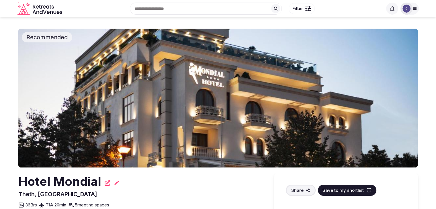
click at [81, 183] on h2 "Hotel Mondial" at bounding box center [59, 181] width 83 height 17
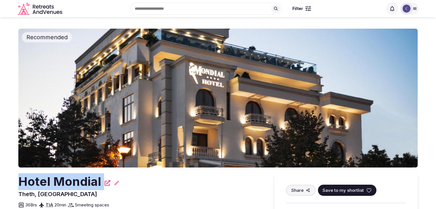
click at [80, 182] on h2 "Hotel Mondial" at bounding box center [59, 181] width 83 height 17
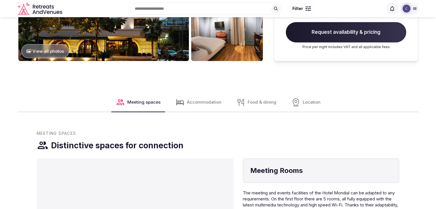
scroll to position [315, 0]
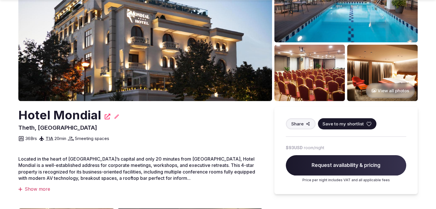
scroll to position [86, 0]
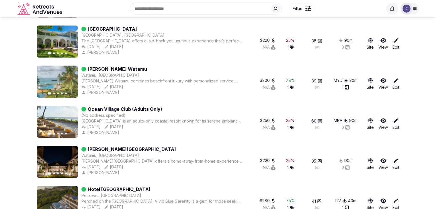
scroll to position [188, 0]
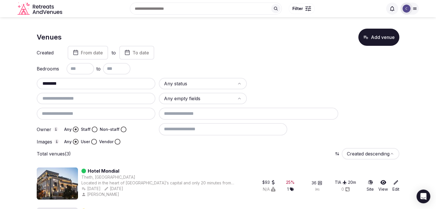
click at [114, 80] on input "*******" at bounding box center [96, 83] width 114 height 7
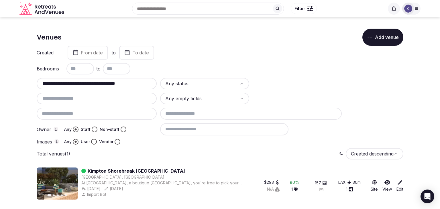
click at [113, 86] on input "**********" at bounding box center [96, 83] width 115 height 7
paste input "********"
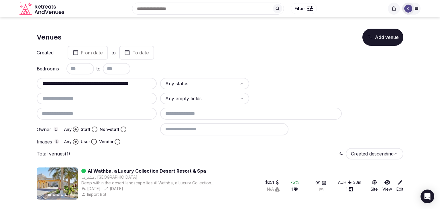
click at [109, 87] on div "**********" at bounding box center [97, 83] width 120 height 11
click at [109, 83] on input "**********" at bounding box center [96, 83] width 115 height 7
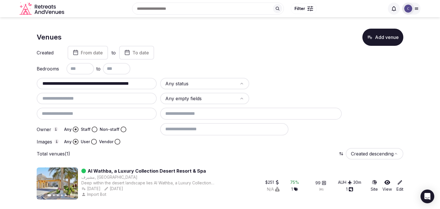
click at [109, 83] on input "**********" at bounding box center [96, 83] width 115 height 7
paste input "text"
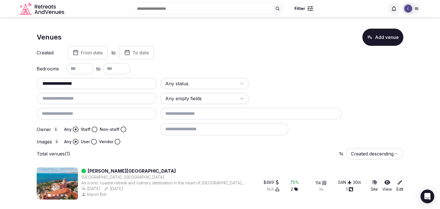
click at [110, 85] on input "**********" at bounding box center [96, 83] width 115 height 7
paste input "***"
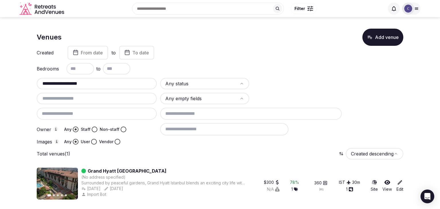
click at [129, 82] on input "**********" at bounding box center [96, 83] width 115 height 7
paste input "*****"
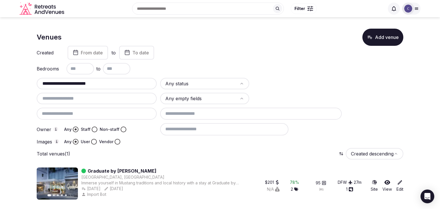
type input "**********"
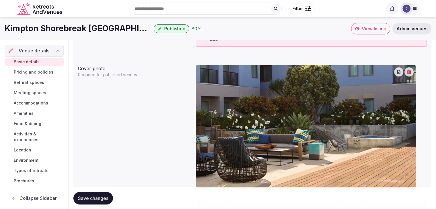
scroll to position [401, 0]
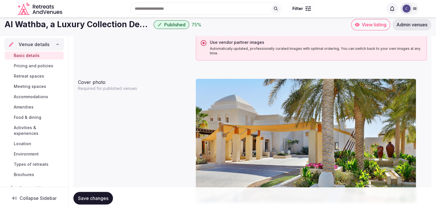
scroll to position [458, 0]
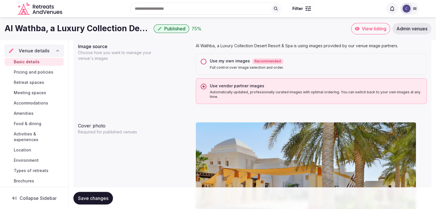
click at [204, 62] on button "Use my own images Recommended Full control over image selection and order." at bounding box center [203, 62] width 6 height 6
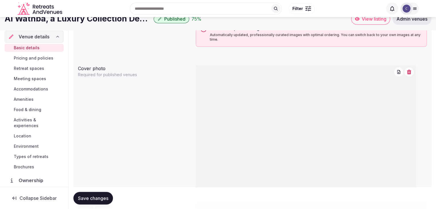
scroll to position [487, 0]
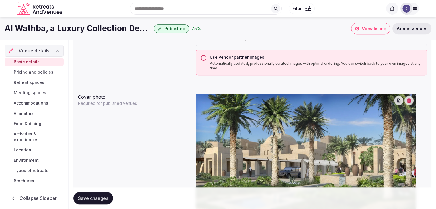
click at [204, 60] on button "Use vendor partner images Automatically updated, professionally curated images …" at bounding box center [203, 58] width 6 height 6
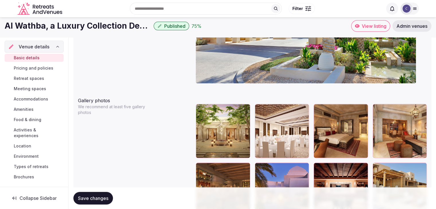
scroll to position [573, 0]
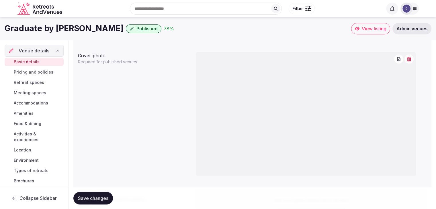
scroll to position [458, 0]
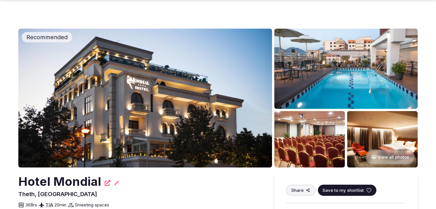
scroll to position [86, 0]
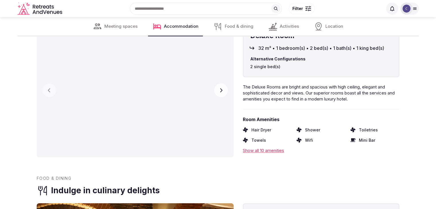
scroll to position [773, 0]
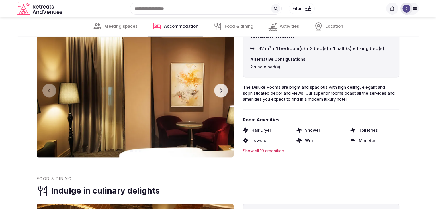
click at [221, 87] on button "Next slide" at bounding box center [221, 91] width 14 height 14
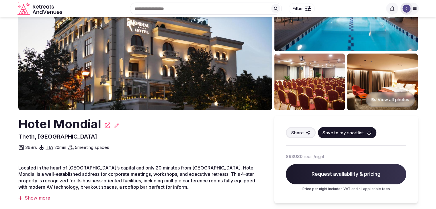
scroll to position [0, 0]
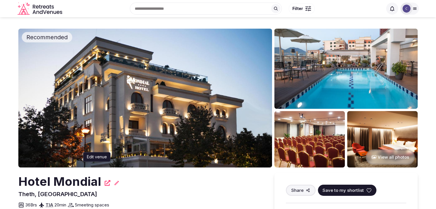
click at [116, 184] on icon at bounding box center [117, 183] width 6 height 6
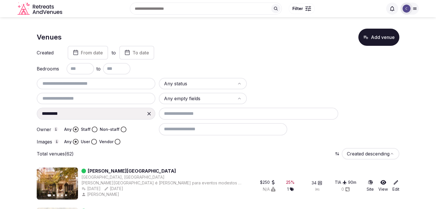
click at [150, 114] on icon at bounding box center [149, 114] width 6 height 6
click at [87, 82] on input "text" at bounding box center [96, 83] width 114 height 7
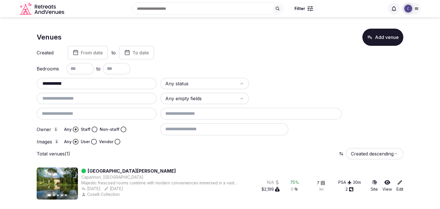
click at [121, 82] on input "**********" at bounding box center [96, 83] width 115 height 7
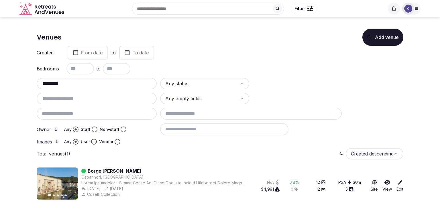
click at [118, 81] on input "*********" at bounding box center [96, 83] width 115 height 7
click at [117, 81] on input "*********" at bounding box center [96, 83] width 115 height 7
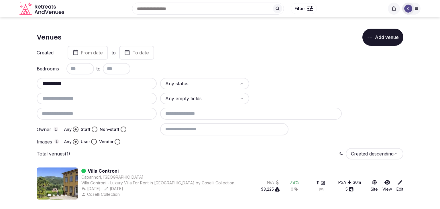
click at [102, 82] on input "**********" at bounding box center [96, 83] width 115 height 7
click at [102, 83] on input "**********" at bounding box center [96, 83] width 115 height 7
drag, startPoint x: 55, startPoint y: 83, endPoint x: 92, endPoint y: 83, distance: 37.2
click at [92, 83] on input "**********" at bounding box center [96, 83] width 115 height 7
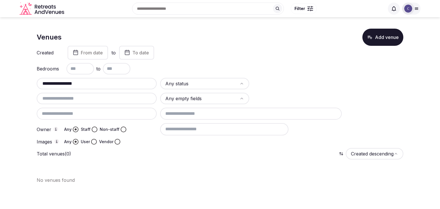
drag, startPoint x: 58, startPoint y: 83, endPoint x: 95, endPoint y: 84, distance: 36.4
click at [95, 84] on input "**********" at bounding box center [96, 83] width 115 height 7
drag, startPoint x: 53, startPoint y: 84, endPoint x: 95, endPoint y: 84, distance: 42.4
click at [95, 84] on input "**********" at bounding box center [96, 83] width 115 height 7
drag, startPoint x: 52, startPoint y: 82, endPoint x: 126, endPoint y: 86, distance: 74.0
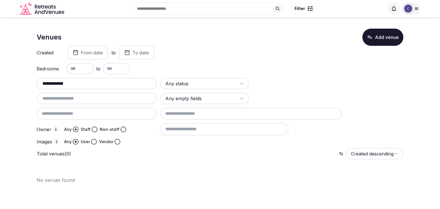
click at [125, 85] on input "**********" at bounding box center [96, 83] width 115 height 7
type input "*********"
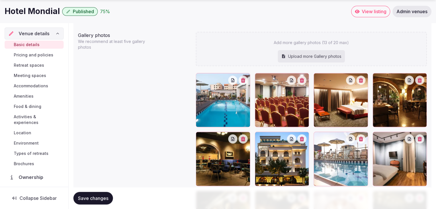
scroll to position [630, 0]
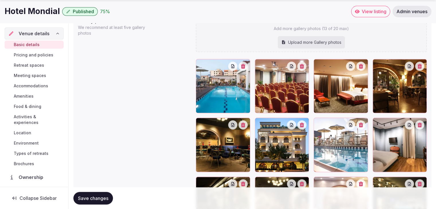
click at [25, 57] on span "Pricing and policies" at bounding box center [34, 55] width 40 height 6
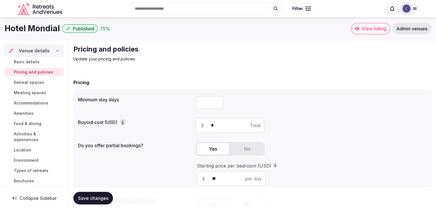
click at [27, 66] on div "Basic details Pricing and policies Retreat spaces Meeting spaces Accommodations…" at bounding box center [34, 121] width 59 height 129
click at [30, 80] on span "Retreat spaces" at bounding box center [29, 83] width 30 height 6
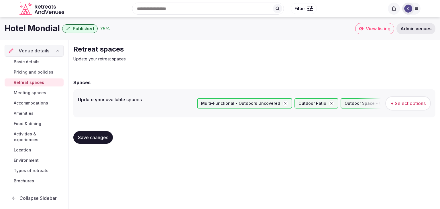
click at [38, 92] on span "Meeting spaces" at bounding box center [30, 93] width 32 height 6
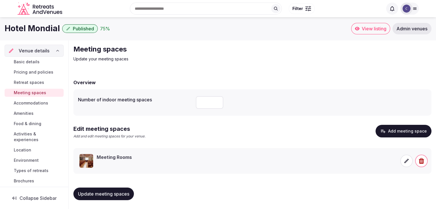
click at [38, 102] on span "Accommodations" at bounding box center [31, 103] width 34 height 6
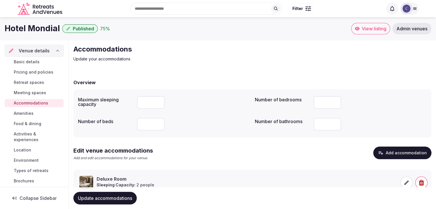
click at [33, 112] on span "Amenities" at bounding box center [24, 114] width 20 height 6
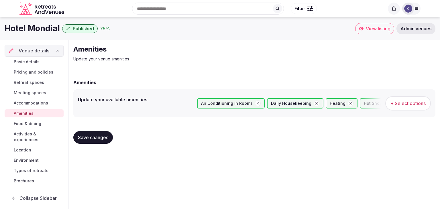
click at [34, 125] on span "Food & dining" at bounding box center [27, 124] width 27 height 6
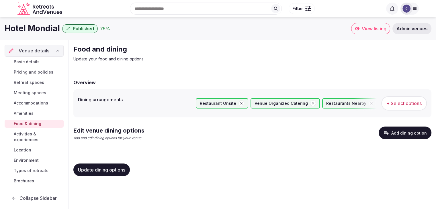
click at [35, 133] on span "Activities & experiences" at bounding box center [38, 136] width 48 height 11
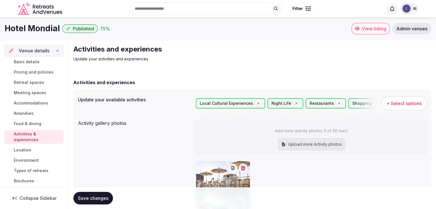
click at [34, 148] on link "Location" at bounding box center [34, 150] width 59 height 8
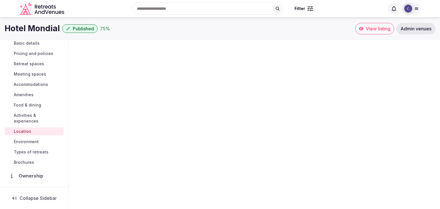
scroll to position [29, 0]
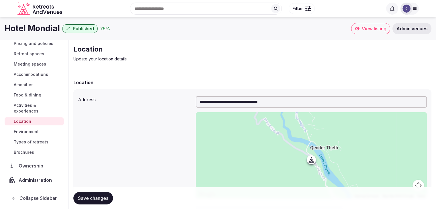
click at [37, 132] on span "Environment" at bounding box center [26, 132] width 25 height 6
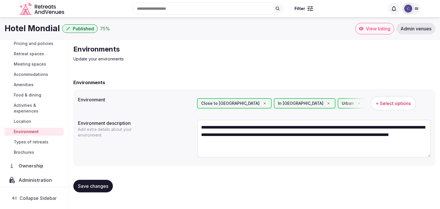
click at [37, 140] on span "Types of retreats" at bounding box center [31, 142] width 35 height 6
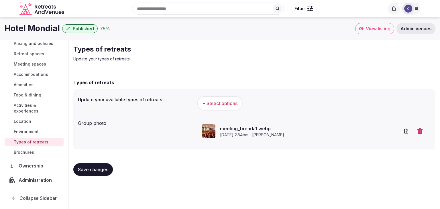
click at [34, 30] on h1 "Hotel Mondial" at bounding box center [32, 28] width 55 height 11
copy div "Hotel Mondial"
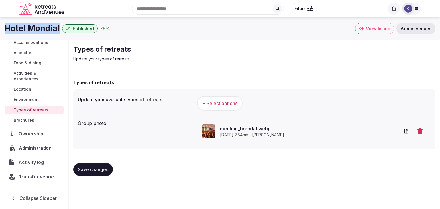
click at [41, 145] on span "Administration" at bounding box center [36, 148] width 35 height 7
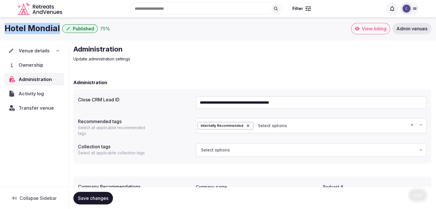
click at [225, 101] on input "**********" at bounding box center [311, 102] width 231 height 13
click at [32, 30] on h1 "Hotel Mondial" at bounding box center [32, 28] width 55 height 11
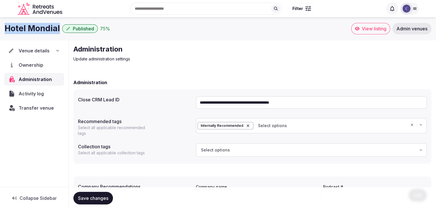
click at [32, 30] on h1 "Hotel Mondial" at bounding box center [32, 28] width 55 height 11
copy div "Hotel Mondial"
click at [251, 98] on input "**********" at bounding box center [311, 102] width 231 height 13
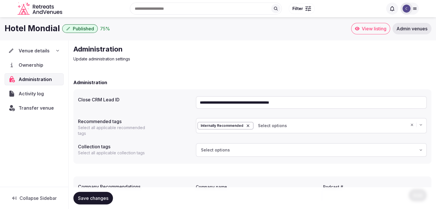
paste input "text"
type input "**********"
click at [102, 197] on span "Save changes" at bounding box center [93, 198] width 30 height 6
click at [61, 48] on div "Venue details" at bounding box center [34, 51] width 59 height 12
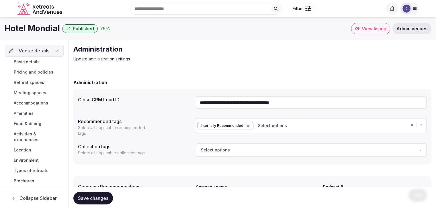
click at [52, 61] on link "Basic details" at bounding box center [34, 62] width 59 height 8
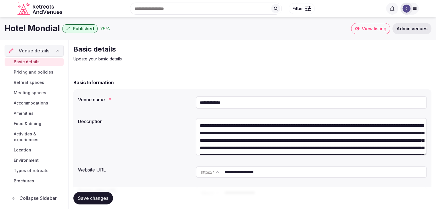
click at [291, 104] on input "**********" at bounding box center [311, 102] width 231 height 13
type input "**********"
click at [95, 200] on span "Save changes" at bounding box center [93, 198] width 30 height 6
click at [84, 27] on span "Published" at bounding box center [83, 29] width 21 height 6
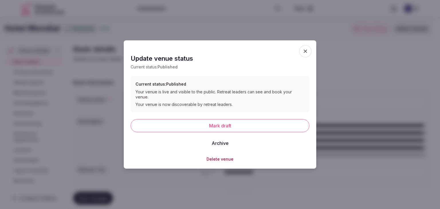
click at [186, 124] on button "Mark draft" at bounding box center [220, 125] width 179 height 13
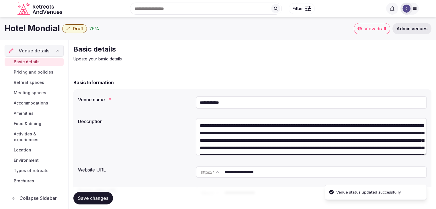
click at [80, 26] on span "Draft" at bounding box center [78, 29] width 10 height 6
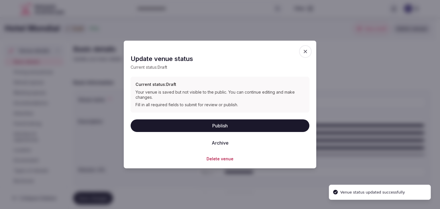
click at [186, 124] on button "Publish" at bounding box center [220, 125] width 179 height 13
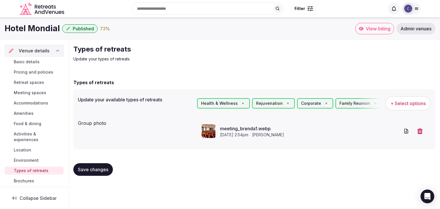
drag, startPoint x: 0, startPoint y: 48, endPoint x: 11, endPoint y: 41, distance: 12.9
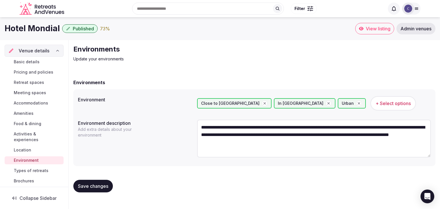
click at [414, 26] on span "Admin venues" at bounding box center [415, 29] width 31 height 6
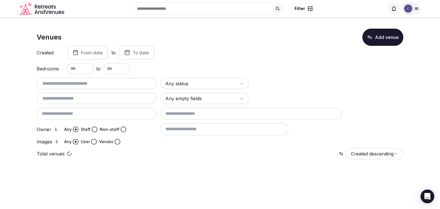
click at [101, 84] on input "text" at bounding box center [96, 83] width 115 height 7
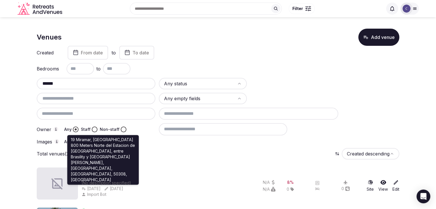
type input "******"
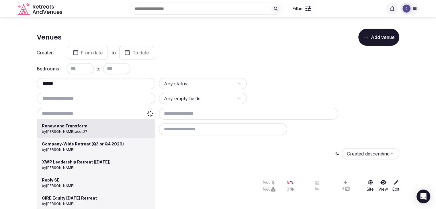
click at [103, 113] on div "Renew and Transform by [PERSON_NAME].acer.27 Company-Wide Retreat (Q3 or Q4 202…" at bounding box center [96, 114] width 119 height 12
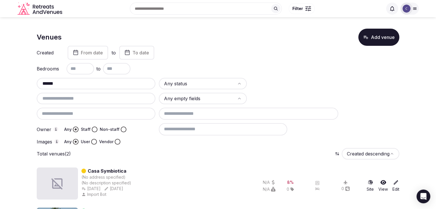
click at [104, 82] on input "******" at bounding box center [96, 83] width 114 height 7
click at [103, 82] on input "******" at bounding box center [96, 83] width 114 height 7
click at [103, 115] on div at bounding box center [96, 114] width 119 height 12
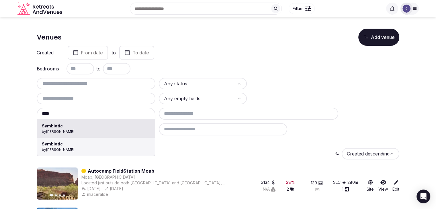
type input "*********"
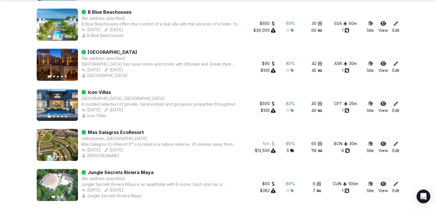
scroll to position [2445, 0]
